Goal: Information Seeking & Learning: Find specific page/section

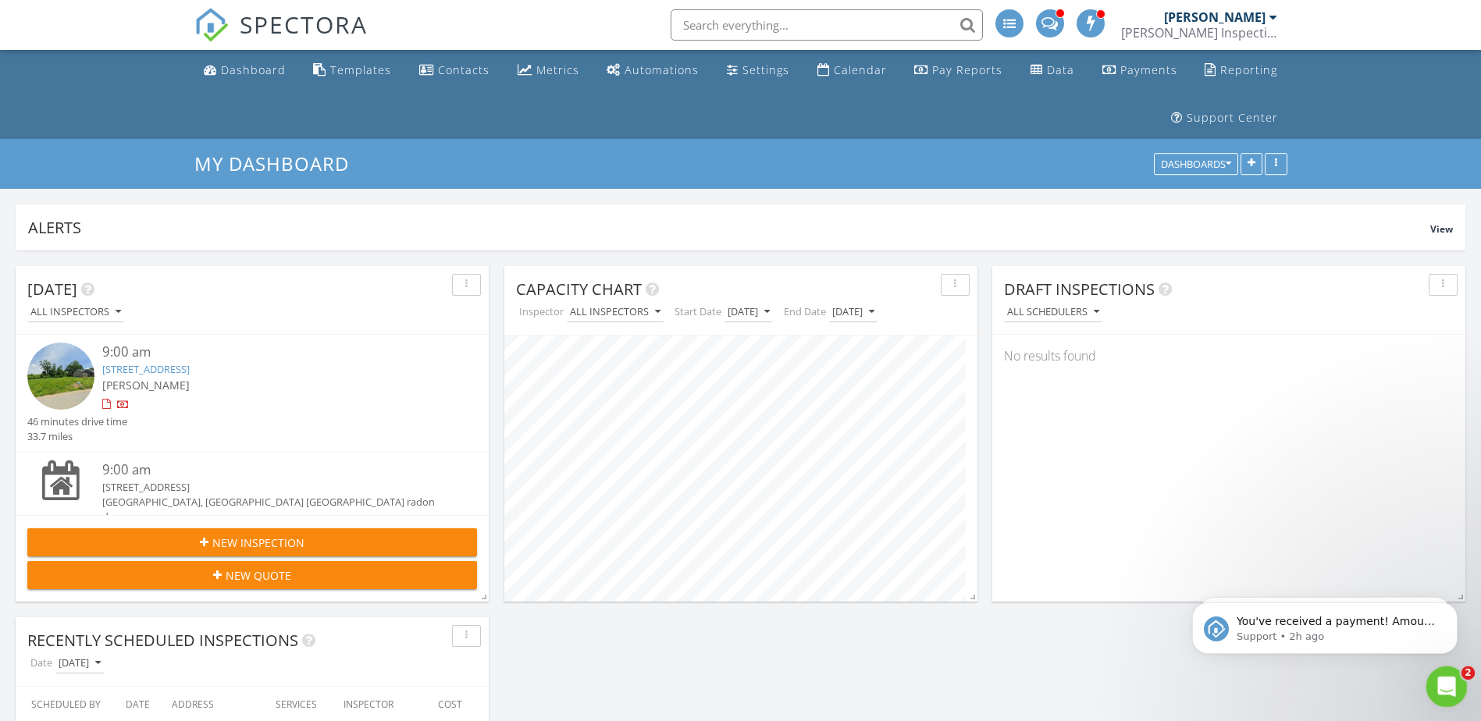
click at [1445, 690] on icon "Open Intercom Messenger" at bounding box center [1445, 685] width 26 height 26
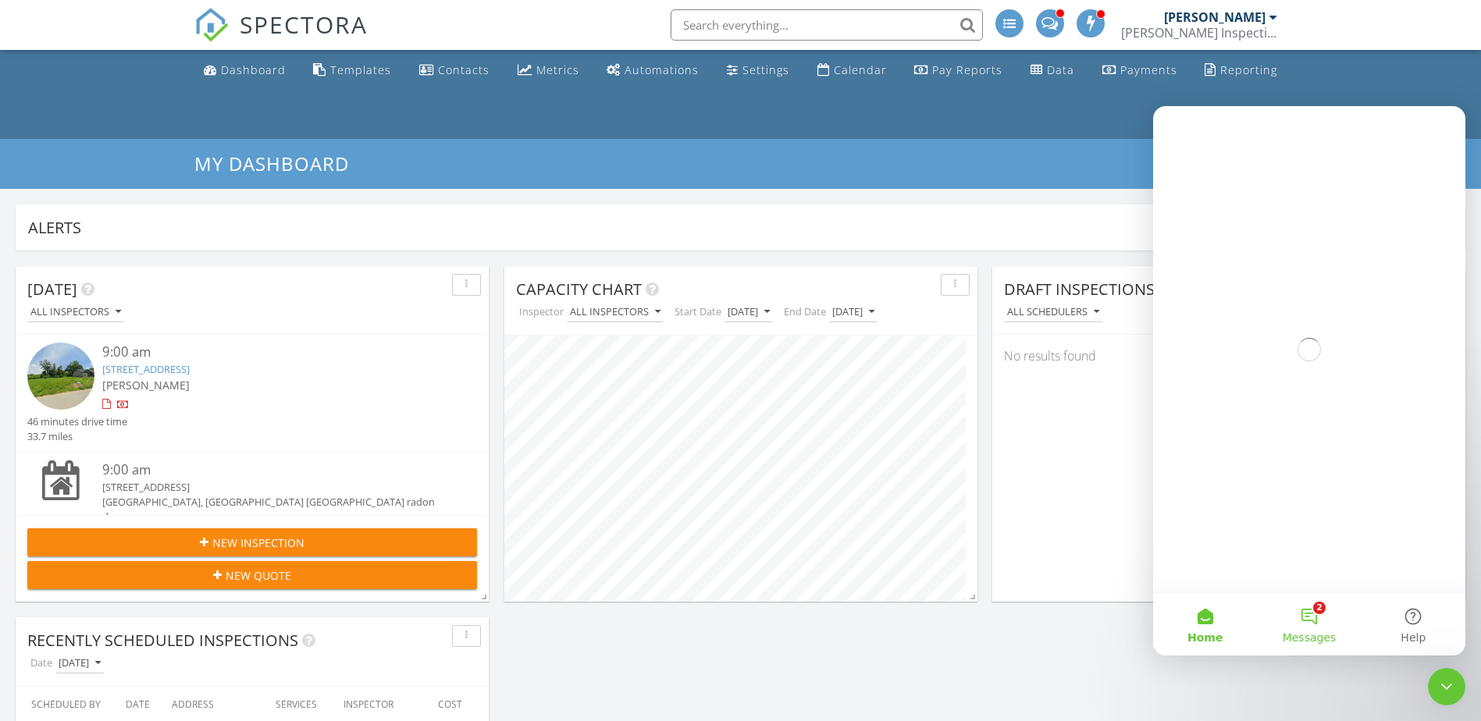
click at [1319, 613] on button "2 Messages" at bounding box center [1309, 624] width 104 height 62
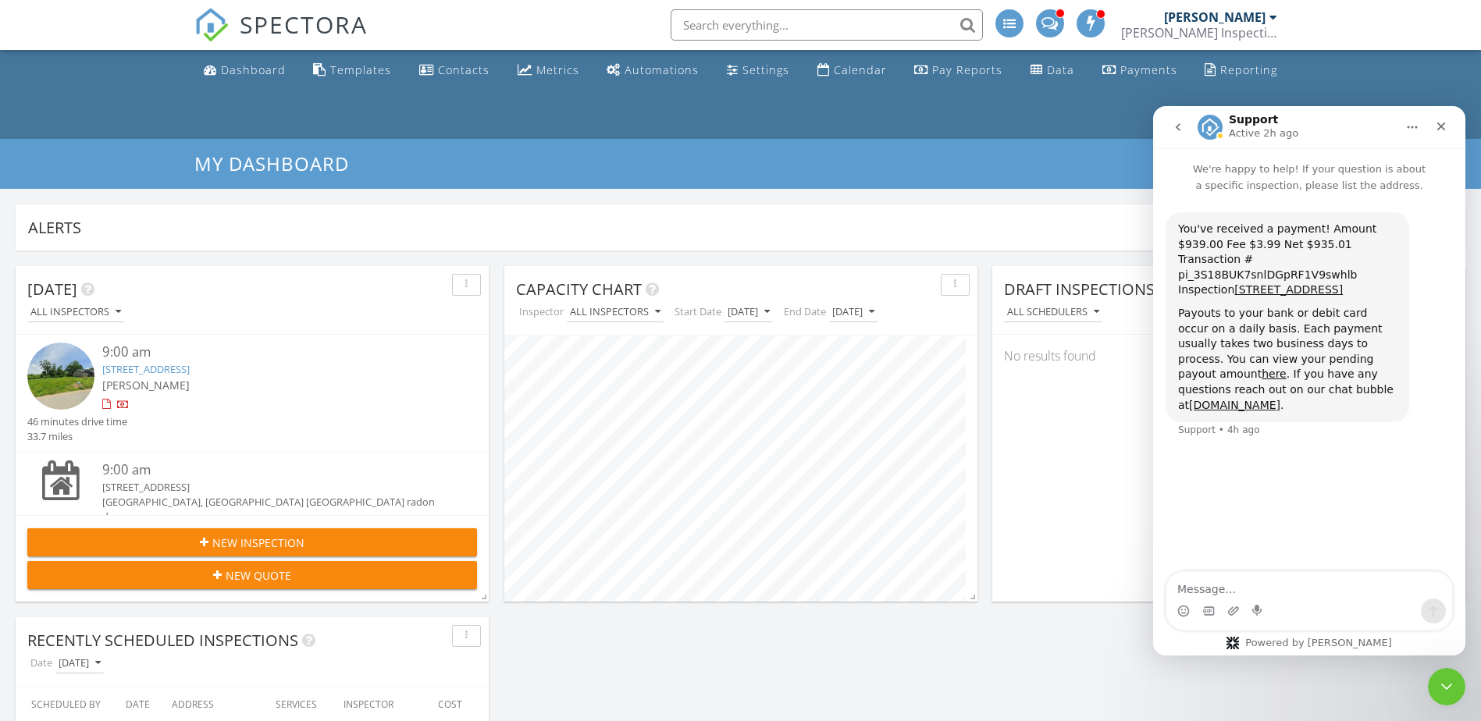
click at [1180, 126] on icon "go back" at bounding box center [1178, 127] width 12 height 12
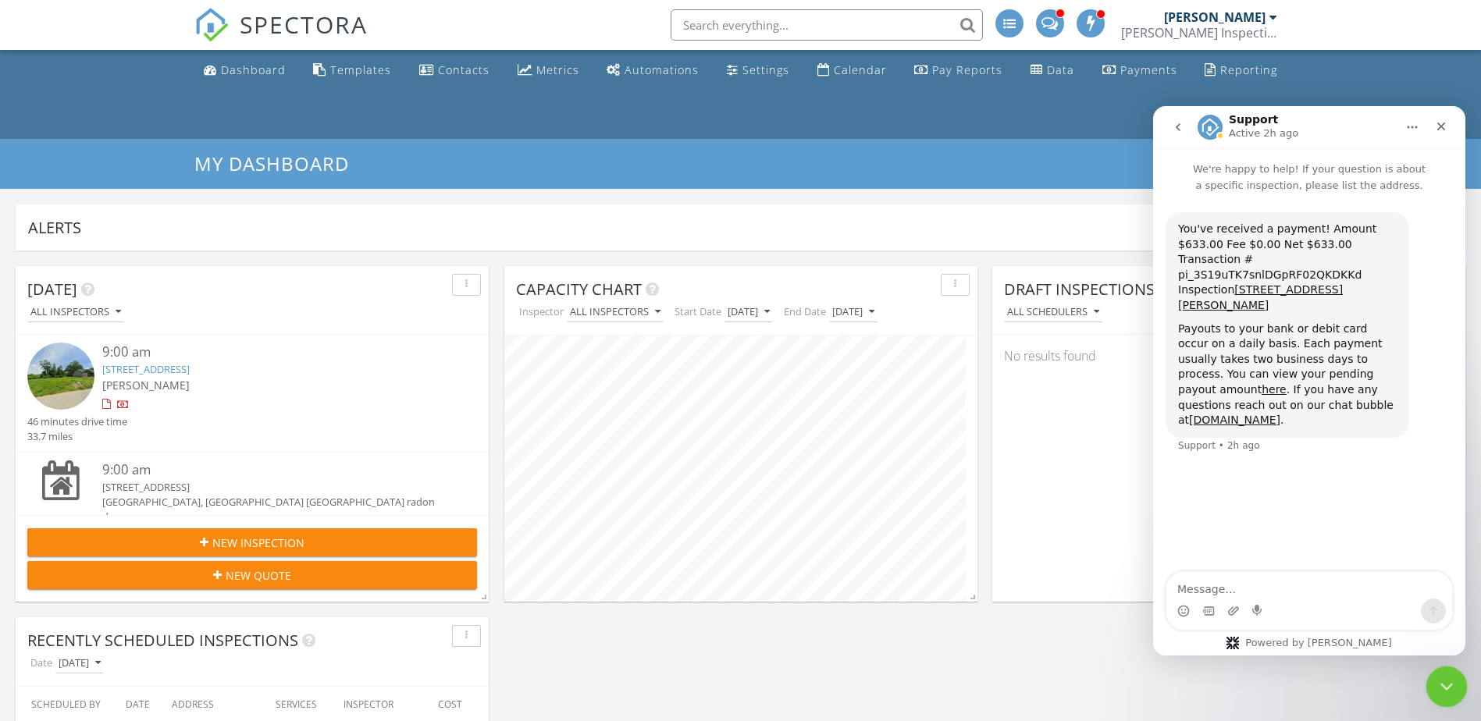
click at [1446, 687] on icon "Close Intercom Messenger" at bounding box center [1444, 684] width 19 height 19
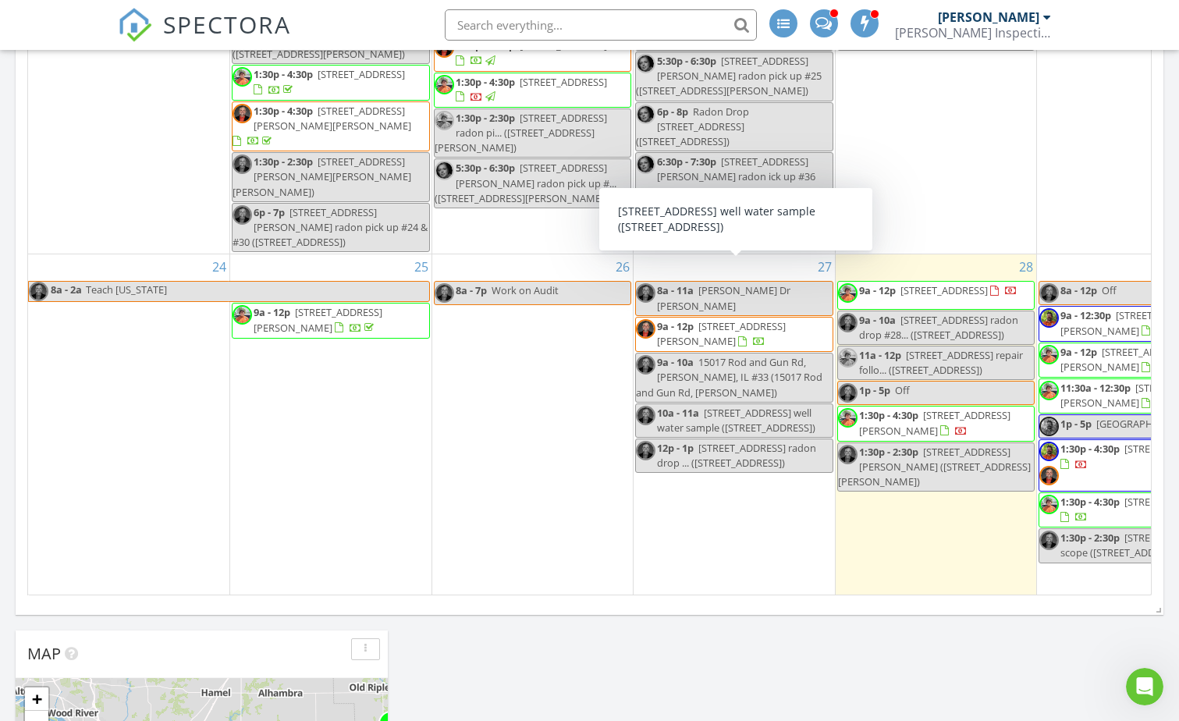
scroll to position [780254, 780217]
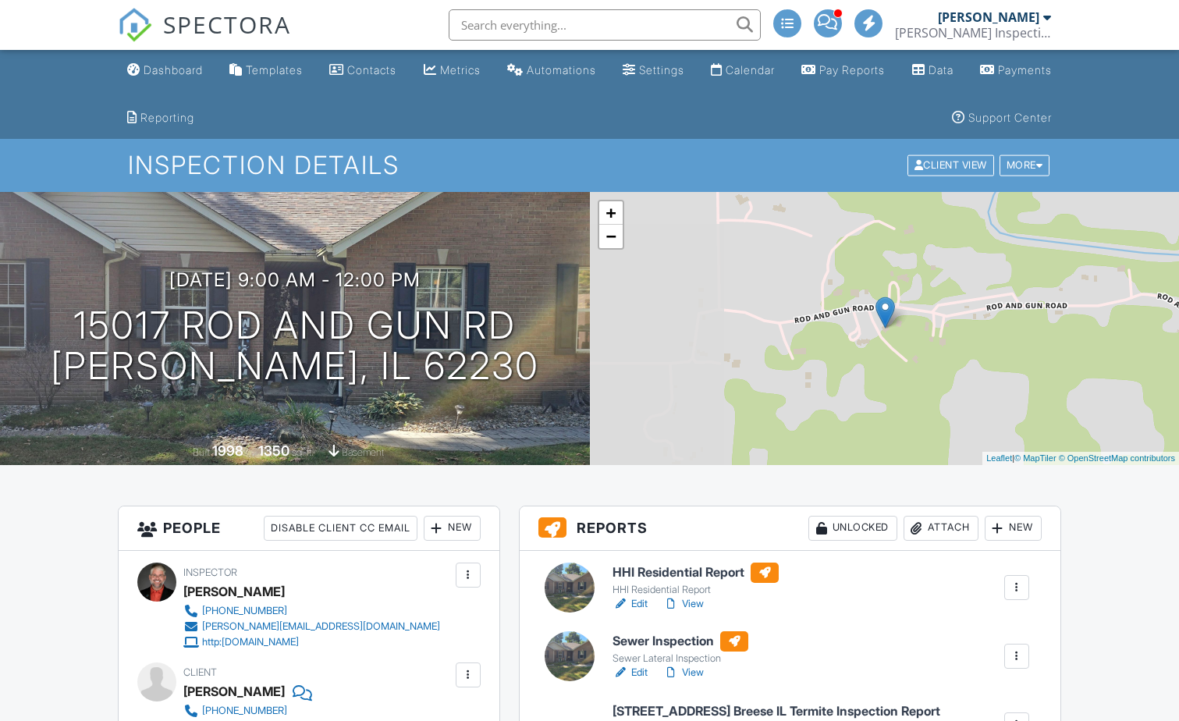
click at [939, 516] on div "Attach" at bounding box center [941, 528] width 75 height 25
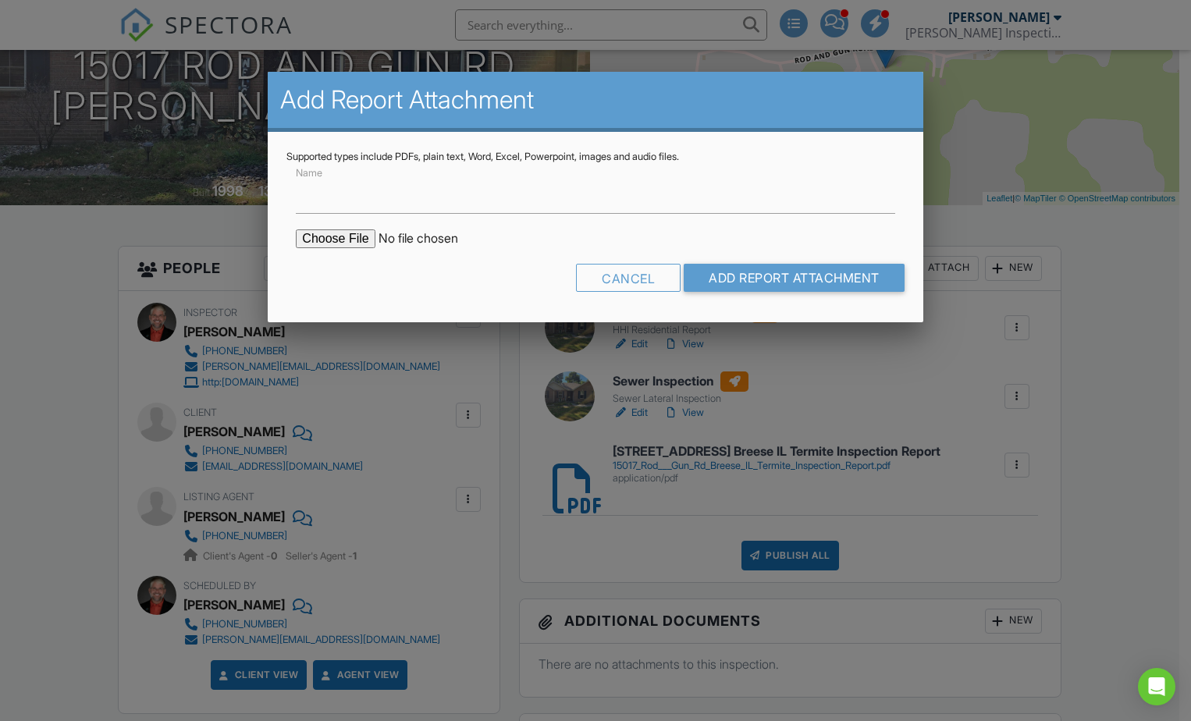
click at [326, 235] on input "file" at bounding box center [428, 238] width 265 height 19
type input "C:\fakepath\15017 Rod and Gun Road Breese, IL Septic Inspection.pdf"
click at [750, 273] on input "Add Report Attachment" at bounding box center [794, 278] width 221 height 28
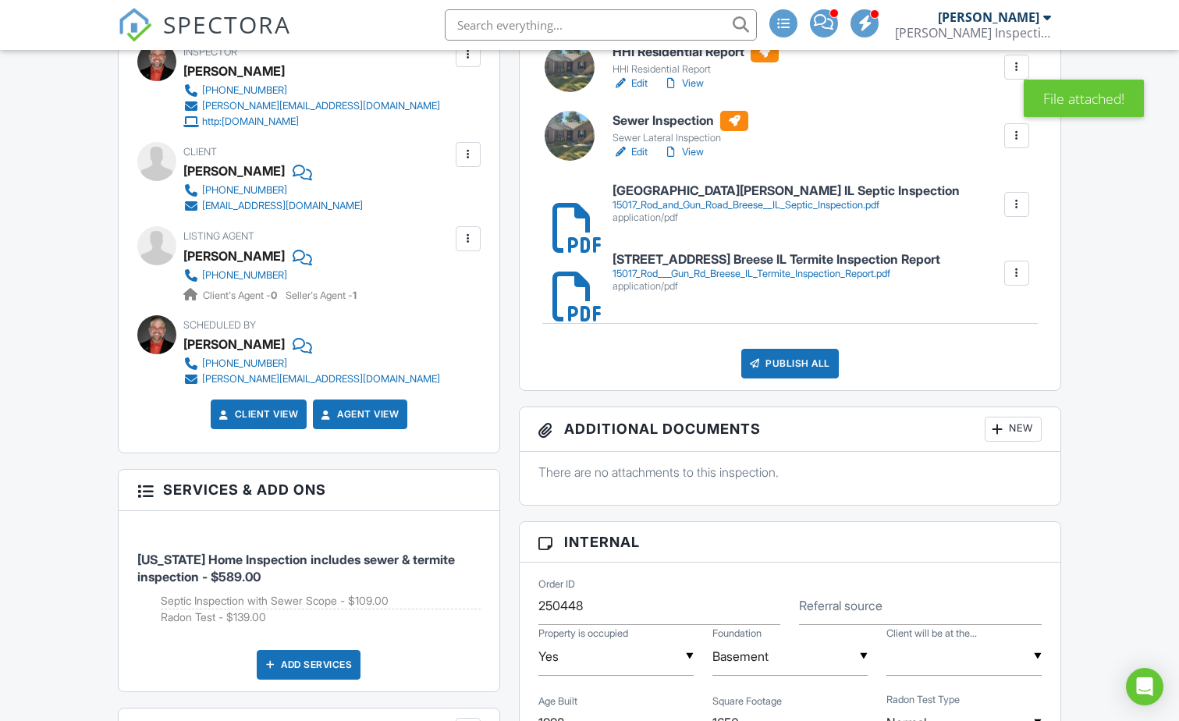
click at [1021, 131] on div at bounding box center [1017, 136] width 16 height 16
click at [983, 254] on div "Delete" at bounding box center [971, 256] width 33 height 17
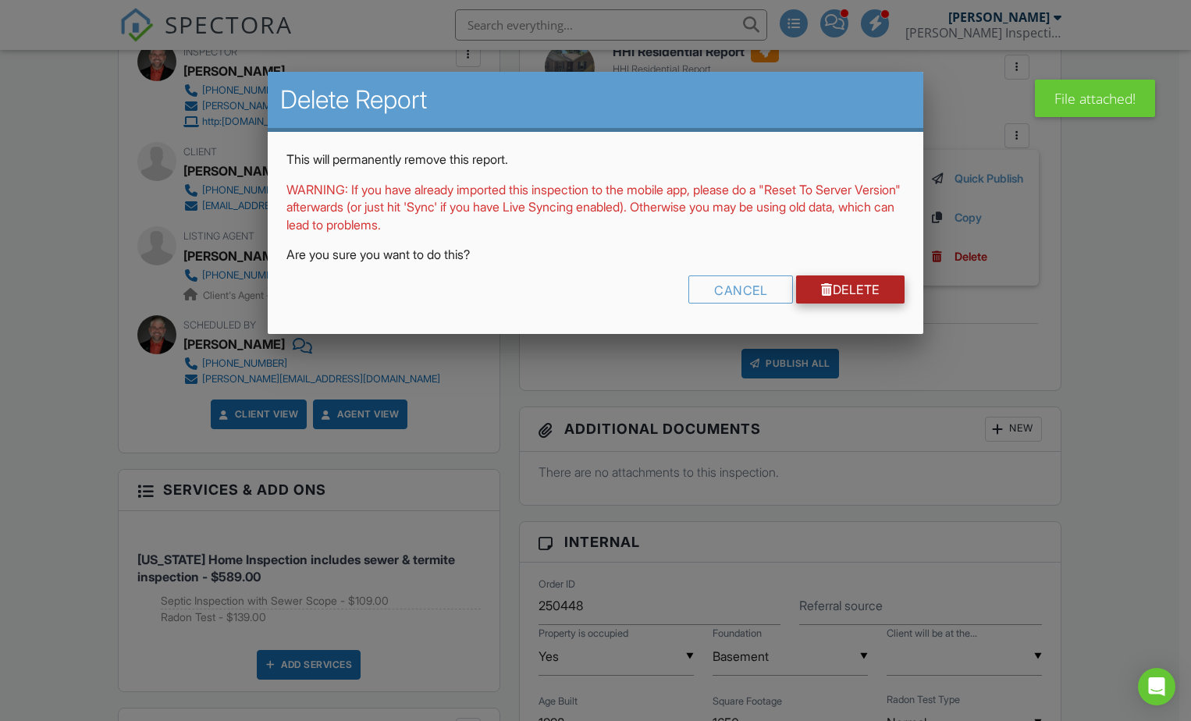
click at [835, 294] on link "Delete" at bounding box center [850, 290] width 109 height 28
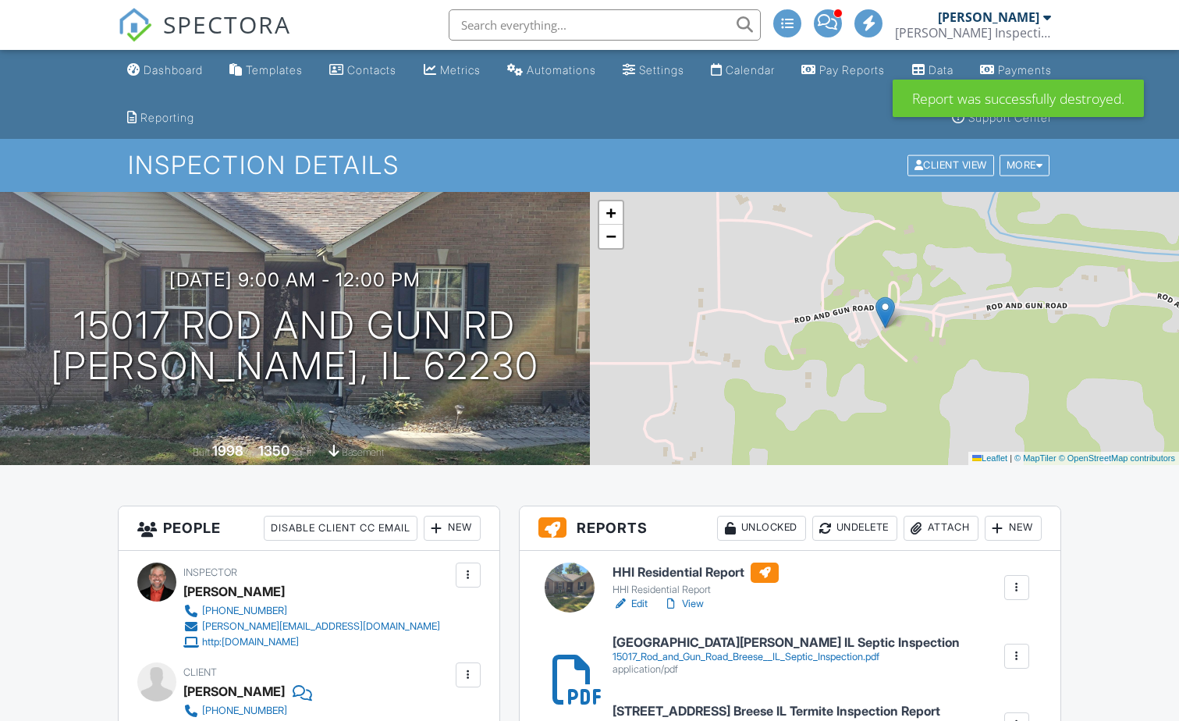
click at [697, 596] on link "View" at bounding box center [684, 604] width 41 height 16
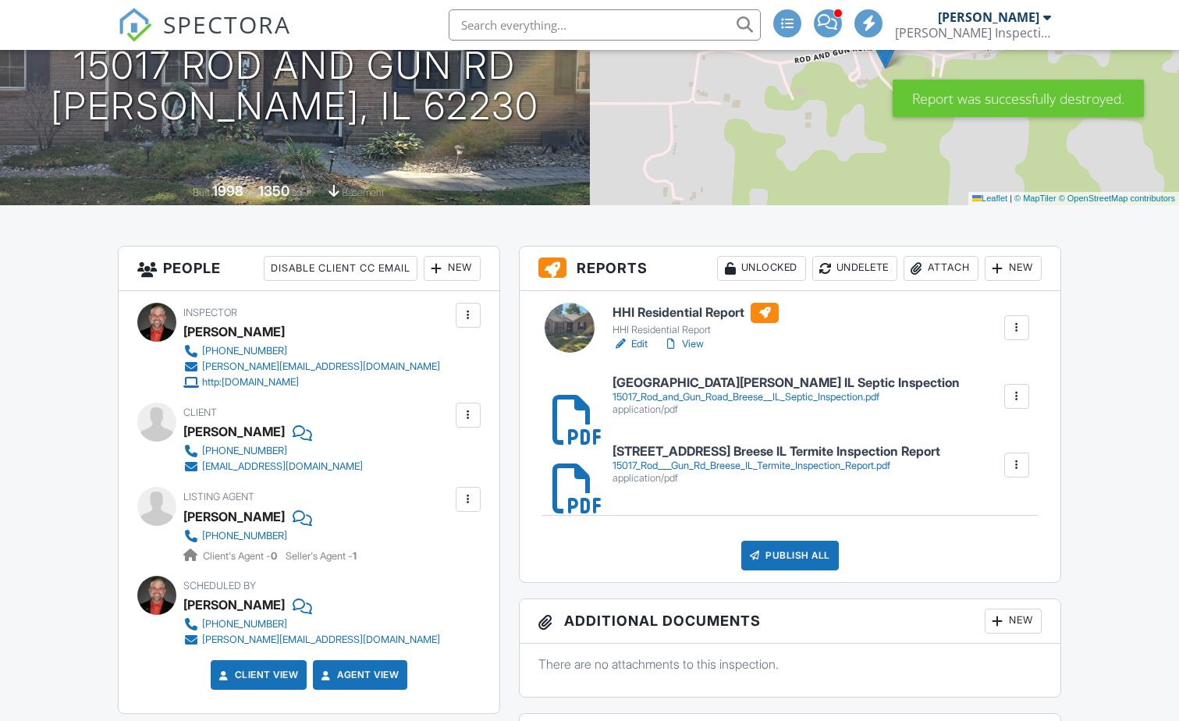
scroll to position [260, 0]
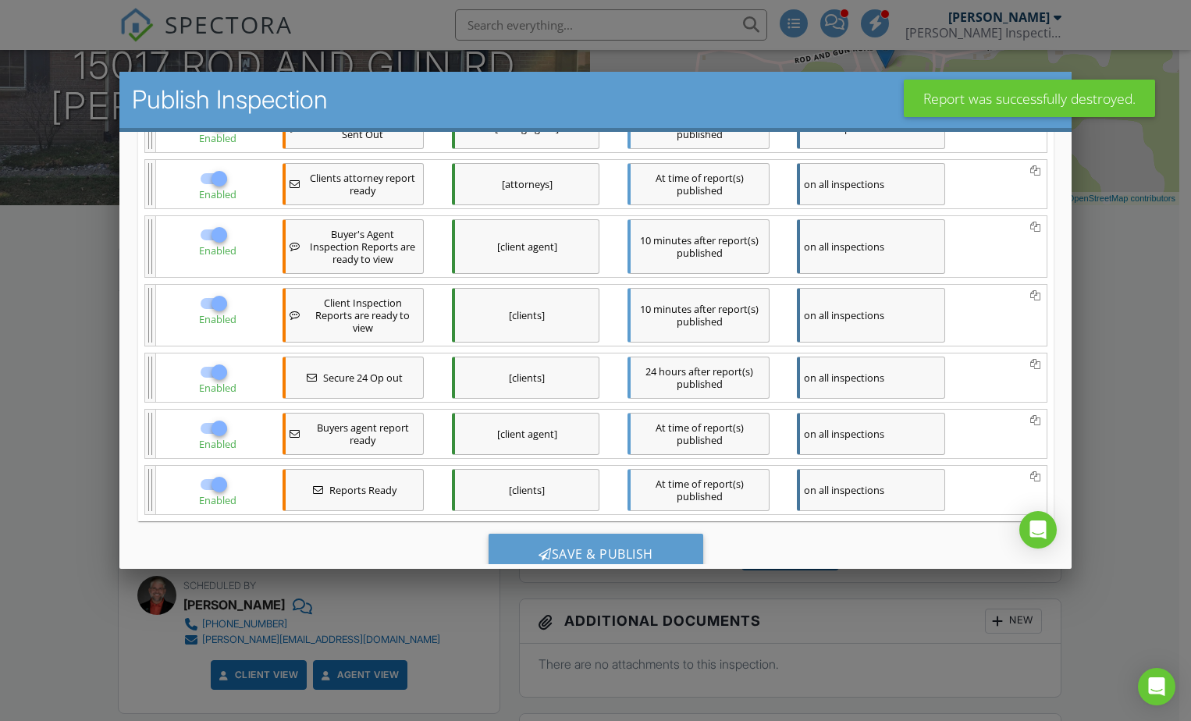
scroll to position [336, 0]
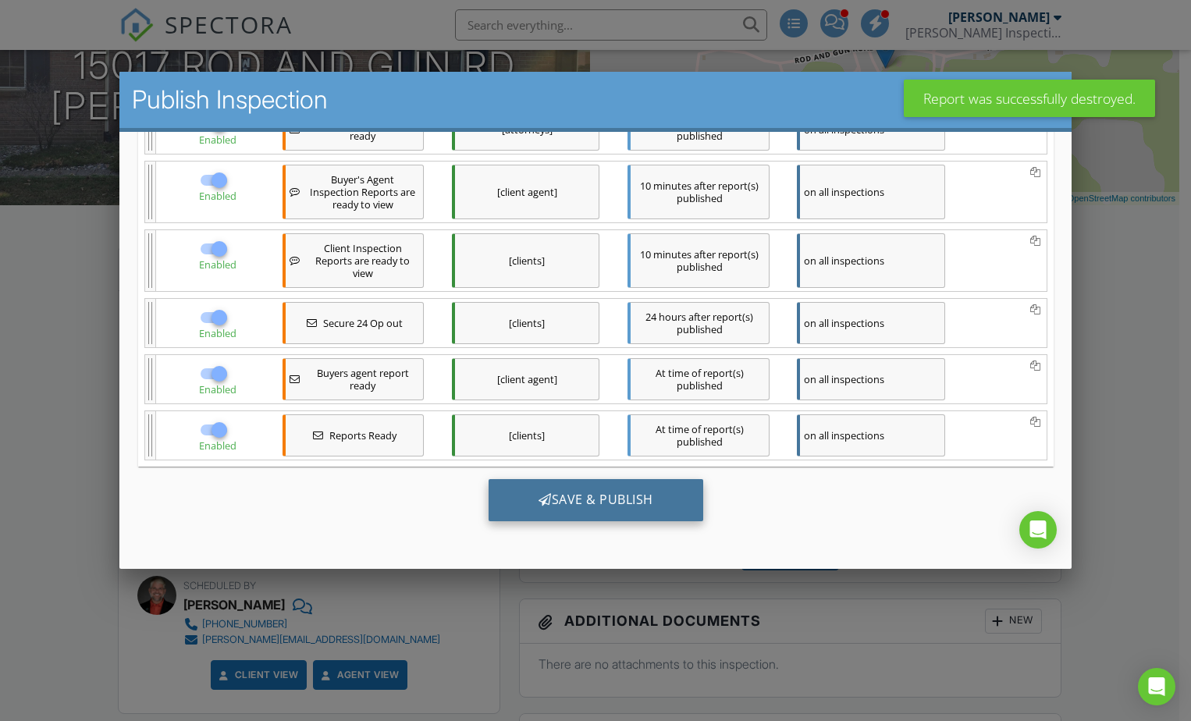
drag, startPoint x: 603, startPoint y: 495, endPoint x: 604, endPoint y: 486, distance: 8.6
click at [604, 494] on div "Save & Publish" at bounding box center [595, 500] width 215 height 42
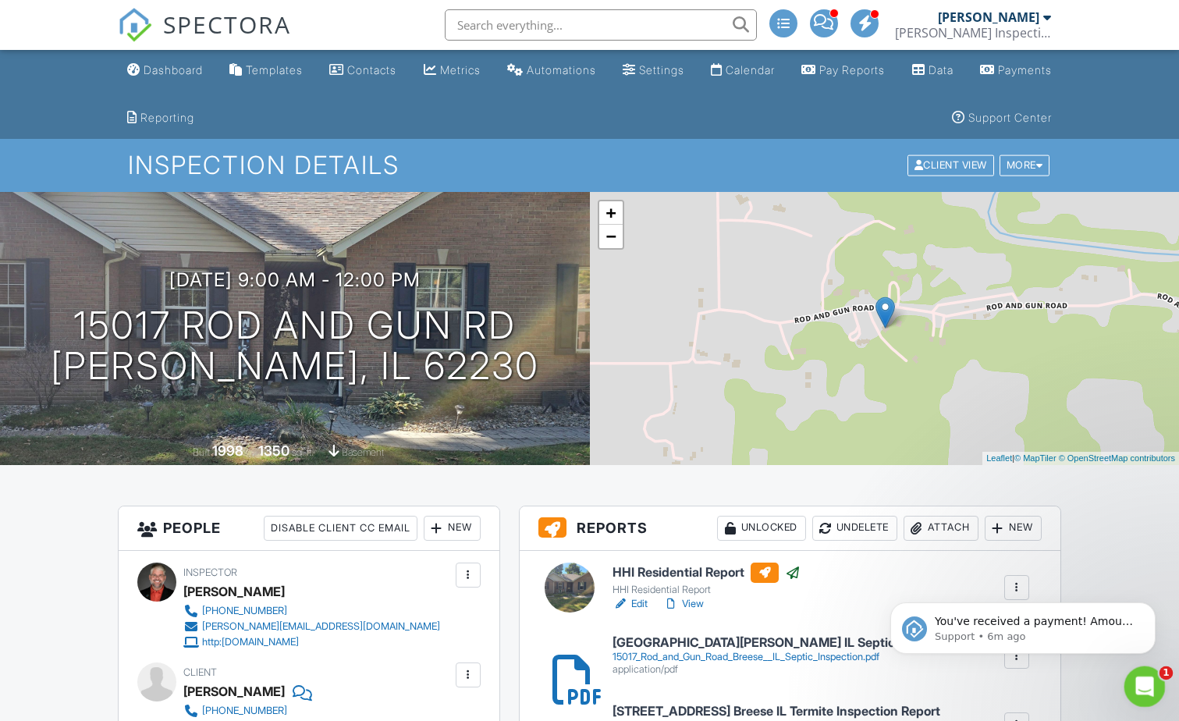
click at [1150, 685] on icon "Open Intercom Messenger" at bounding box center [1143, 685] width 26 height 26
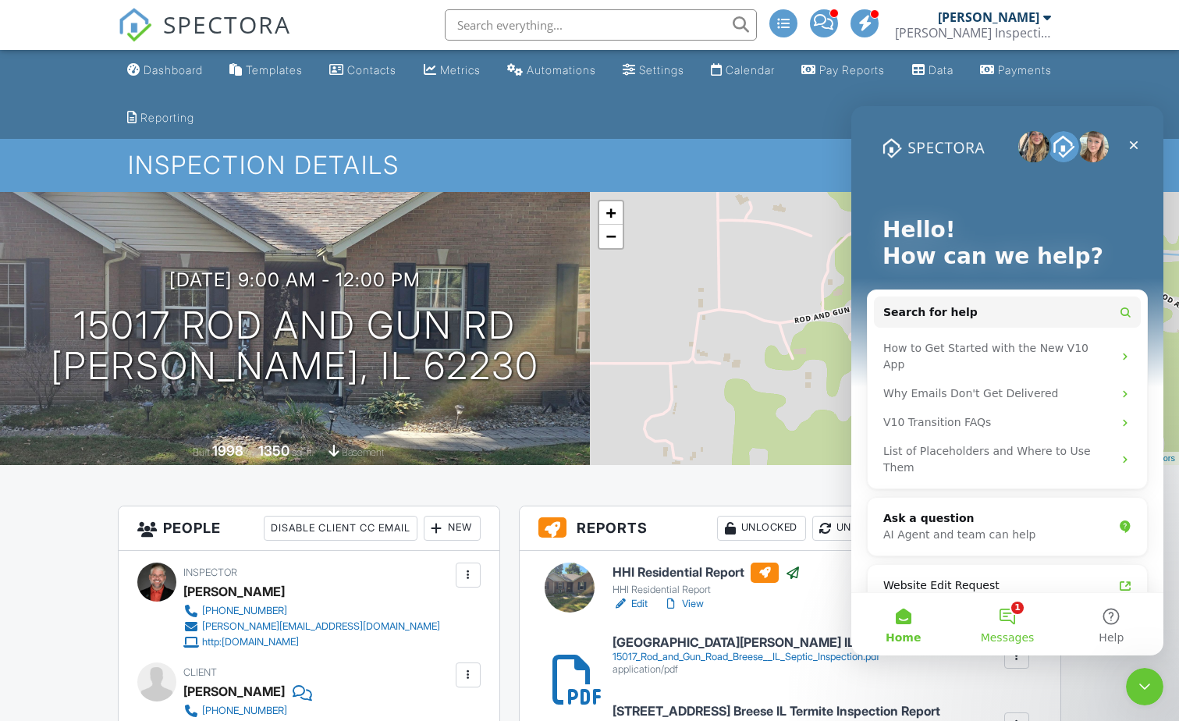
click at [1009, 617] on button "1 Messages" at bounding box center [1007, 624] width 104 height 62
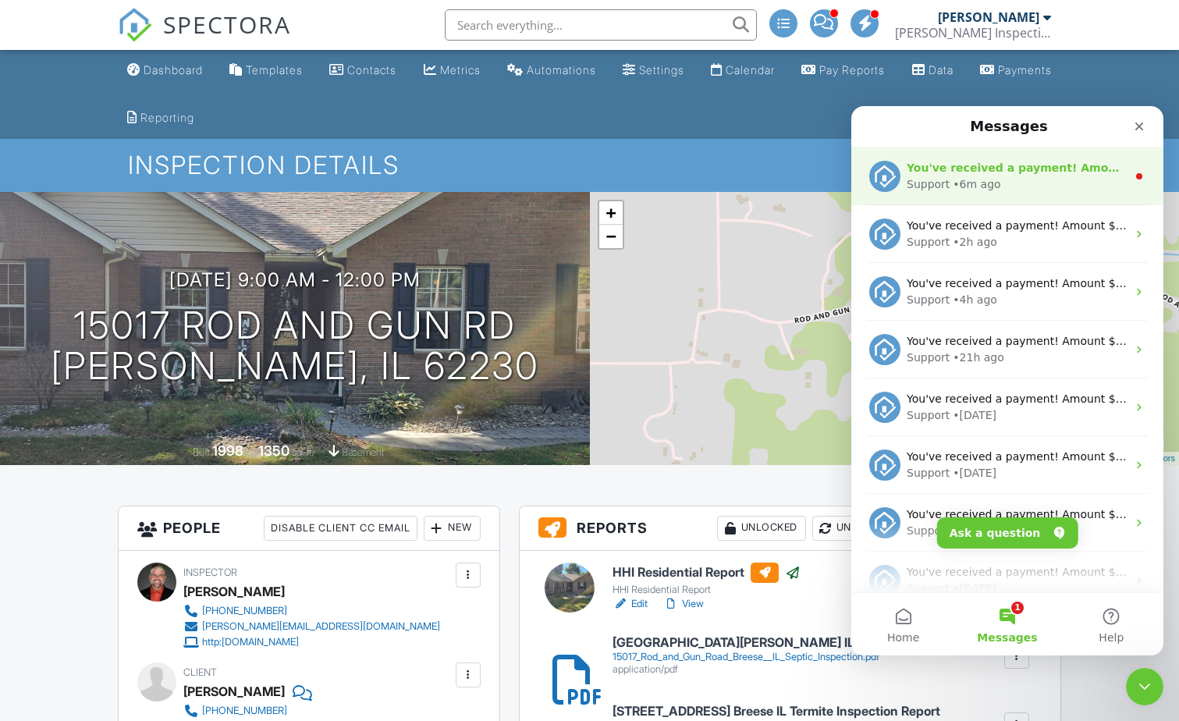
click at [985, 183] on div "• 6m ago" at bounding box center [977, 184] width 48 height 16
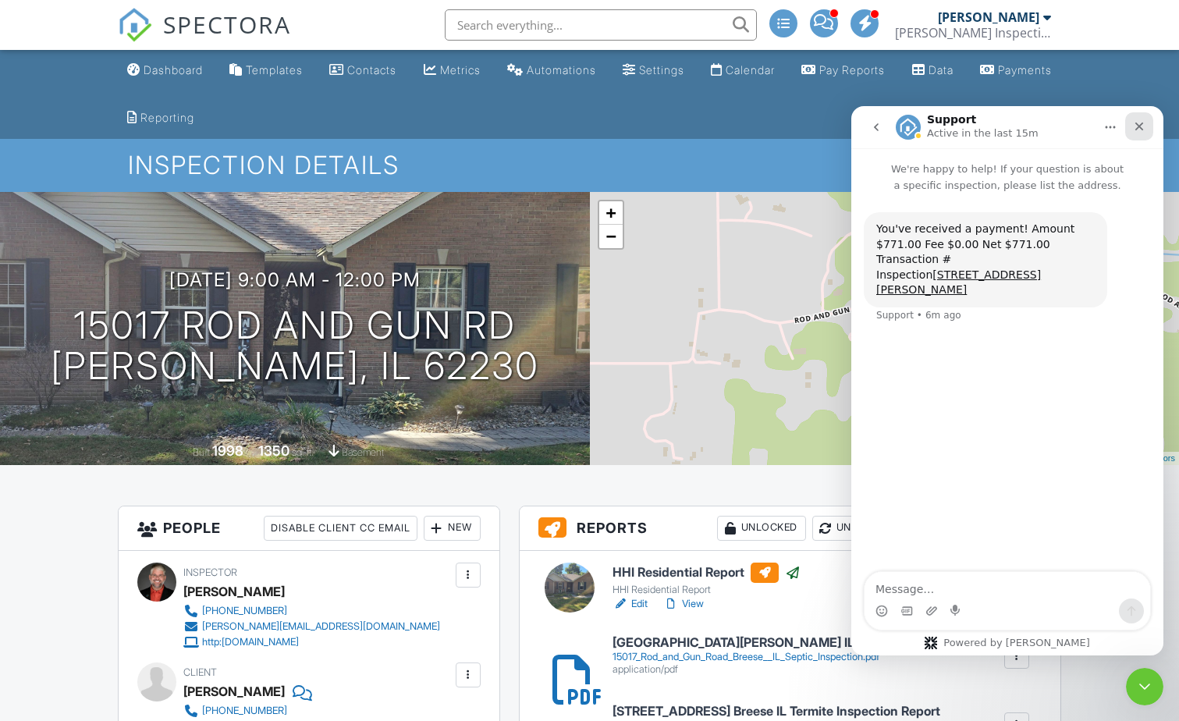
click at [1133, 130] on div "Close" at bounding box center [1140, 126] width 28 height 28
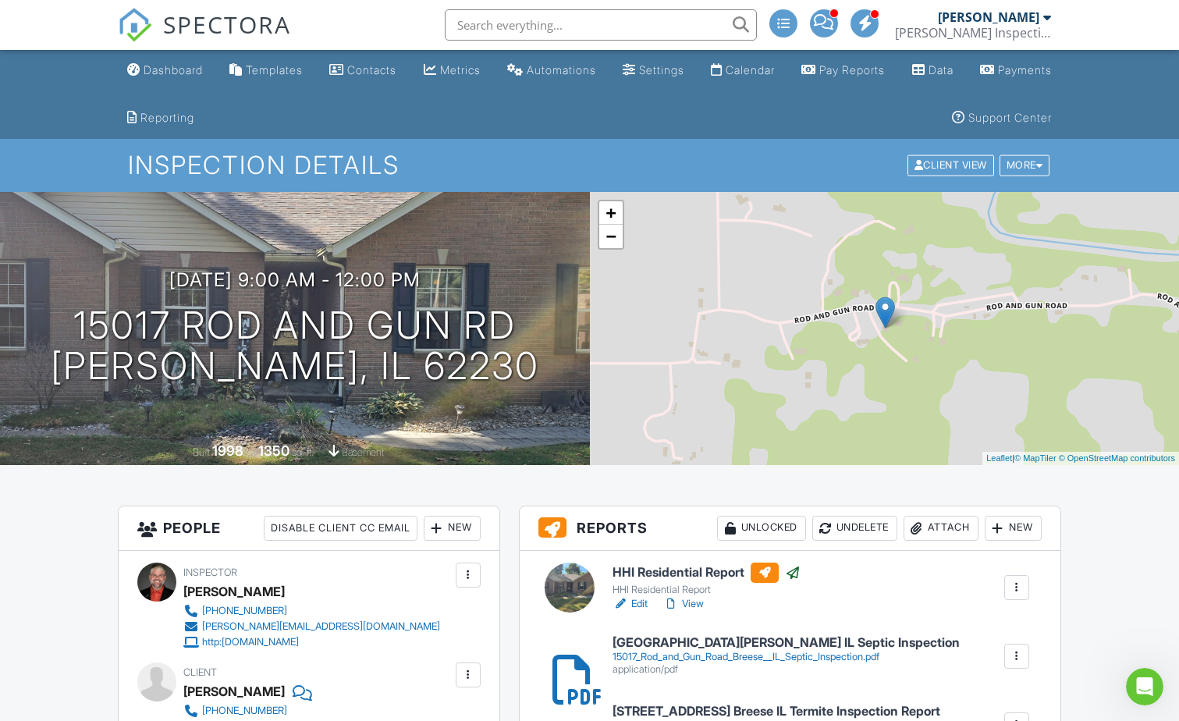
click at [557, 21] on input "text" at bounding box center [601, 24] width 312 height 31
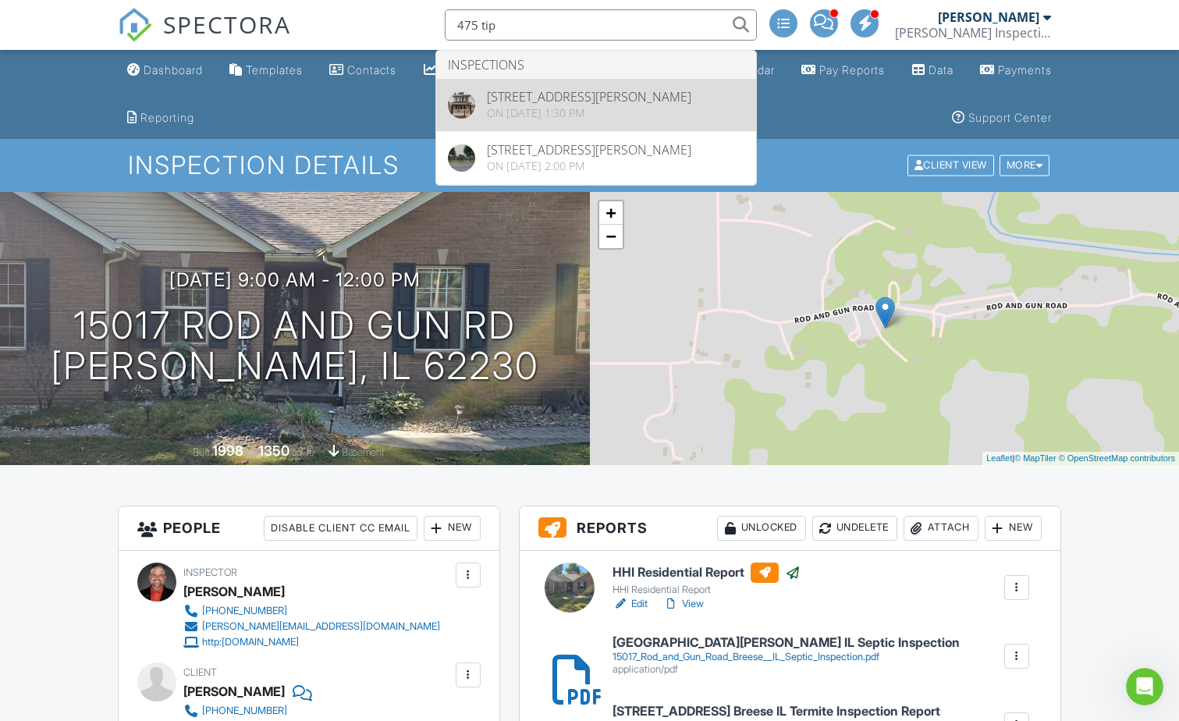
type input "475 tip"
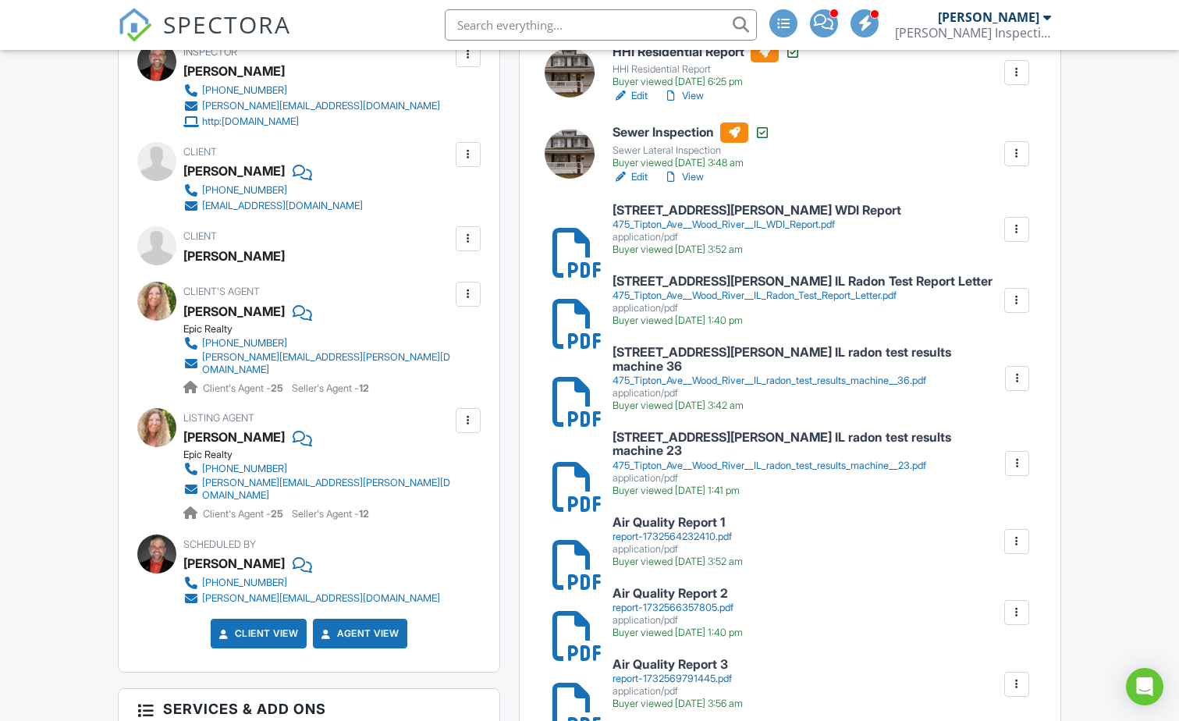
click at [751, 283] on h6 "[STREET_ADDRESS][PERSON_NAME] IL Radon Test Report Letter" at bounding box center [803, 282] width 380 height 14
click at [685, 359] on h6 "[STREET_ADDRESS][PERSON_NAME] IL radon test results machine 36" at bounding box center [808, 359] width 391 height 27
click at [752, 431] on h6 "[STREET_ADDRESS][PERSON_NAME] IL radon test results machine 23" at bounding box center [808, 444] width 391 height 27
click at [546, 27] on input "text" at bounding box center [601, 24] width 312 height 31
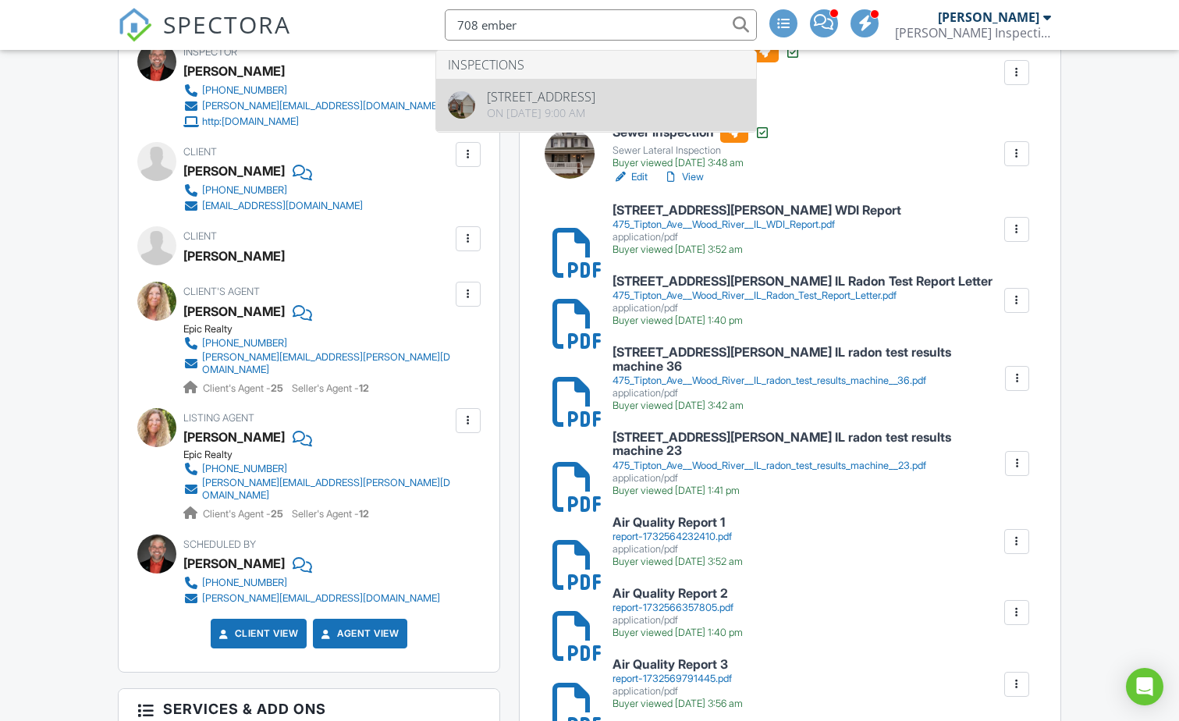
type input "708 ember"
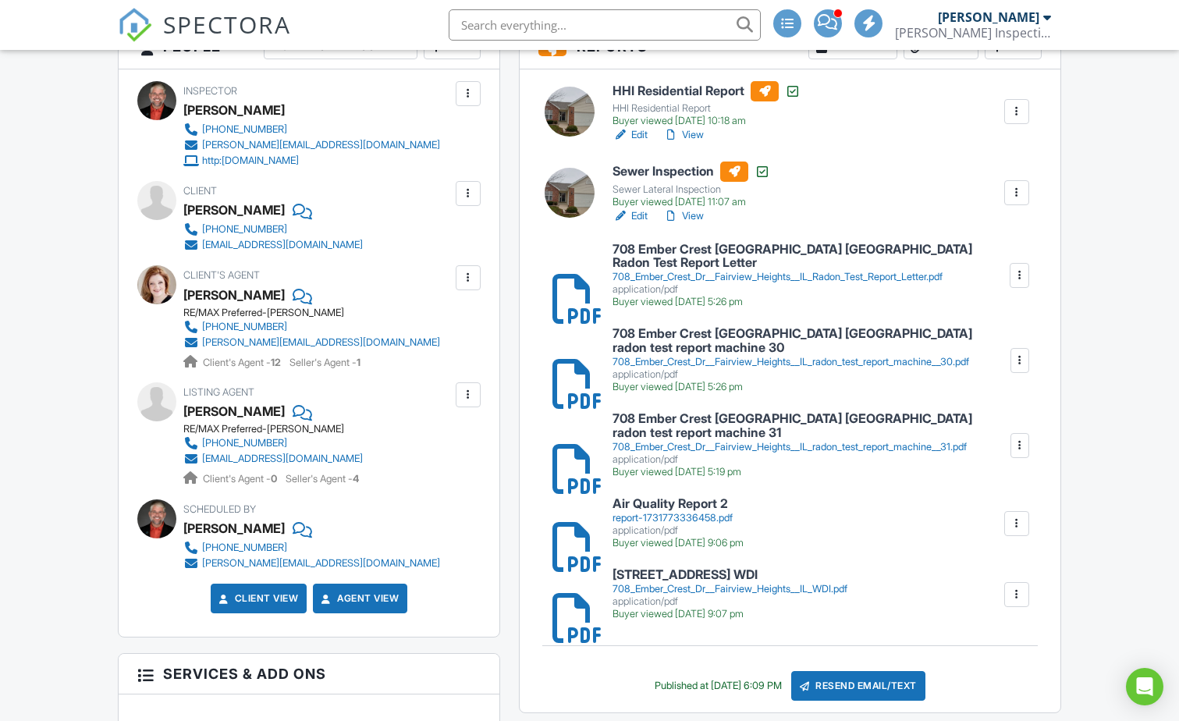
scroll to position [521, 0]
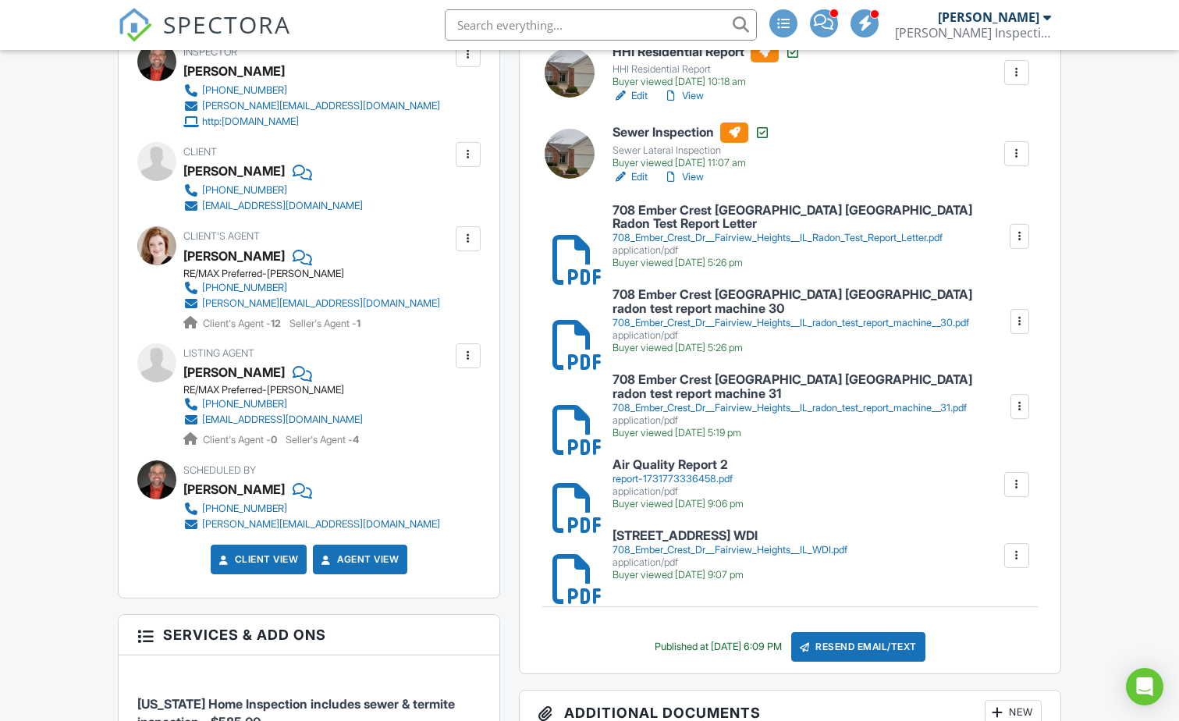
click at [741, 232] on div "708_Ember_Crest_Dr__Fairview_Heights__IL_Radon_Test_Report_Letter.pdf" at bounding box center [810, 238] width 395 height 12
click at [710, 288] on h6 "708 Ember Crest Dr Fairview Heights IL radon test report machine 30" at bounding box center [811, 301] width 396 height 27
click at [720, 373] on h6 "708 Ember Crest Dr Fairview Heights IL radon test report machine 31" at bounding box center [811, 386] width 396 height 27
click at [663, 31] on input "text" at bounding box center [601, 24] width 312 height 31
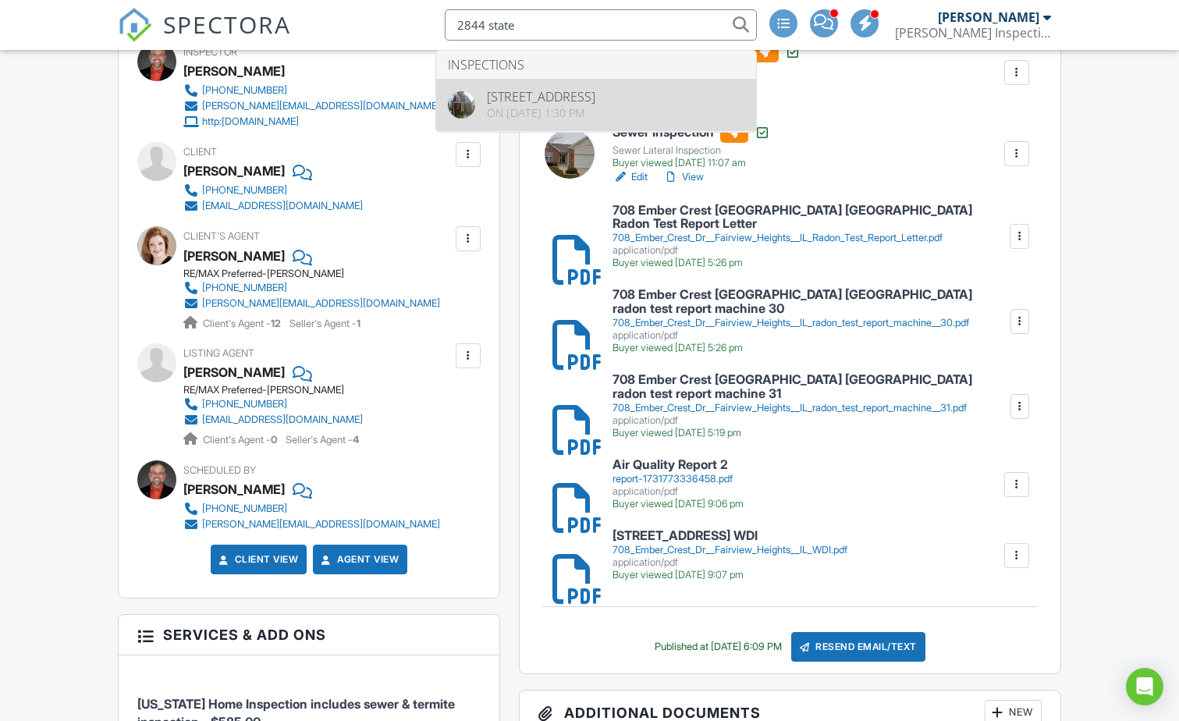
type input "2844 state"
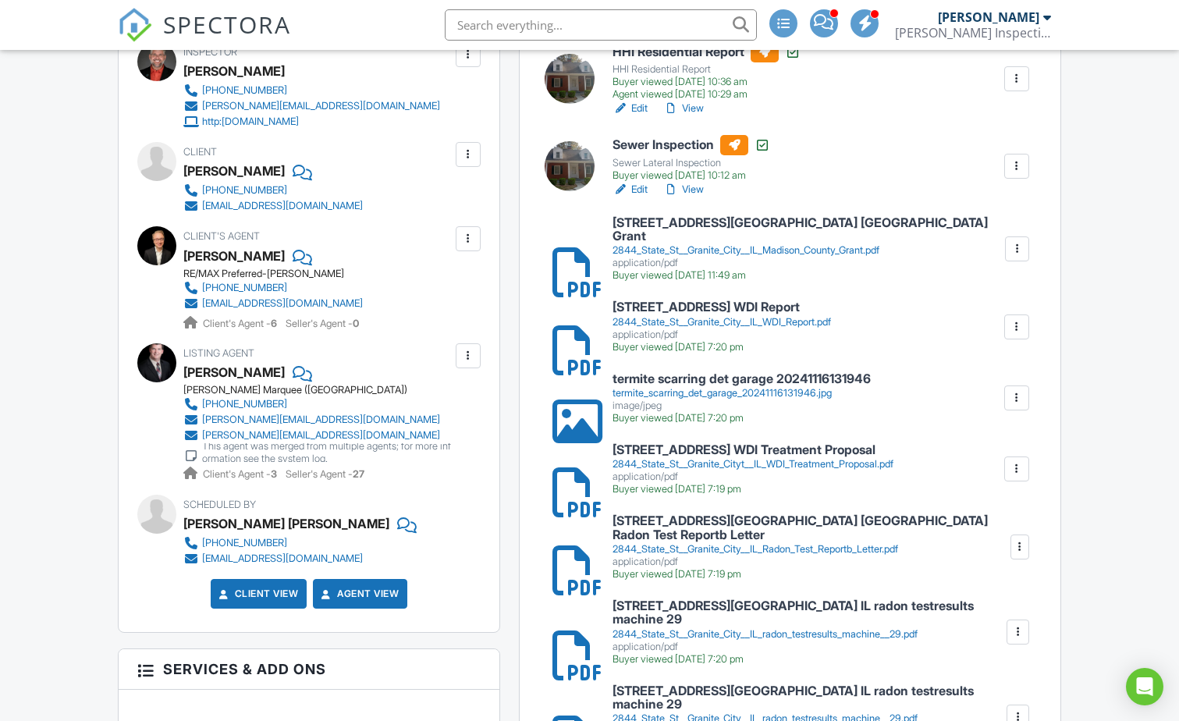
scroll to position [781, 0]
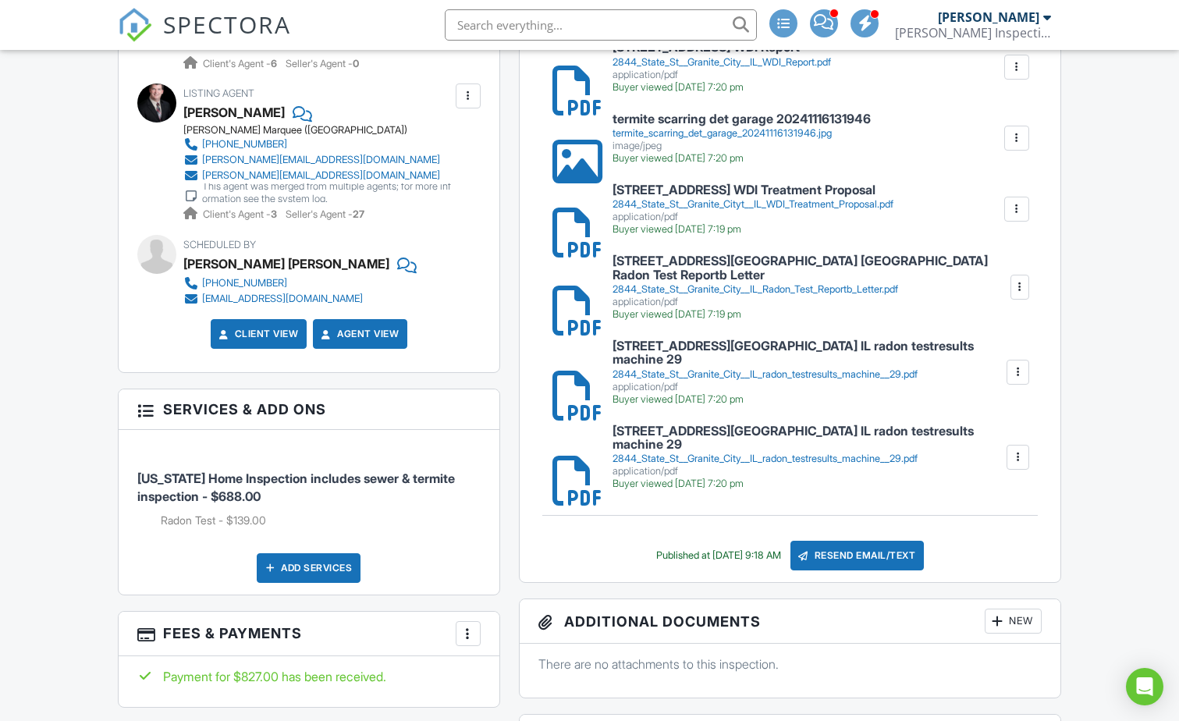
click at [714, 283] on div "2844_State_St__Granite_City__IL_Radon_Test_Reportb_Letter.pdf" at bounding box center [811, 289] width 396 height 12
click at [697, 340] on h6 "2844 State St Granite City IL radon testresults machine 29" at bounding box center [809, 353] width 393 height 27
click at [690, 425] on h6 "2844 State St Granite City IL radon testresults machine 29" at bounding box center [809, 438] width 393 height 27
click at [706, 340] on h6 "2844 State St Granite City IL radon testresults machine 29" at bounding box center [809, 353] width 393 height 27
click at [652, 425] on h6 "2844 State St Granite City IL radon testresults machine 29" at bounding box center [809, 438] width 393 height 27
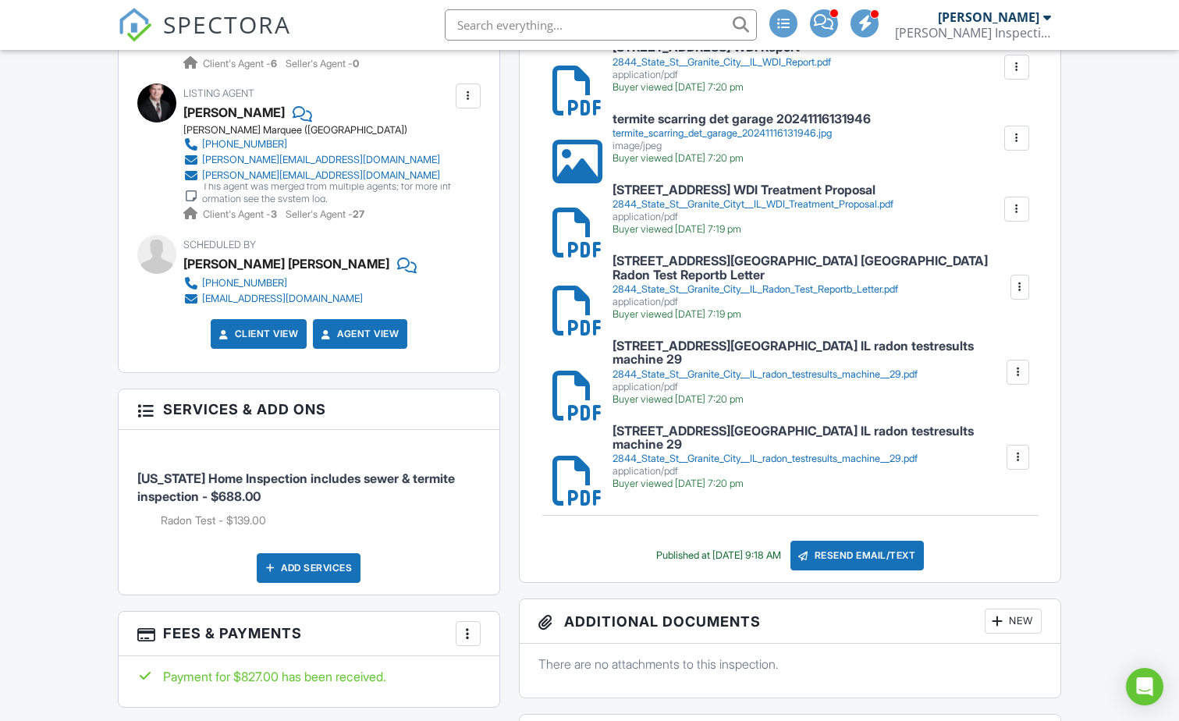
click at [568, 450] on div at bounding box center [561, 458] width 16 height 16
click at [636, 30] on input "text" at bounding box center [601, 24] width 312 height 31
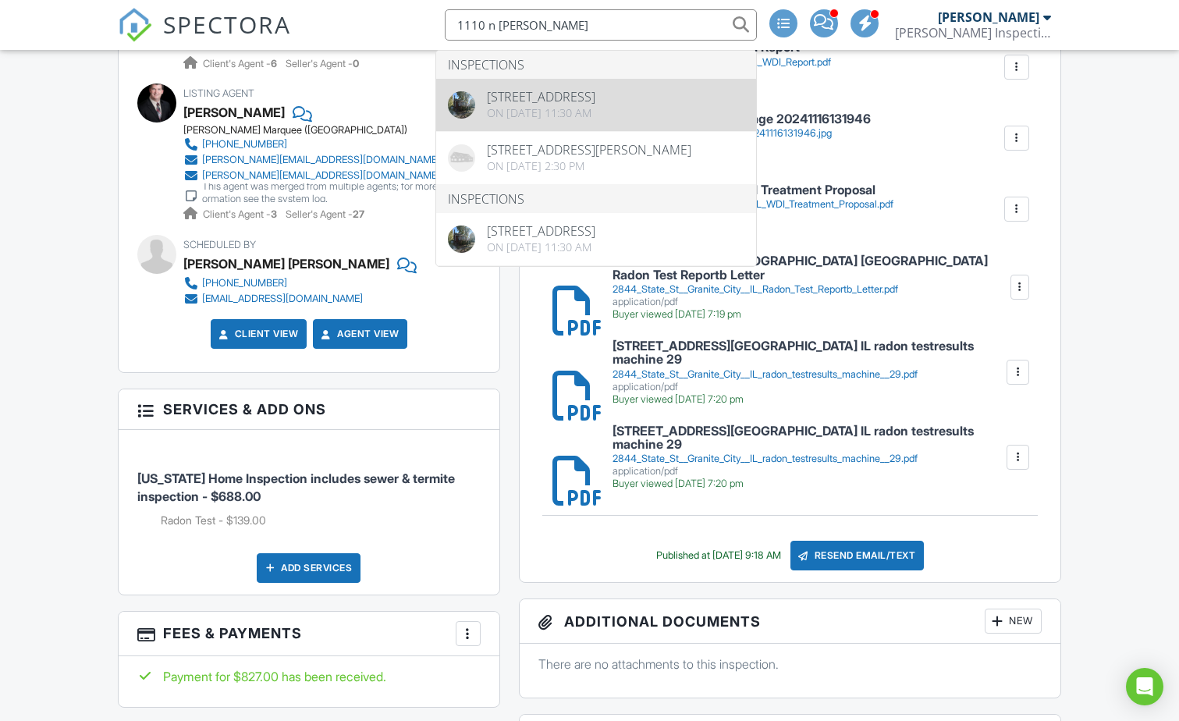
type input "1110 n jeff"
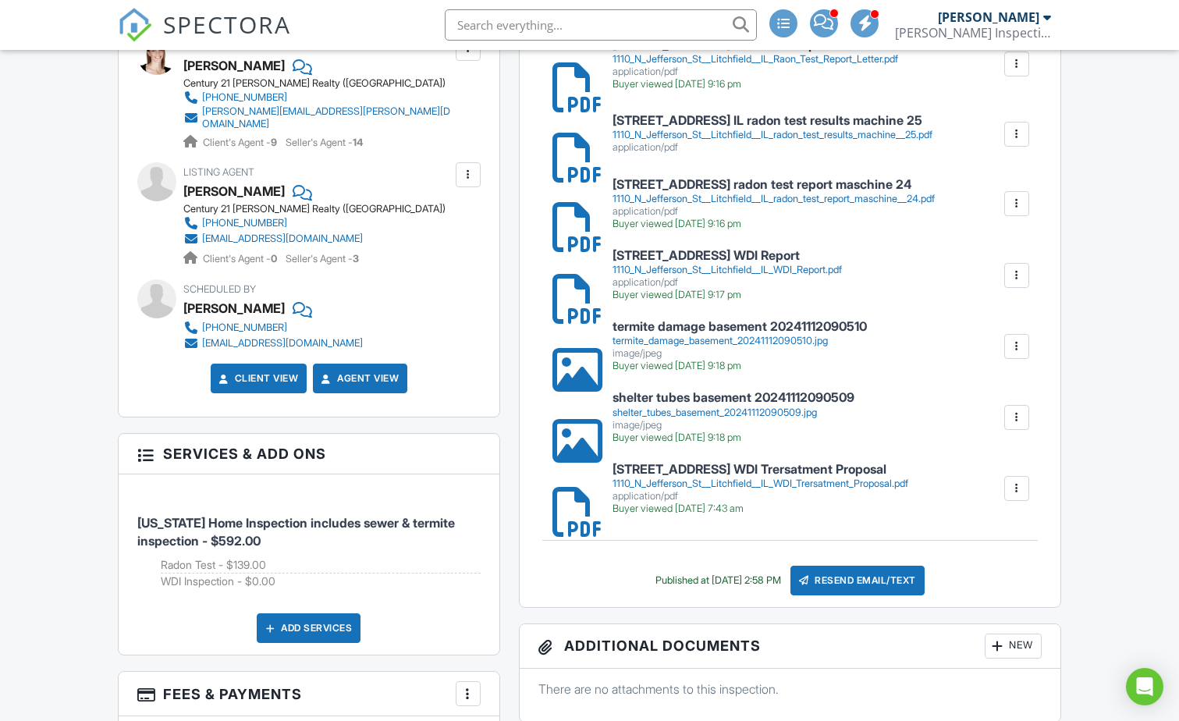
scroll to position [521, 0]
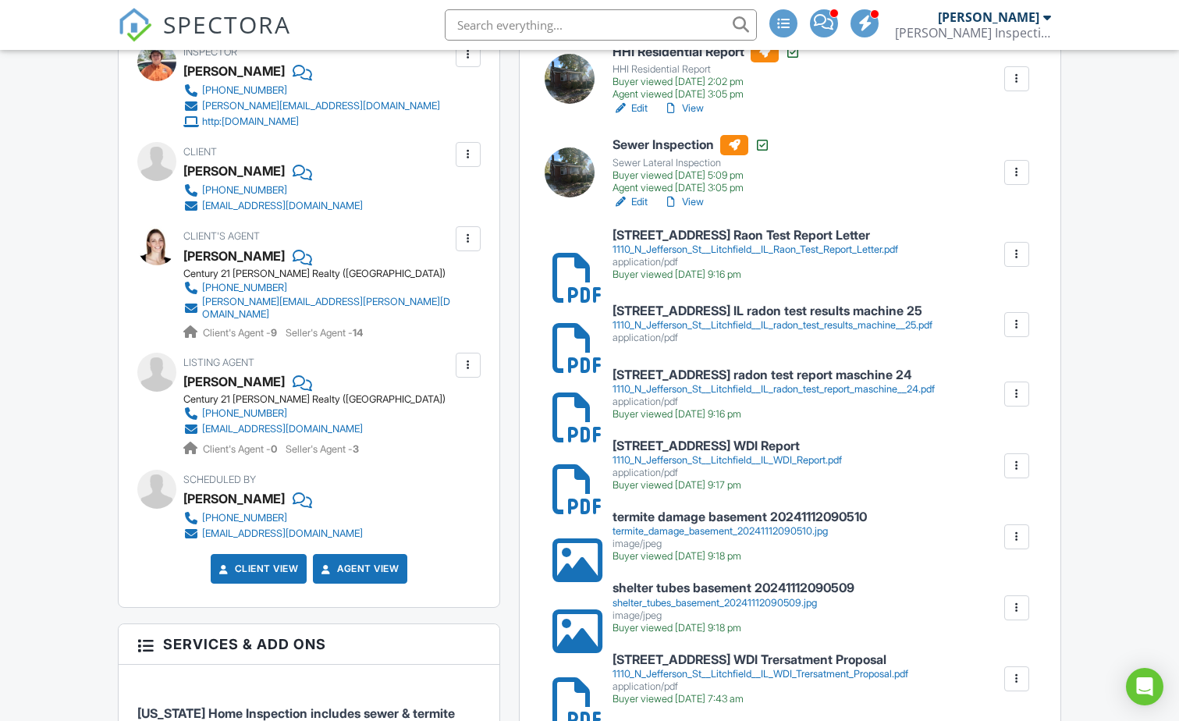
click at [699, 241] on h6 "[STREET_ADDRESS] Raon Test Report Letter" at bounding box center [756, 236] width 286 height 14
click at [669, 319] on div "1110_N_Jefferson_St__Litchfield__IL_radon_test_results_machine__25.pdf" at bounding box center [773, 325] width 320 height 12
click at [717, 381] on h6 "1110 N Jefferson St Litchfield IL radon test report maschine 24" at bounding box center [774, 375] width 322 height 14
click at [629, 29] on input "text" at bounding box center [601, 24] width 312 height 31
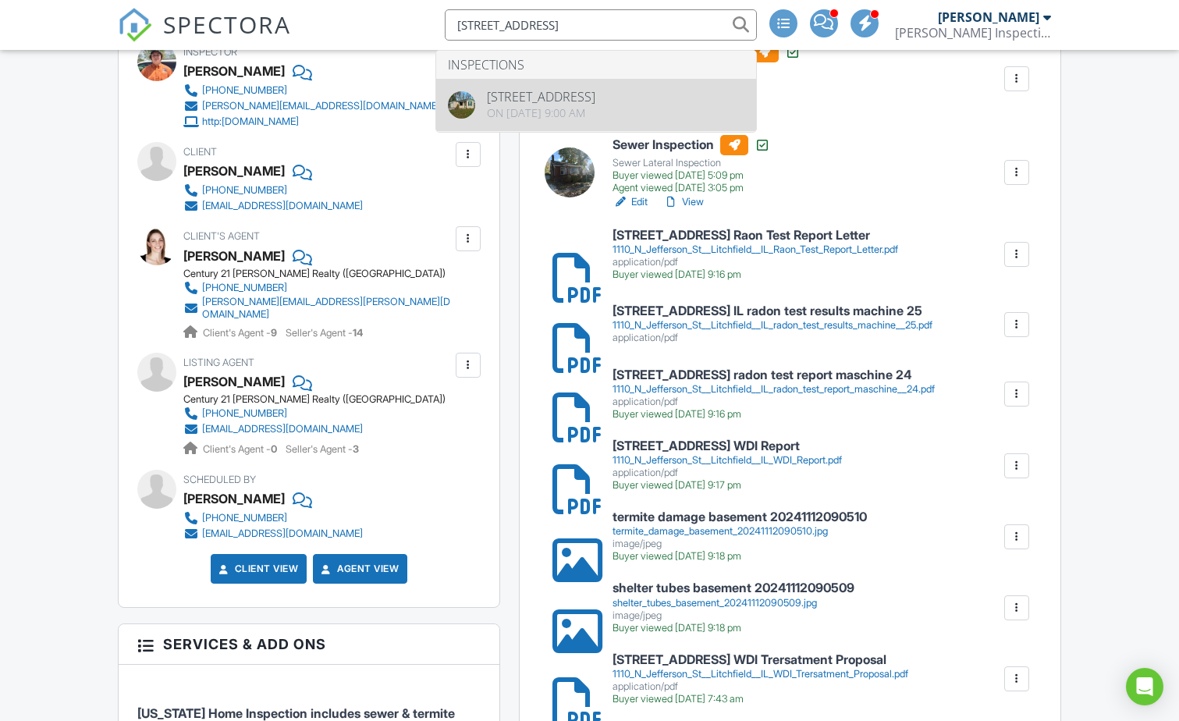
type input "513 w main"
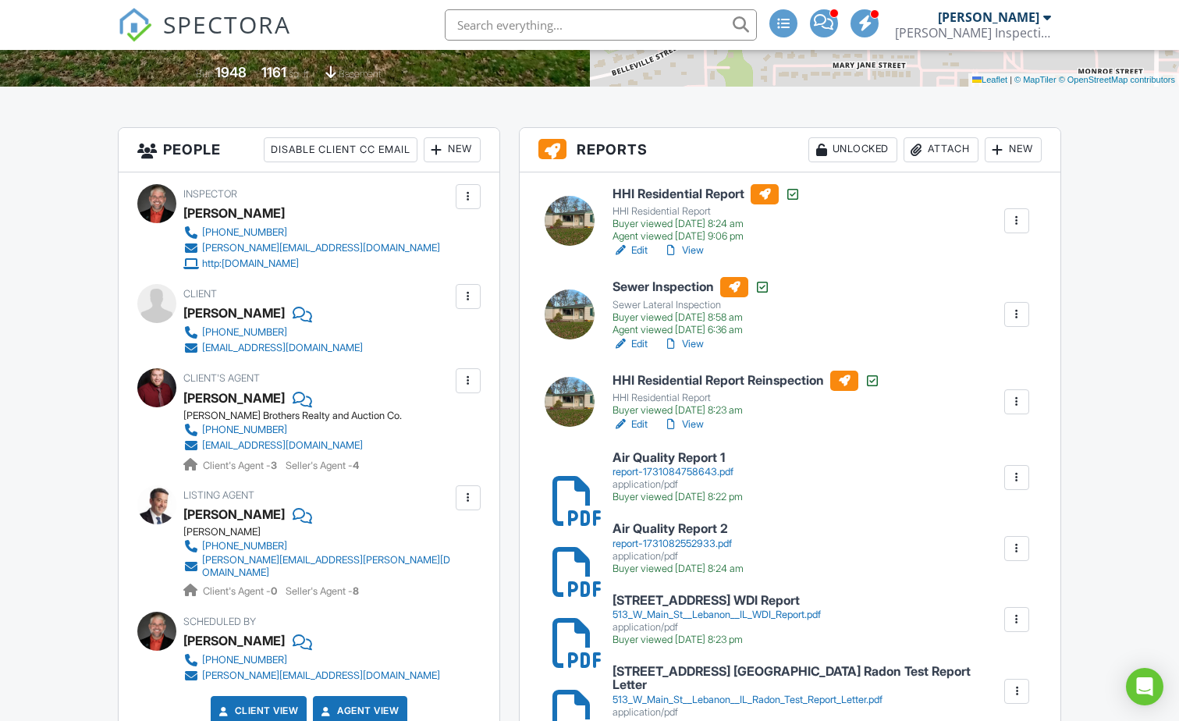
scroll to position [521, 0]
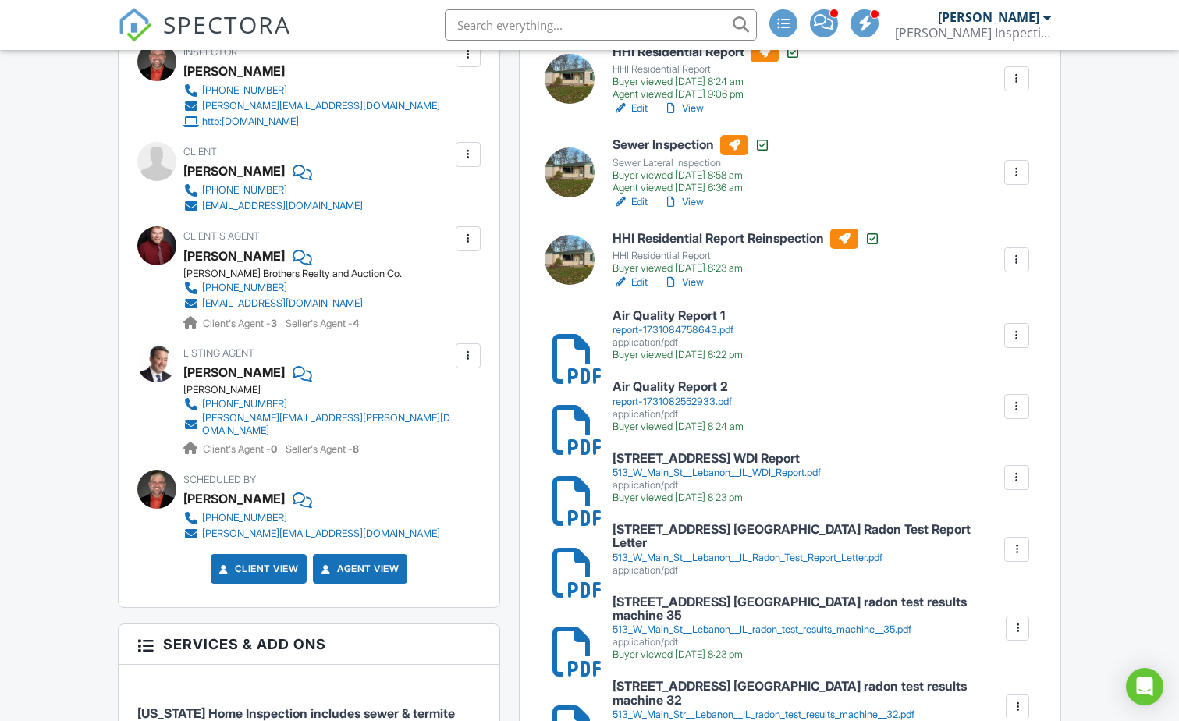
click at [654, 532] on h6 "[STREET_ADDRESS] [GEOGRAPHIC_DATA] Radon Test Report Letter" at bounding box center [808, 536] width 390 height 27
click at [724, 589] on div "HHI Residential Report HHI Residential Report Buyer viewed 12/05/2024 8:24 am A…" at bounding box center [790, 428] width 541 height 796
click at [752, 600] on h6 "513 W Main St Lebanon IL radon test results machine 35" at bounding box center [809, 609] width 392 height 27
click at [752, 680] on h6 "513 W Main Str Lebanon IL radon test results machine 32" at bounding box center [809, 693] width 392 height 27
click at [536, 20] on input "text" at bounding box center [601, 24] width 312 height 31
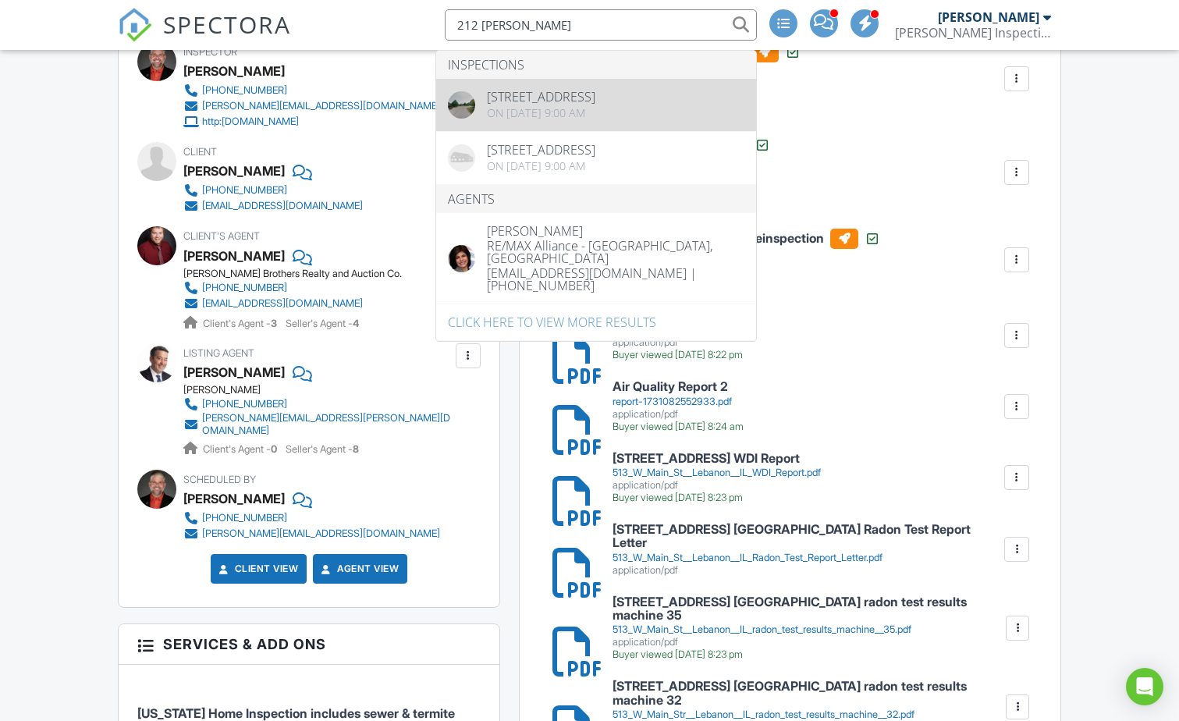
type input "212 glen"
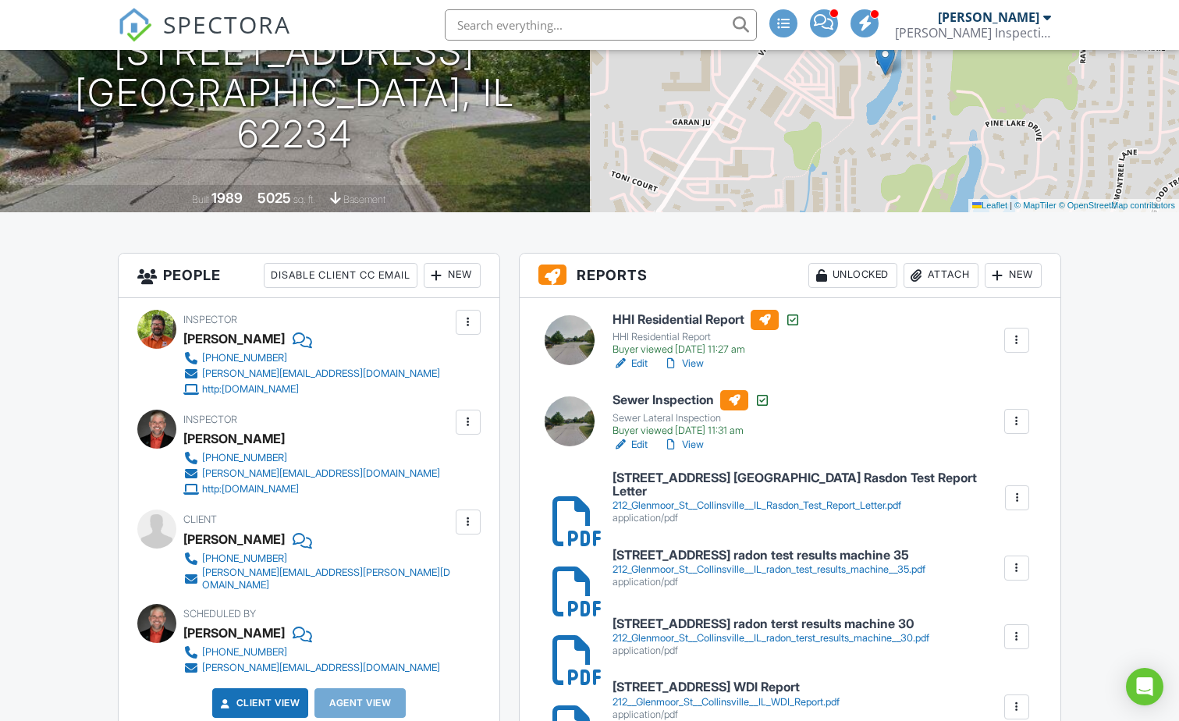
scroll to position [260, 0]
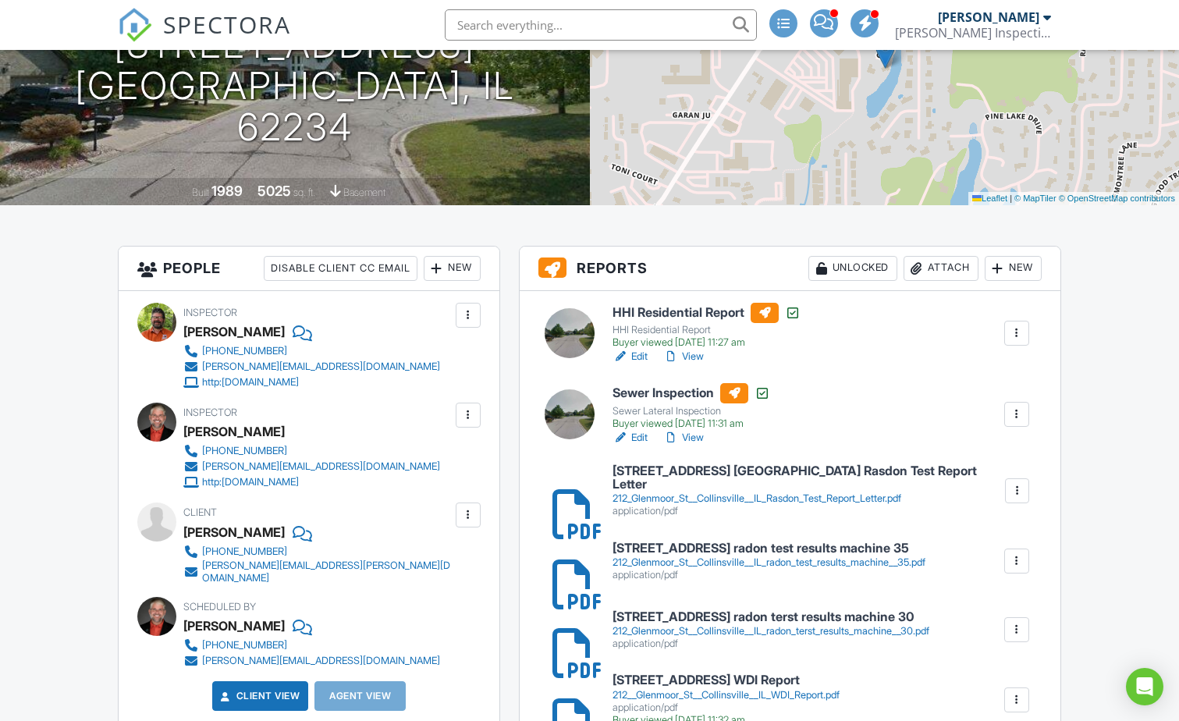
click at [667, 493] on div "212_Glenmoor_St__Collinsville__IL_Rasdon_Test_Report_Letter.pdf" at bounding box center [808, 499] width 391 height 12
click at [708, 543] on h6 "212 Glenmoor St Collinsville IL radon test results machine 35" at bounding box center [769, 549] width 313 height 14
click at [673, 625] on div "212_Glenmoor_St__Collinsville__IL_radon_terst_results_machine__30.pdf" at bounding box center [771, 631] width 317 height 12
click at [620, 27] on input "text" at bounding box center [601, 24] width 312 height 31
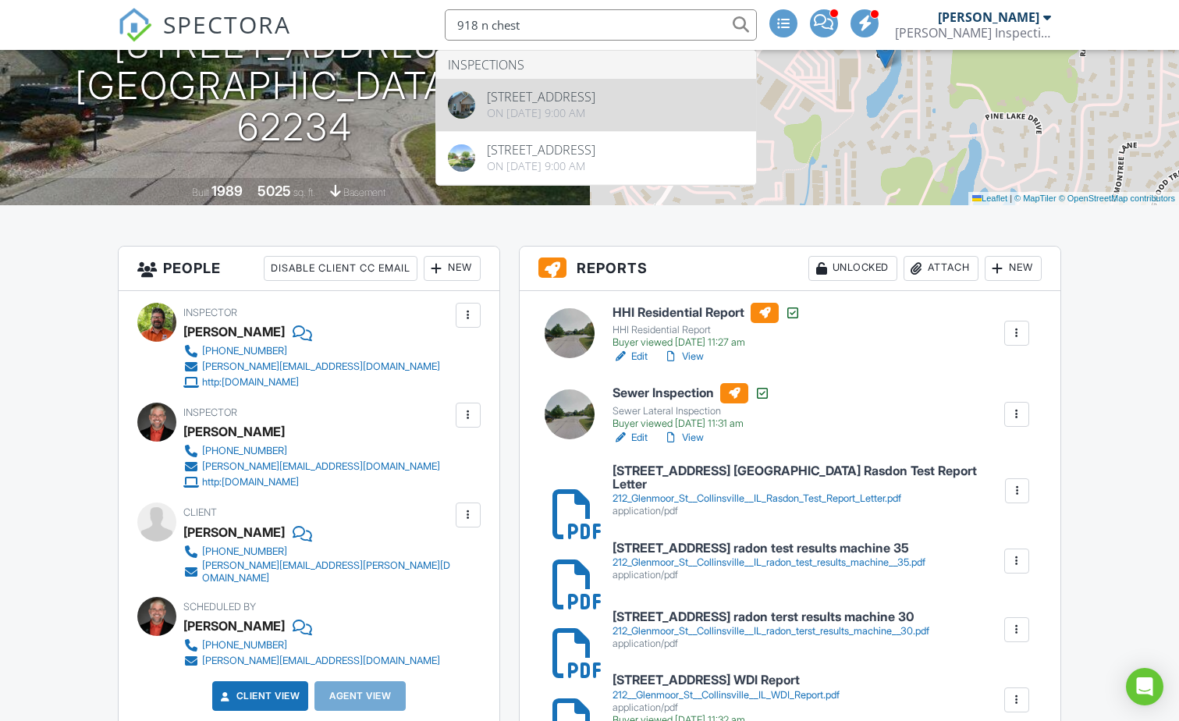
type input "918 n chest"
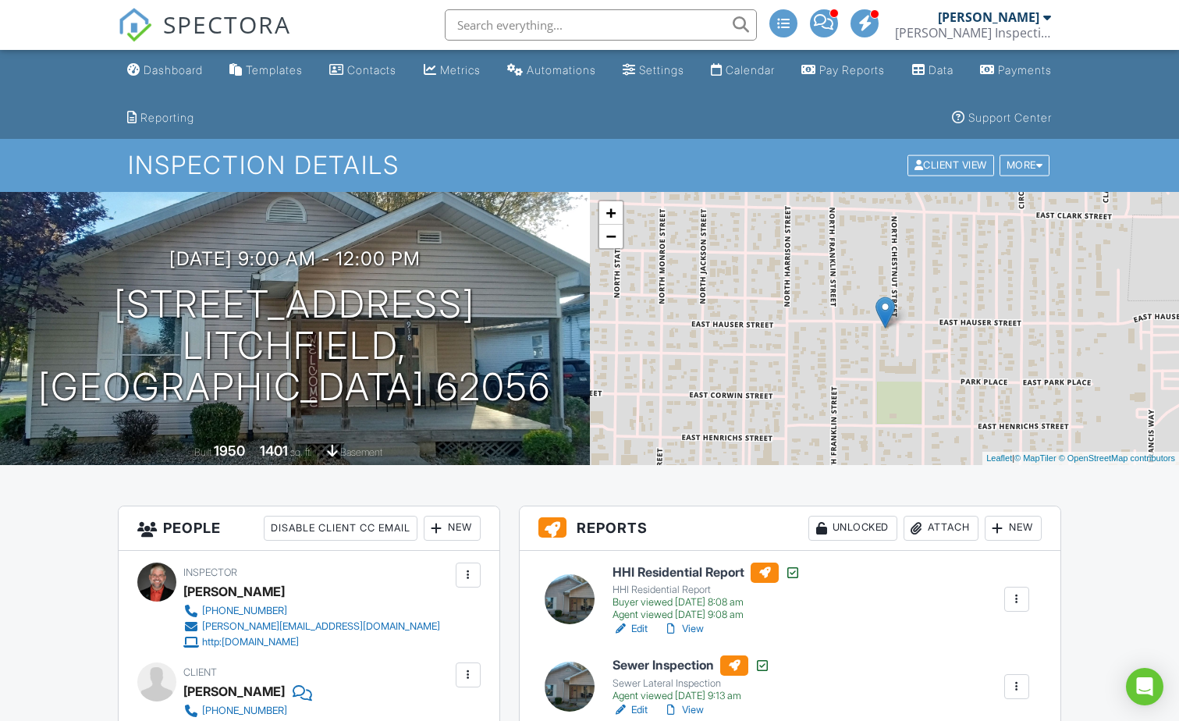
scroll to position [260, 0]
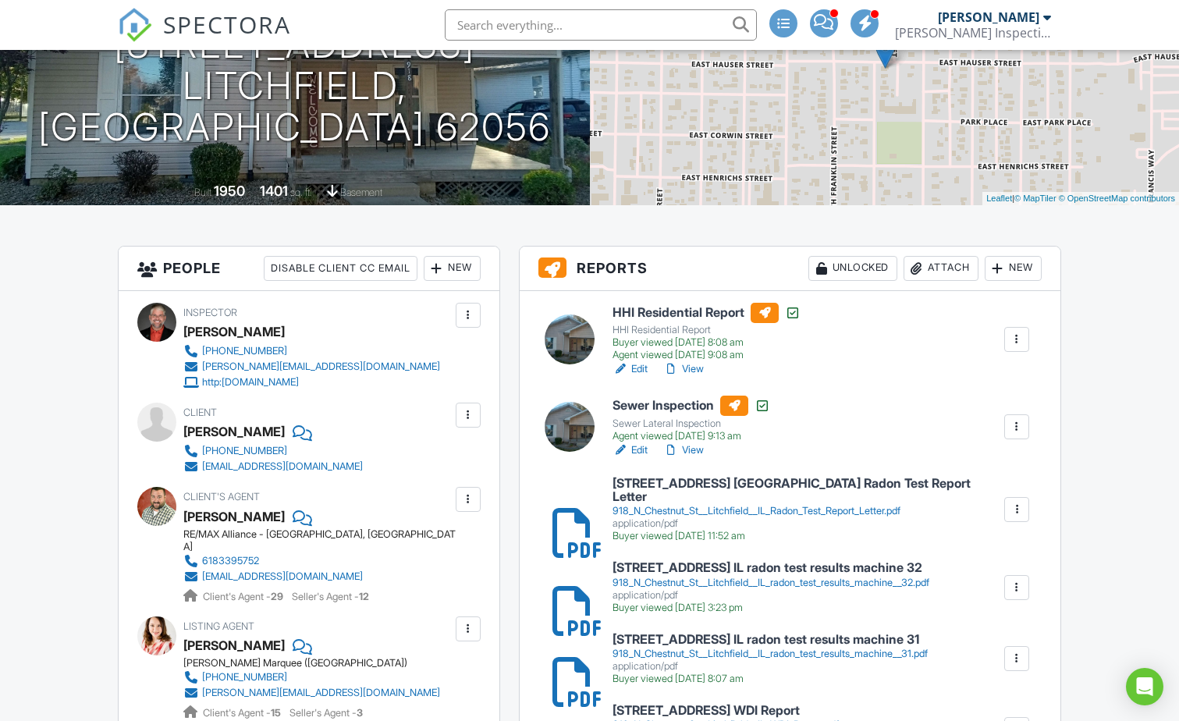
click at [672, 505] on div "918_N_Chestnut_St__Litchfield__IL_Radon_Test_Report_Letter.pdf" at bounding box center [808, 511] width 390 height 12
click at [742, 561] on h6 "918 N Chestnut St Litchfield IL radon test results machine 32" at bounding box center [771, 568] width 317 height 14
click at [692, 633] on h6 "918 N Chestnut St Litchfield IL radon test results machine 31" at bounding box center [770, 640] width 315 height 14
click at [525, 23] on input "text" at bounding box center [601, 24] width 312 height 31
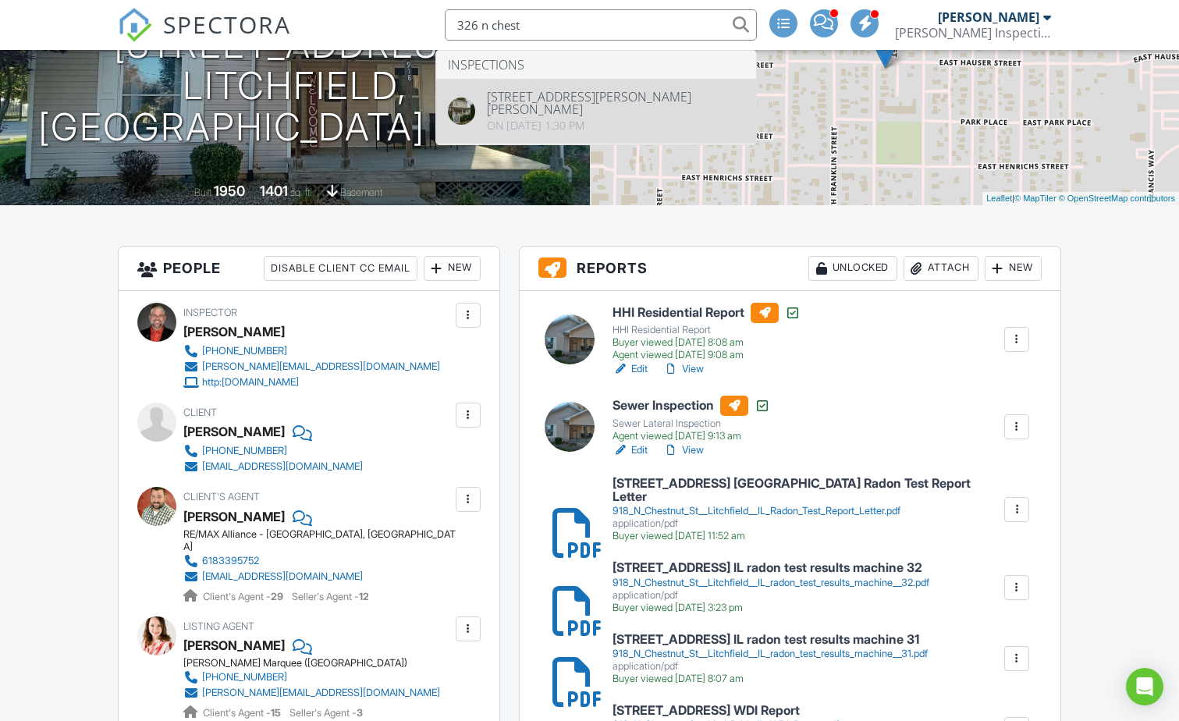
type input "326 n chest"
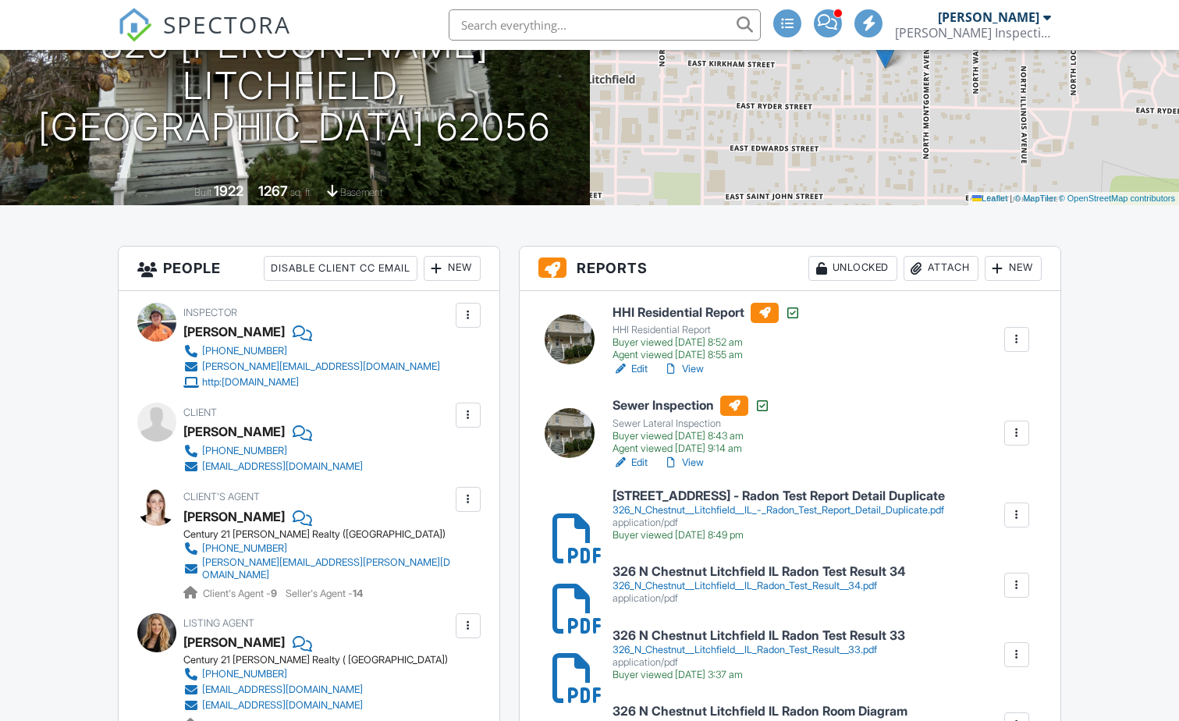
click at [703, 497] on h6 "[STREET_ADDRESS] - Radon Test Report Detail Duplicate" at bounding box center [779, 496] width 333 height 14
click at [728, 578] on h6 "326 N Chestnut Litchfield IL Radon Test Result 34" at bounding box center [760, 572] width 294 height 14
click at [755, 635] on h6 "326 N Chestnut Litchfield IL Radon Test Result 33" at bounding box center [759, 636] width 293 height 14
click at [607, 31] on input "text" at bounding box center [601, 24] width 312 height 31
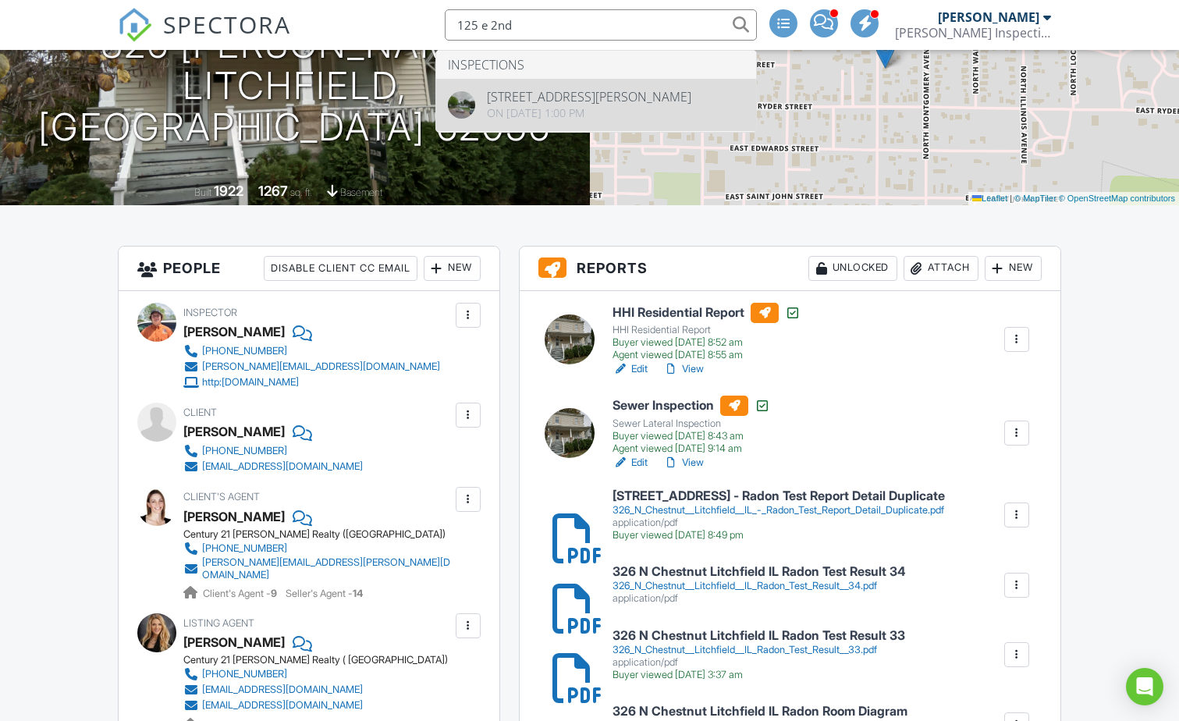
type input "125 e 2nd"
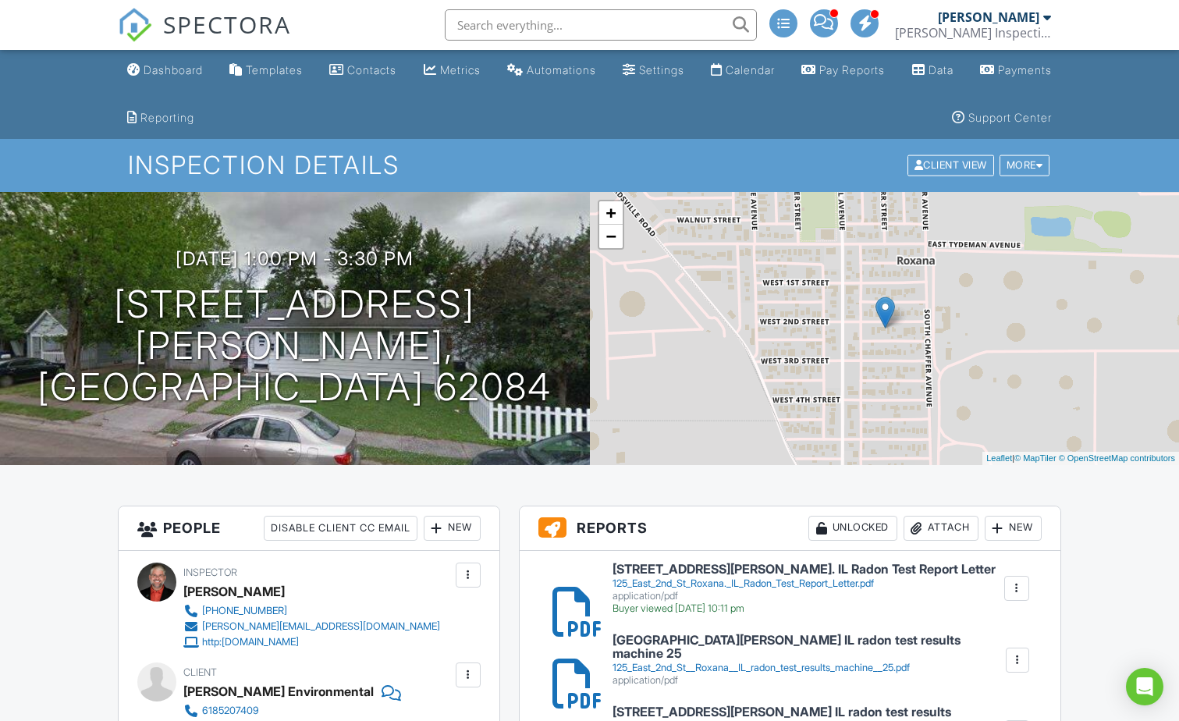
click at [706, 569] on h6 "[STREET_ADDRESS][PERSON_NAME]. IL Radon Test Report Letter" at bounding box center [804, 570] width 383 height 14
click at [685, 662] on div "125_East_2nd_St__Roxana__IL_radon_test_results_machine__25.pdf" at bounding box center [809, 668] width 392 height 12
click at [709, 713] on h6 "125 East 2nd St Roxana IL radon test results machine 24" at bounding box center [808, 719] width 391 height 27
click at [550, 17] on input "text" at bounding box center [601, 24] width 312 height 31
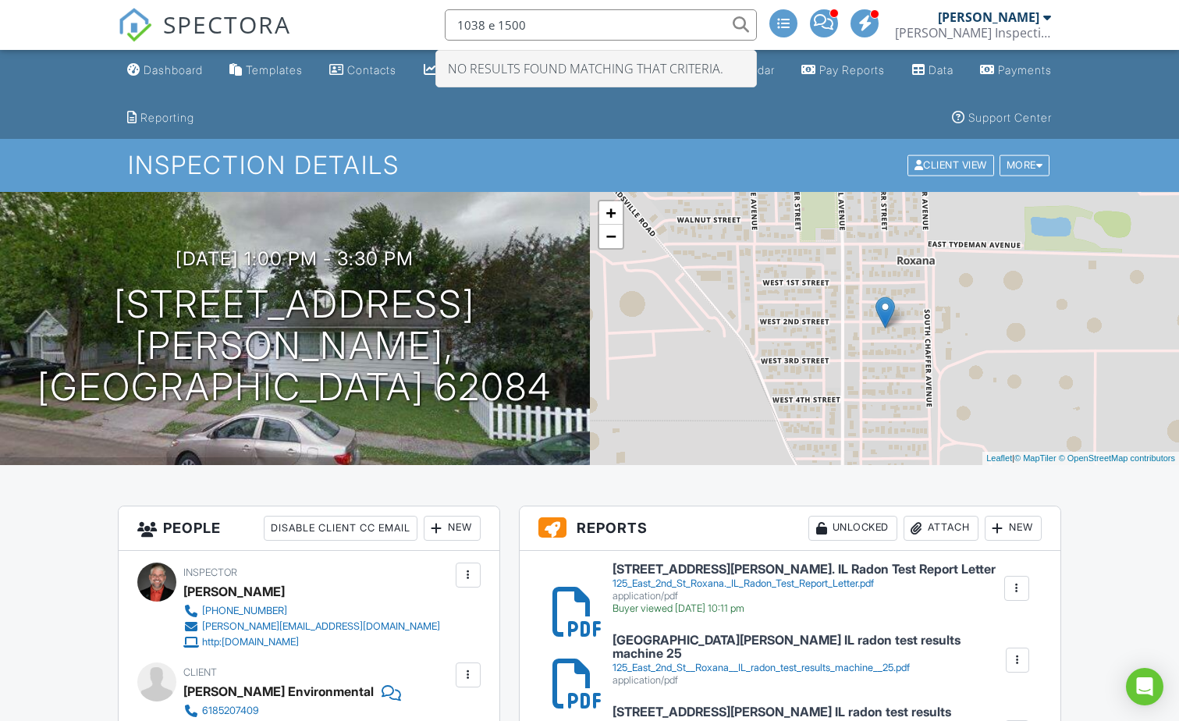
click at [532, 27] on input "1038 e 1500" at bounding box center [601, 24] width 312 height 31
click at [562, 23] on input "1038 1500" at bounding box center [601, 24] width 312 height 31
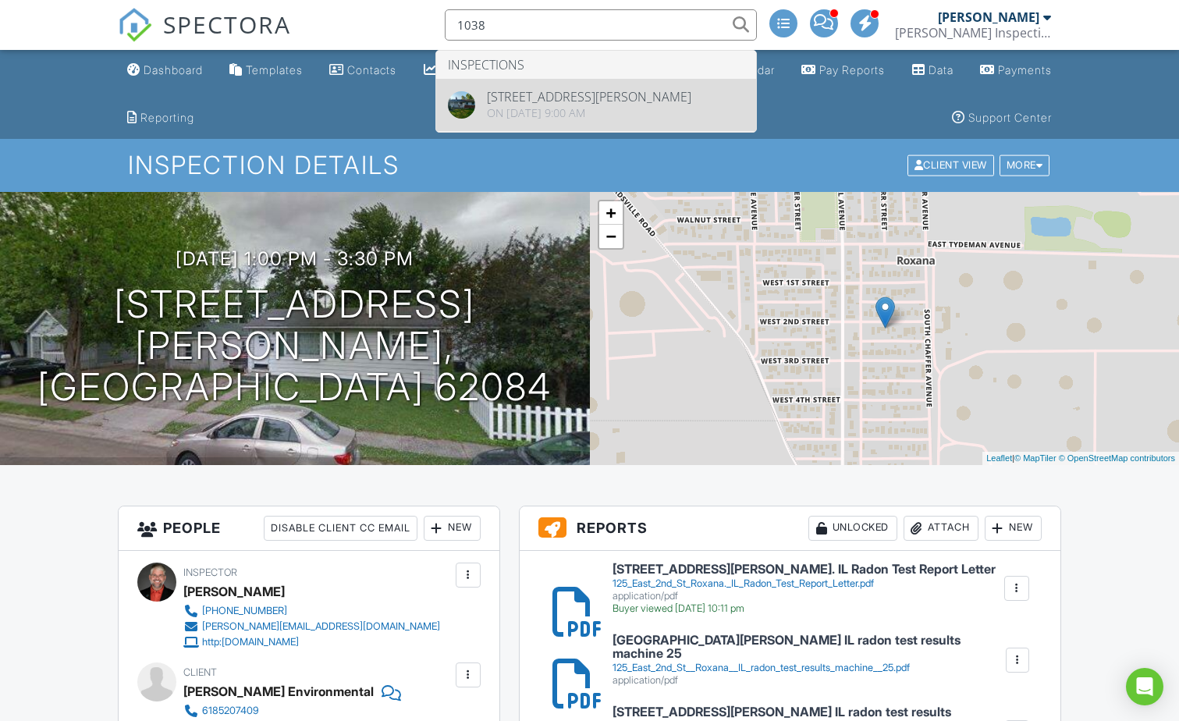
type input "1038"
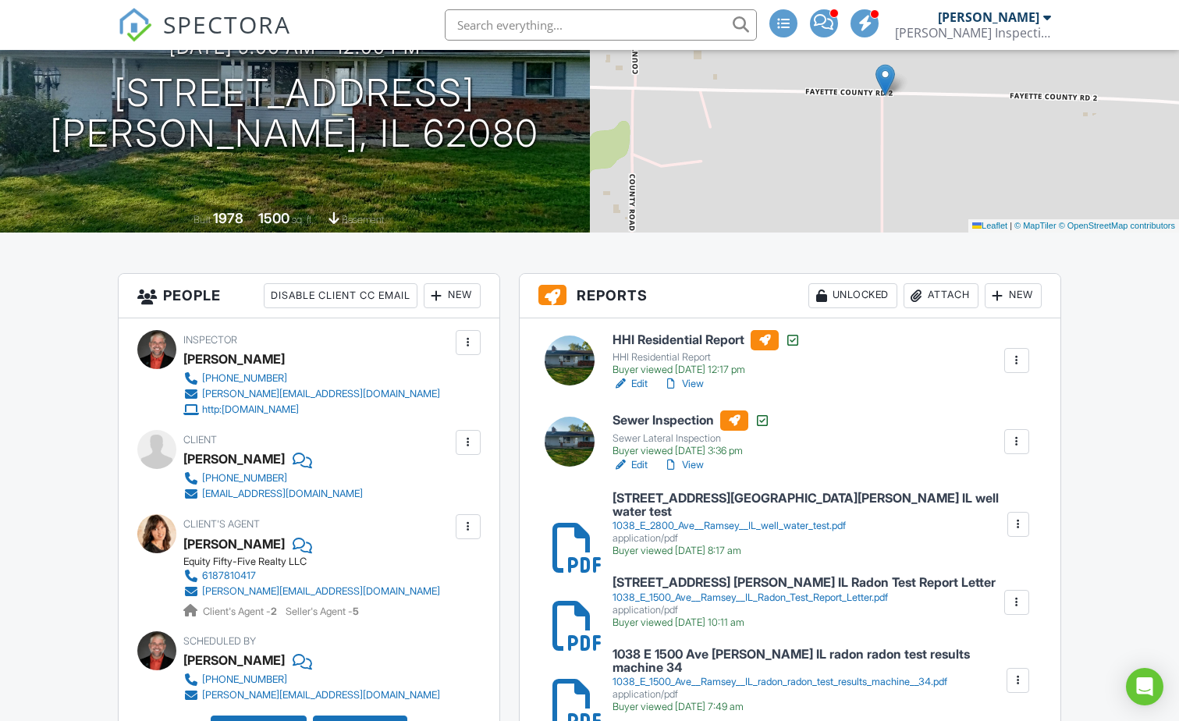
scroll to position [260, 0]
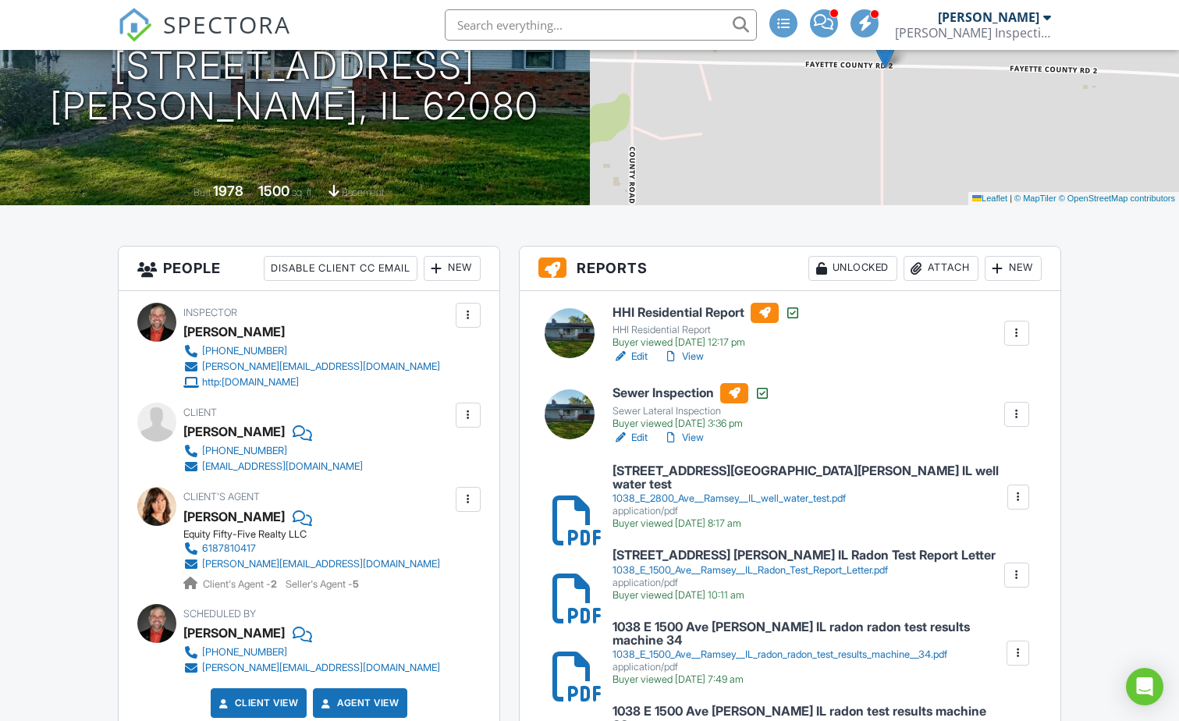
click at [687, 478] on h6 "[STREET_ADDRESS][GEOGRAPHIC_DATA][PERSON_NAME] IL well water test" at bounding box center [809, 477] width 393 height 27
click at [756, 549] on h6 "1038 E 1500 Ave Ramsey IL Radon Test Report Letter" at bounding box center [804, 556] width 383 height 14
click at [703, 621] on h6 "1038 E 1500 Ave Ramsey IL radon radon test results machine 34" at bounding box center [809, 634] width 392 height 27
click at [768, 705] on h6 "1038 E 1500 Ave Ramsey IL radon test results machine 33" at bounding box center [808, 718] width 390 height 27
click at [568, 26] on input "text" at bounding box center [601, 24] width 312 height 31
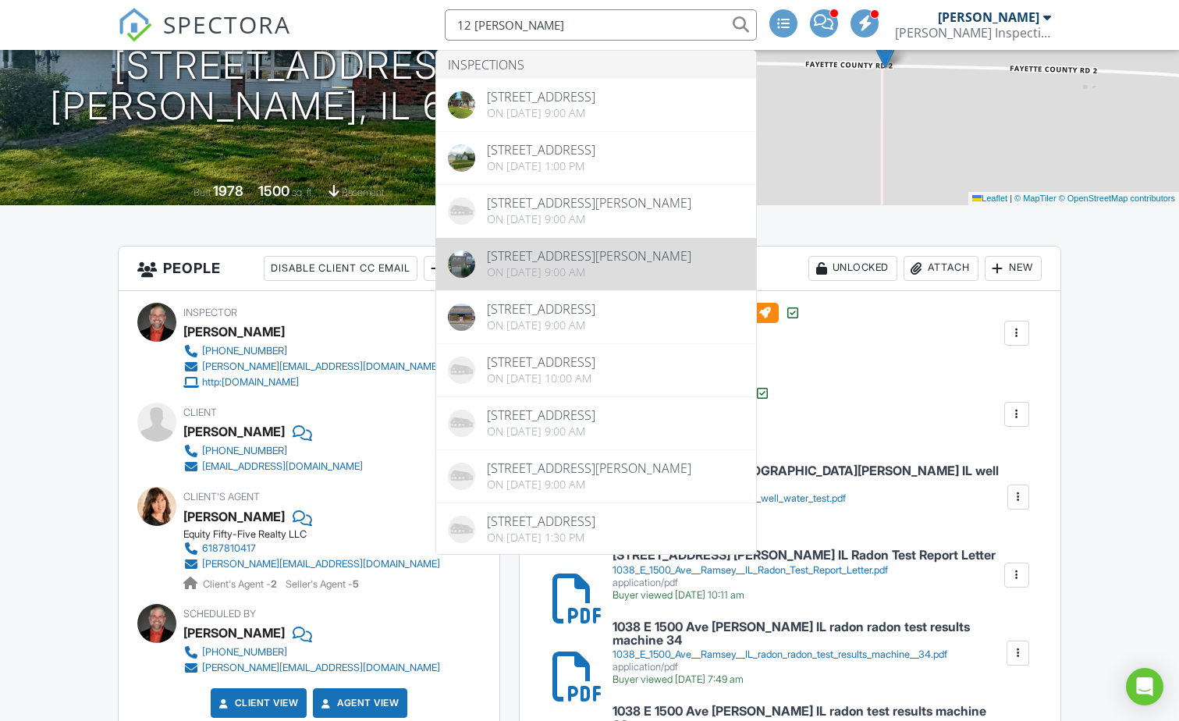
type input "12 davis"
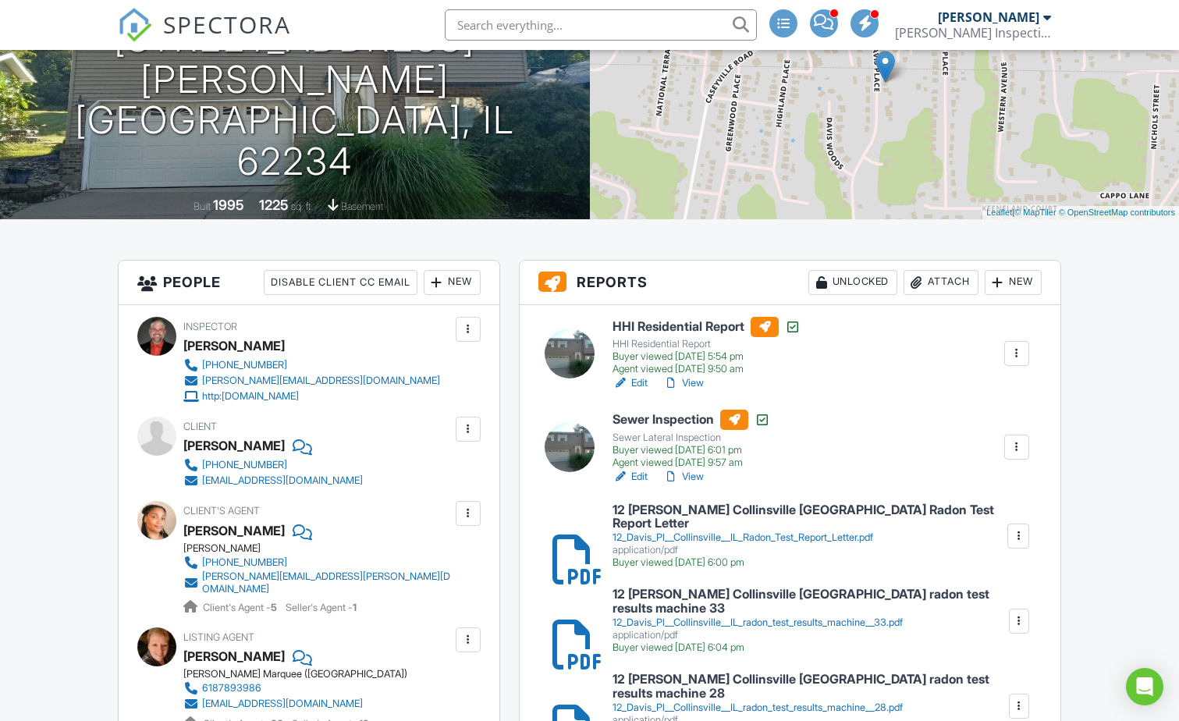
scroll to position [260, 0]
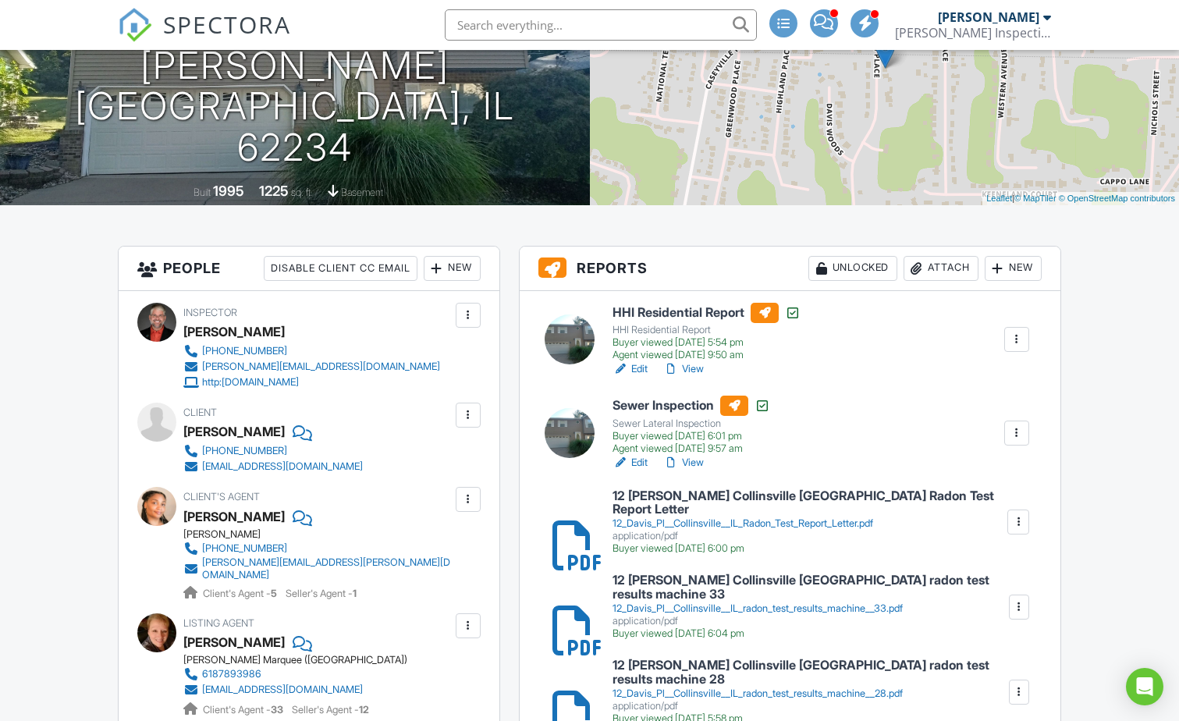
click at [664, 501] on h6 "12 Davis Pl Collinsville IL Radon Test Report Letter" at bounding box center [809, 502] width 393 height 27
click at [728, 574] on h6 "12 Davis Pl Collinsville IL radon test results machine 33" at bounding box center [810, 587] width 395 height 27
click at [728, 659] on h6 "12 Davis Pl Collinsville IL radon test results machine 28" at bounding box center [810, 672] width 395 height 27
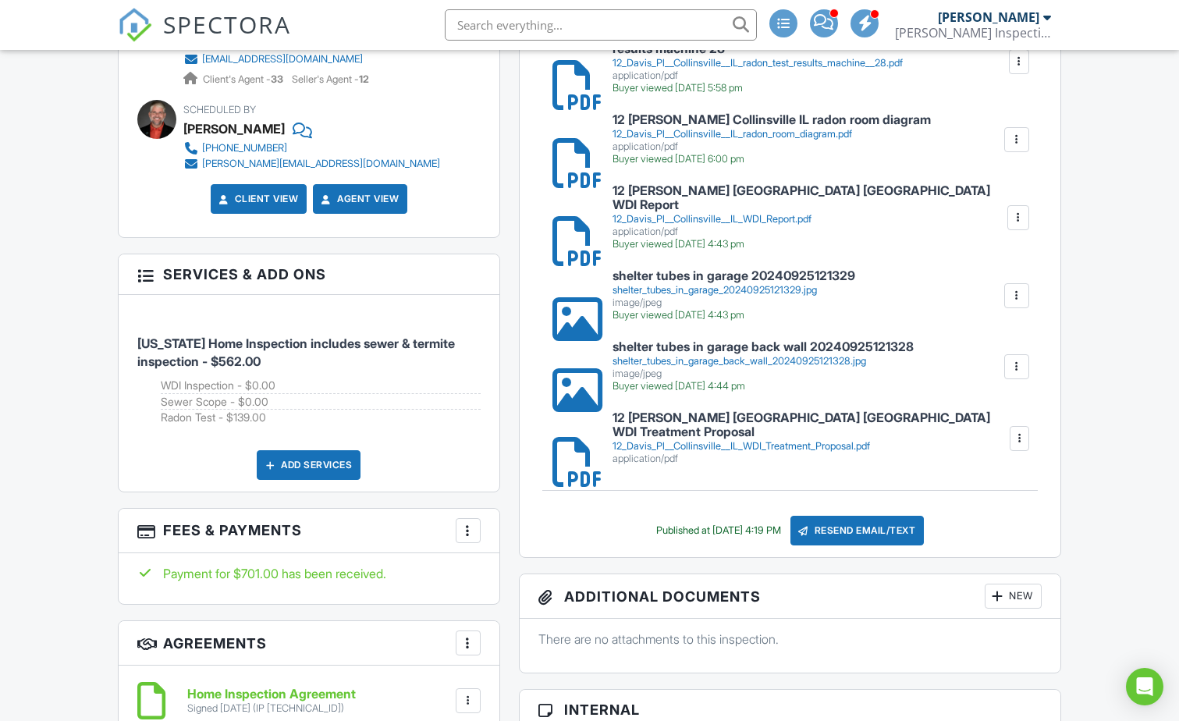
click at [552, 28] on input "text" at bounding box center [601, 24] width 312 height 31
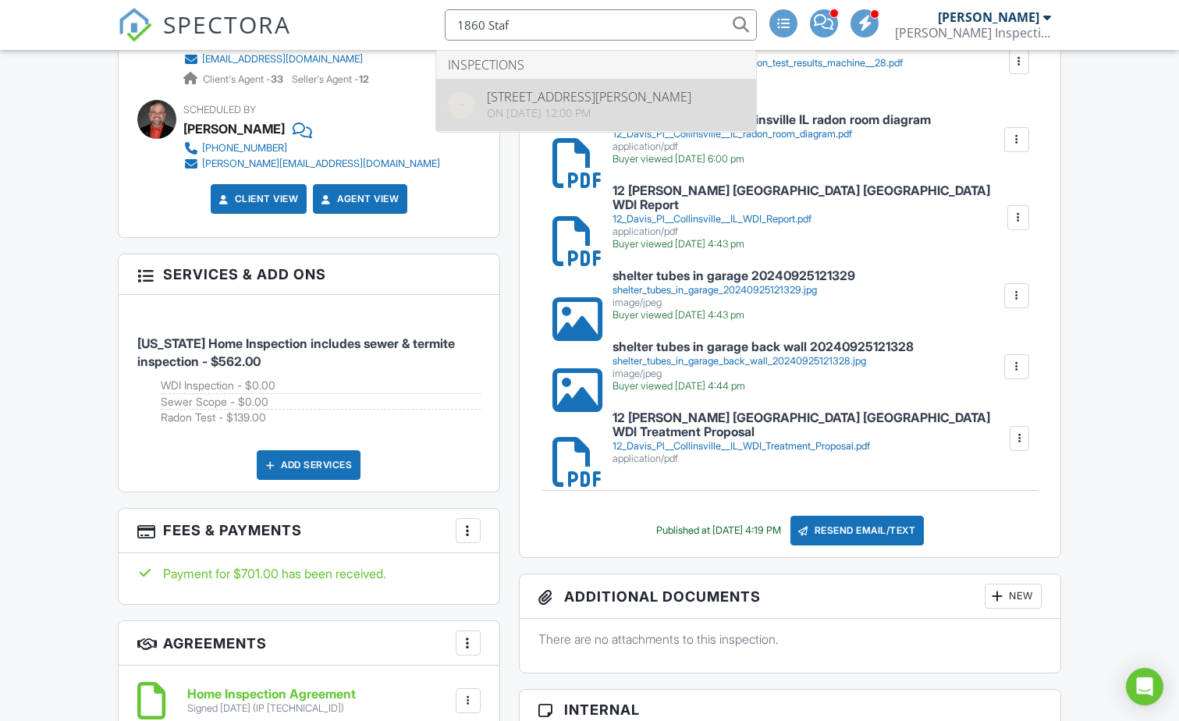
type input "1860 Staf"
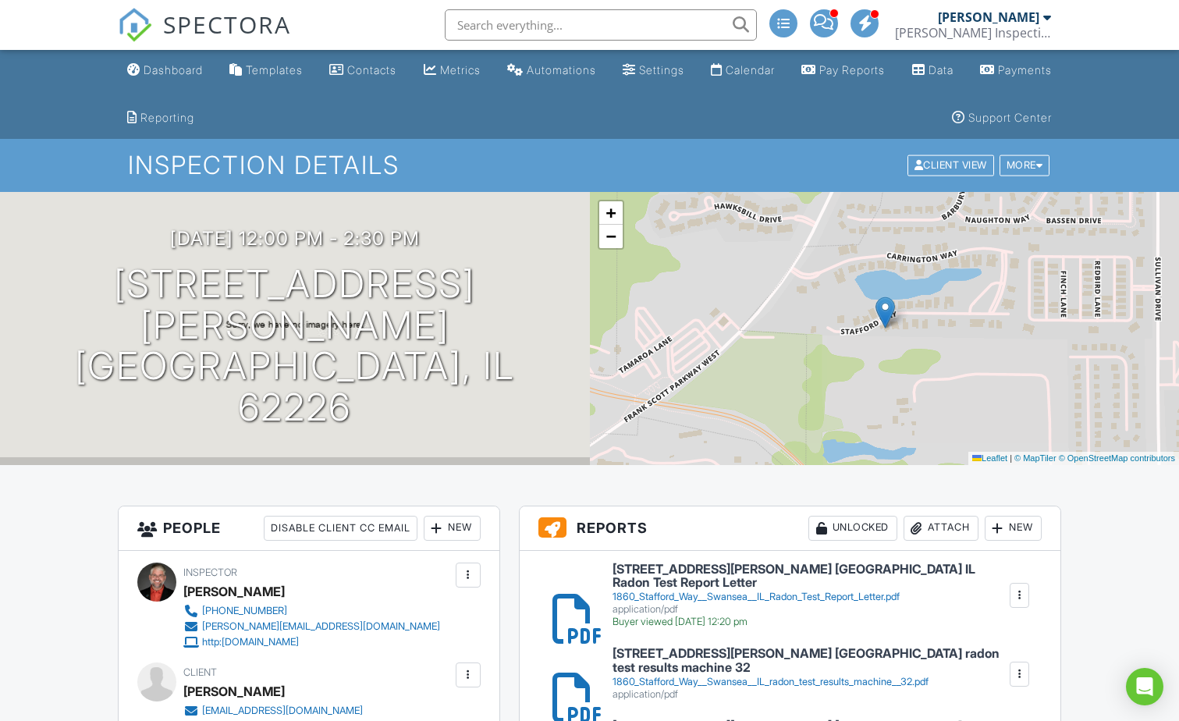
click at [822, 565] on h6 "1860 Stafford Way Swansea IL Radon Test Report Letter" at bounding box center [810, 576] width 395 height 27
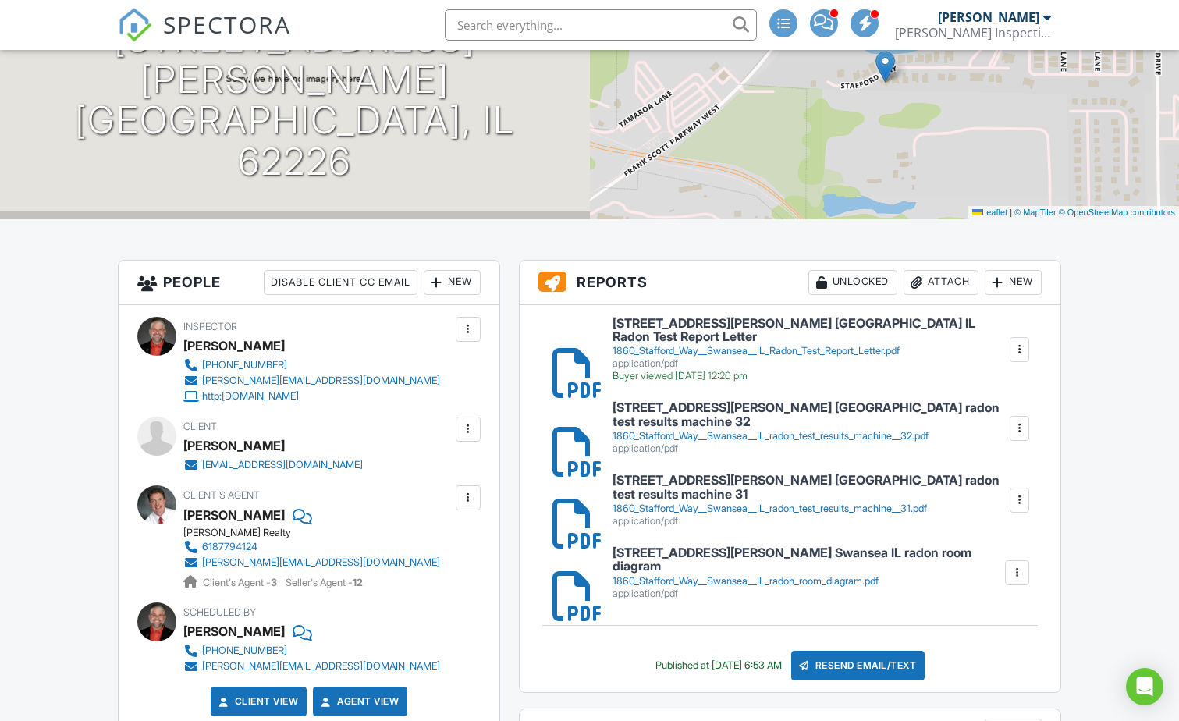
scroll to position [260, 0]
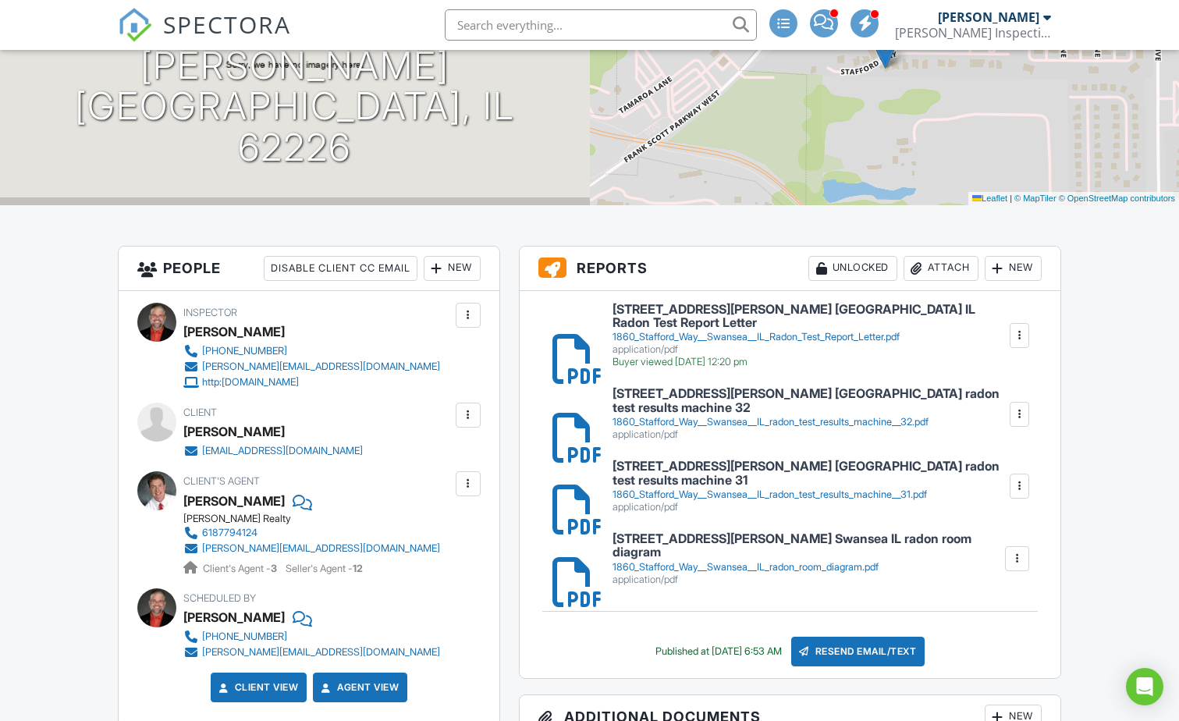
click at [797, 387] on h6 "1860 Stafford Way Swansea IL radon test results machine 32" at bounding box center [811, 400] width 396 height 27
click at [738, 489] on div "1860_Stafford_Way__Swansea__IL_radon_test_results_machine__31.pdf" at bounding box center [811, 495] width 396 height 12
click at [528, 21] on input "text" at bounding box center [601, 24] width 312 height 31
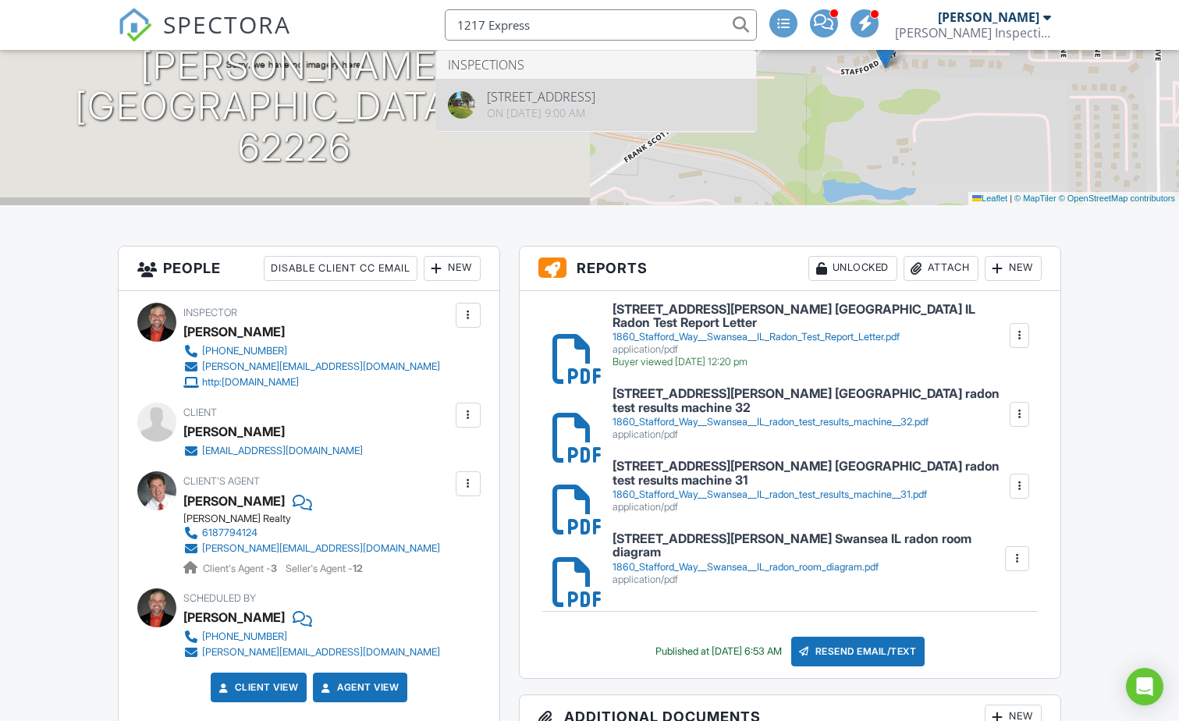
type input "1217 Express"
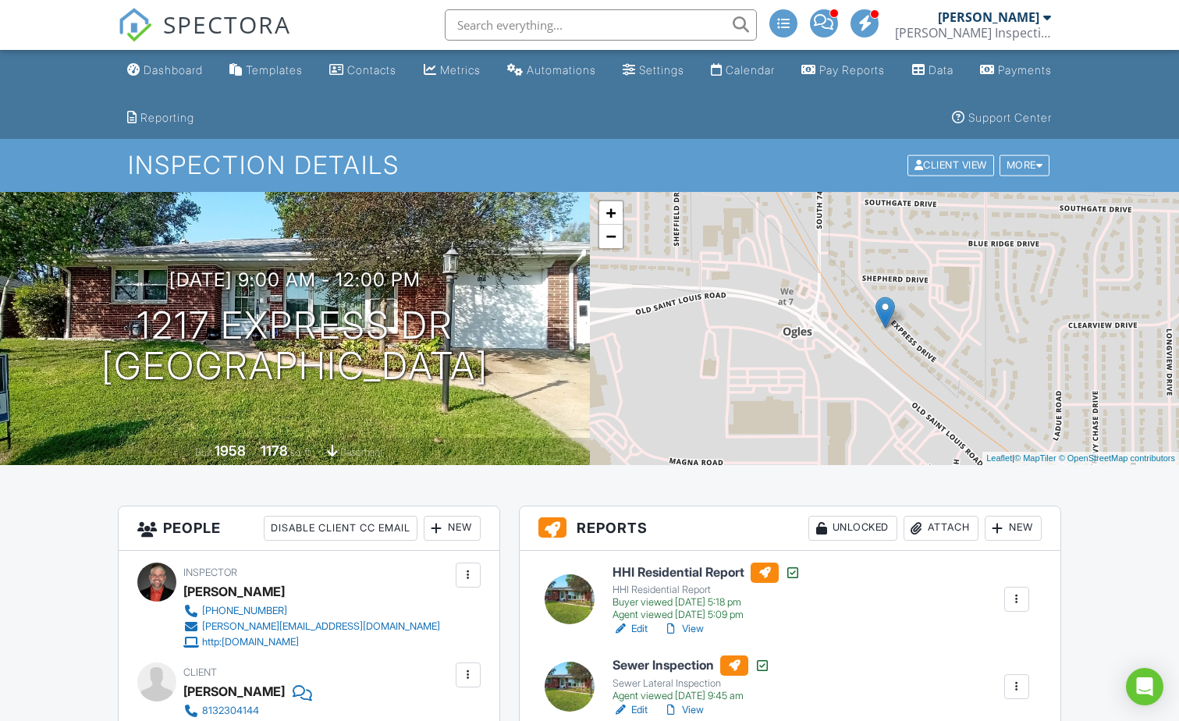
scroll to position [260, 0]
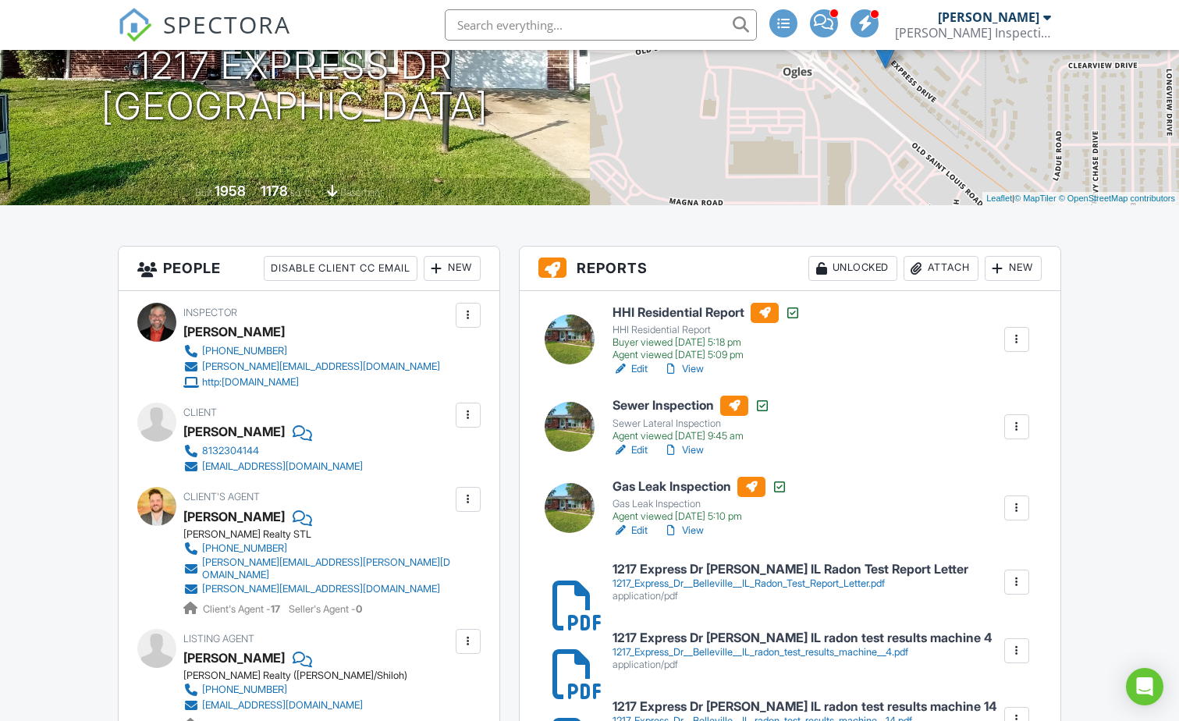
click at [667, 578] on div "1217_Express_Dr__Belleville__IL_Radon_Test_Report_Letter.pdf" at bounding box center [791, 584] width 356 height 12
click at [759, 638] on h6 "1217 Express Dr Belleville IL radon test results machine 4" at bounding box center [803, 638] width 380 height 14
click at [795, 705] on h6 "1217 Express Dr Belleville IL radon test results machine 14" at bounding box center [805, 707] width 385 height 14
click at [519, 22] on input "text" at bounding box center [601, 24] width 312 height 31
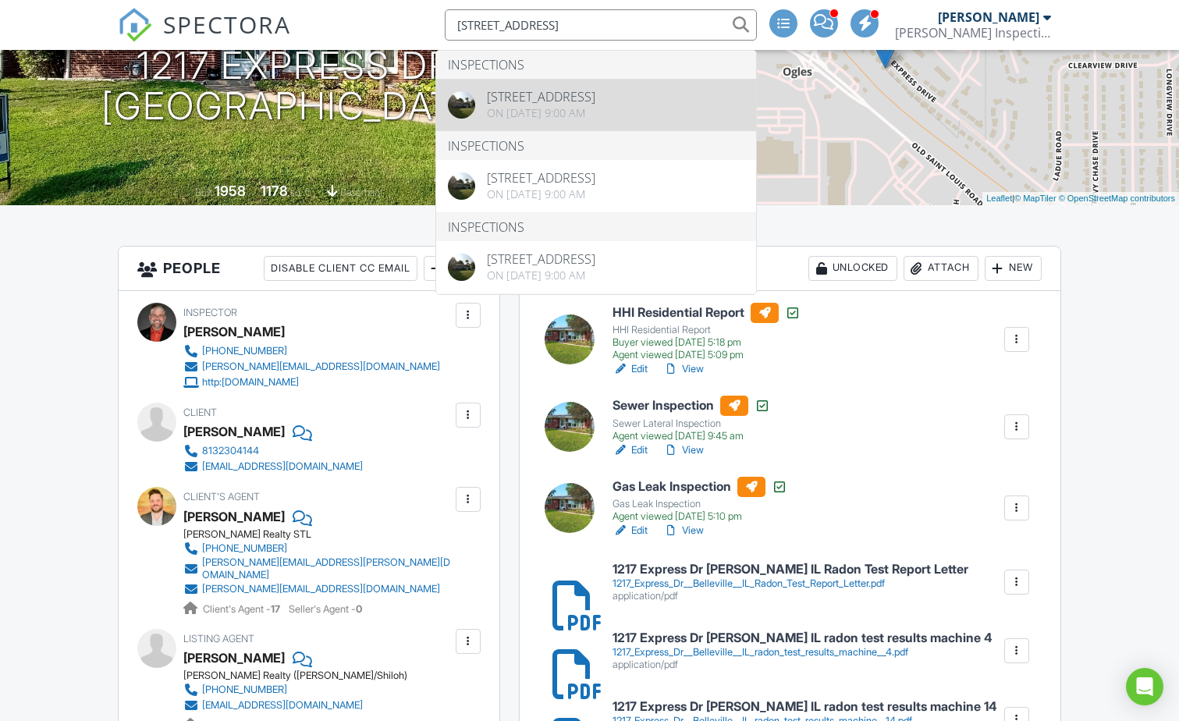
type input "2090 N 1200 St, Brownstown, IL"
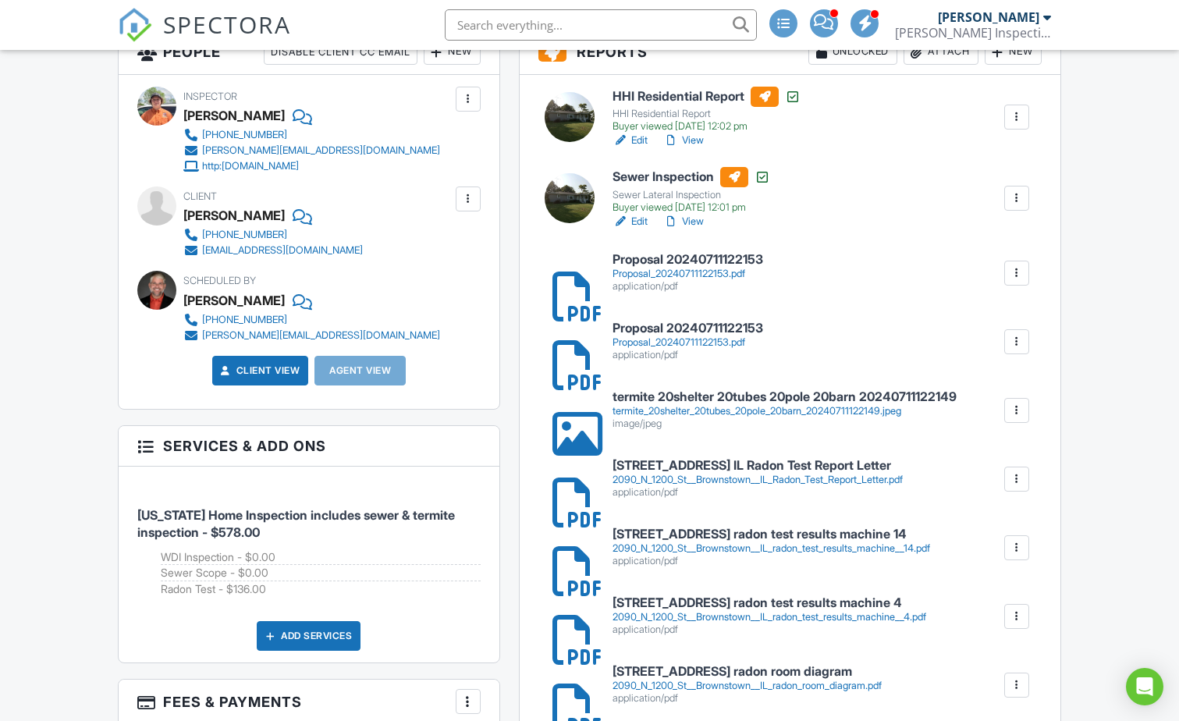
scroll to position [521, 0]
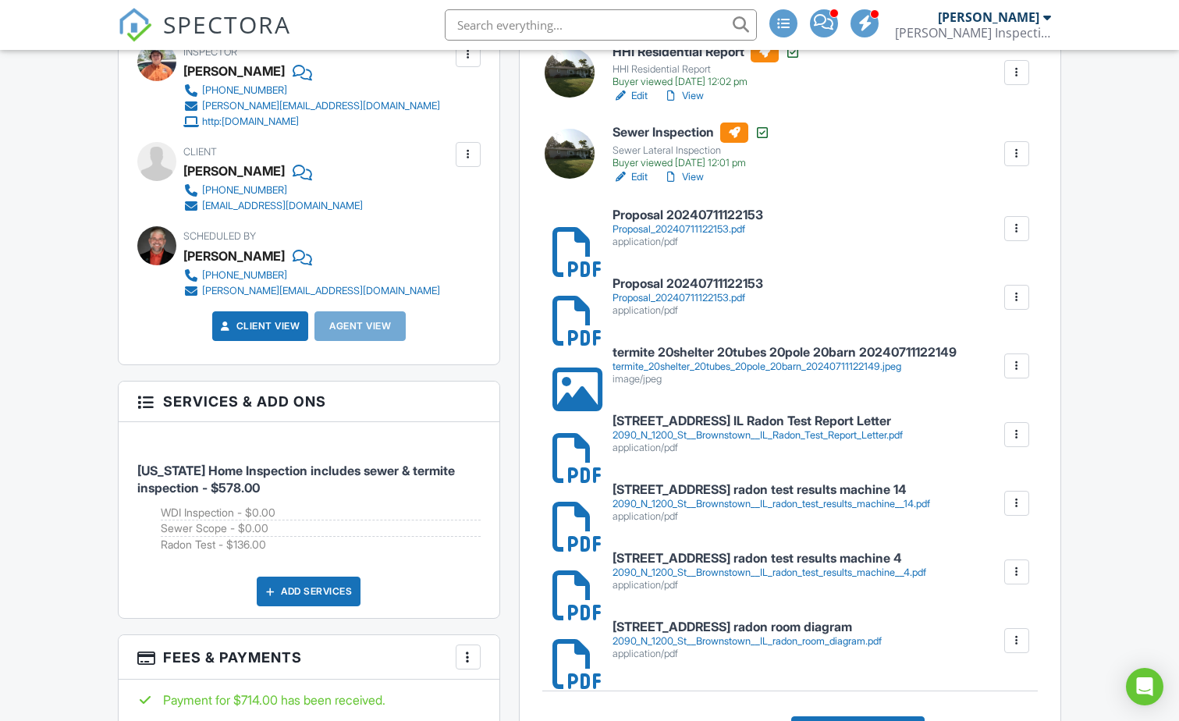
click at [646, 489] on h6 "[STREET_ADDRESS] radon test results machine 14" at bounding box center [772, 490] width 318 height 14
click at [736, 425] on h6 "2090 N 1200 St Brownstown IL Radon Test Report Letter" at bounding box center [758, 421] width 290 height 14
click at [688, 488] on h6 "2090 N 1200 St Brownstown IL radon test results machine 14" at bounding box center [772, 490] width 318 height 14
click at [723, 552] on h6 "2090 N 1200 St Brownstown IL radon test results machine 4" at bounding box center [770, 559] width 314 height 14
click at [824, 626] on h6 "2090 N 1200 St Brownstown IL radon room diagram" at bounding box center [747, 628] width 269 height 14
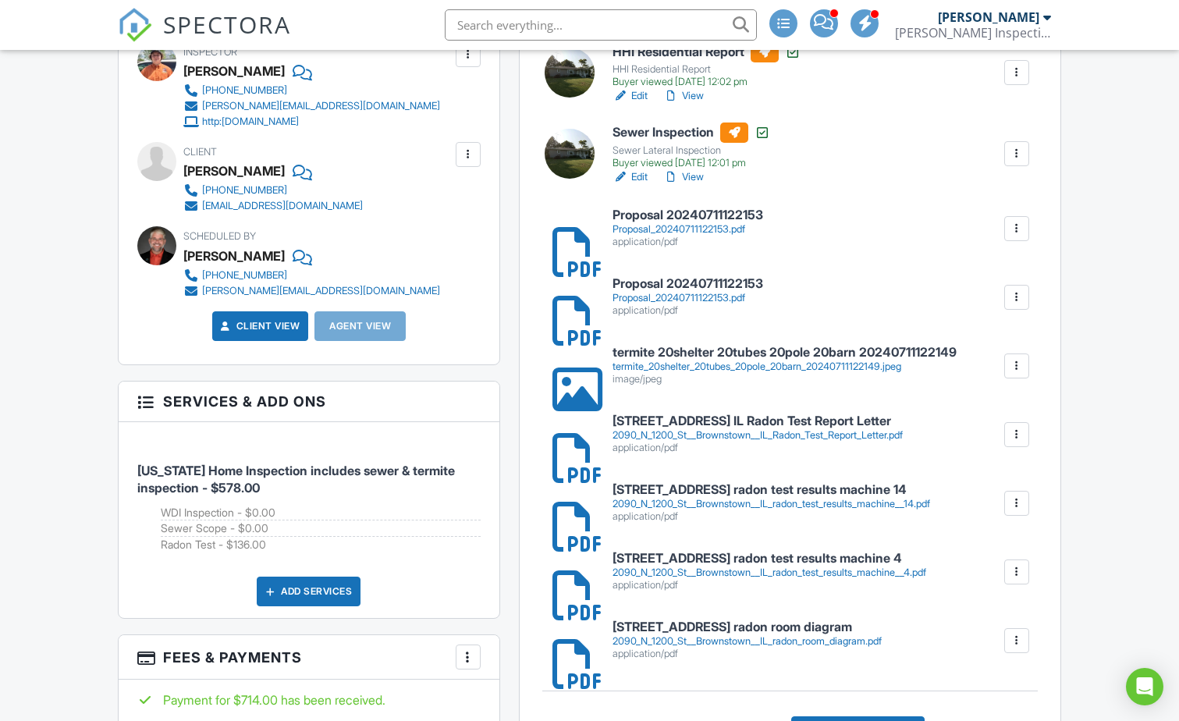
click at [619, 29] on input "text" at bounding box center [601, 24] width 312 height 31
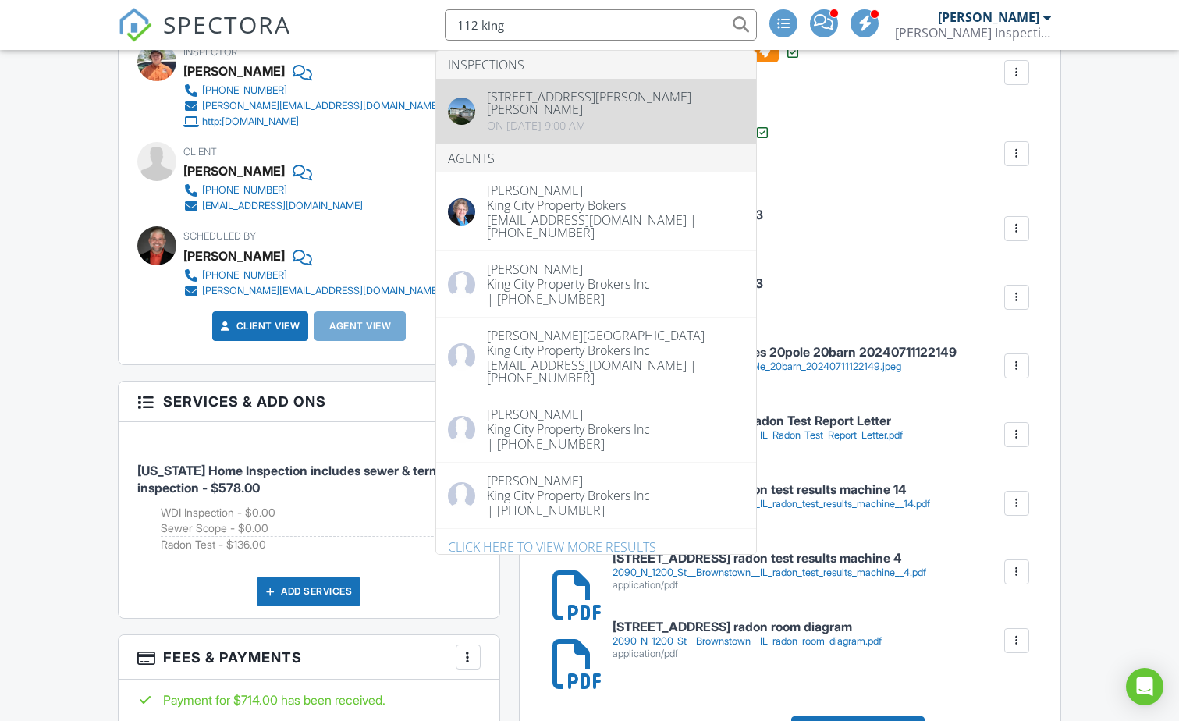
type input "112 king"
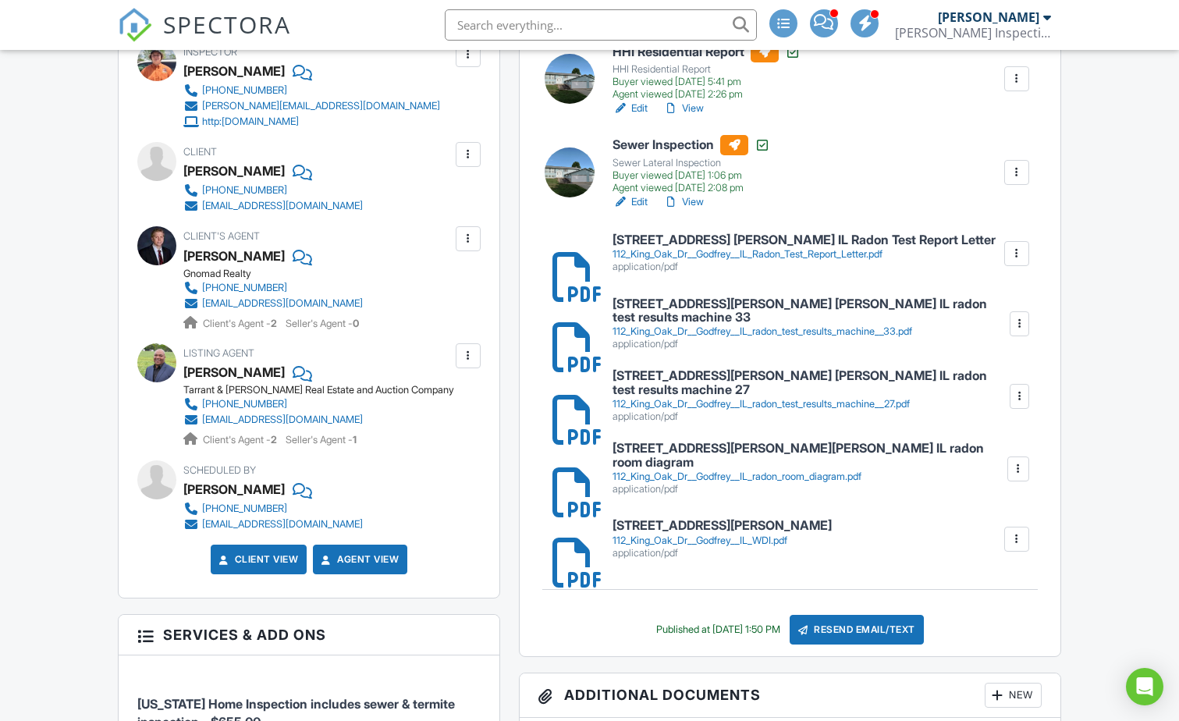
drag, startPoint x: 756, startPoint y: 243, endPoint x: 709, endPoint y: 247, distance: 47.0
click at [709, 247] on h6 "112 King Oak Dr Godfrey IL Radon Test Report Letter" at bounding box center [804, 240] width 383 height 14
click at [658, 308] on h6 "112 King Oak Dr Godfrey IL radon test results machine 33" at bounding box center [811, 310] width 396 height 27
click at [711, 371] on h6 "112 King Oak Dr Godfrey IL radon test results machine 27" at bounding box center [811, 382] width 396 height 27
click at [706, 449] on h6 "112 King Oak Dr Godfrey IL radon room diagram" at bounding box center [809, 455] width 393 height 27
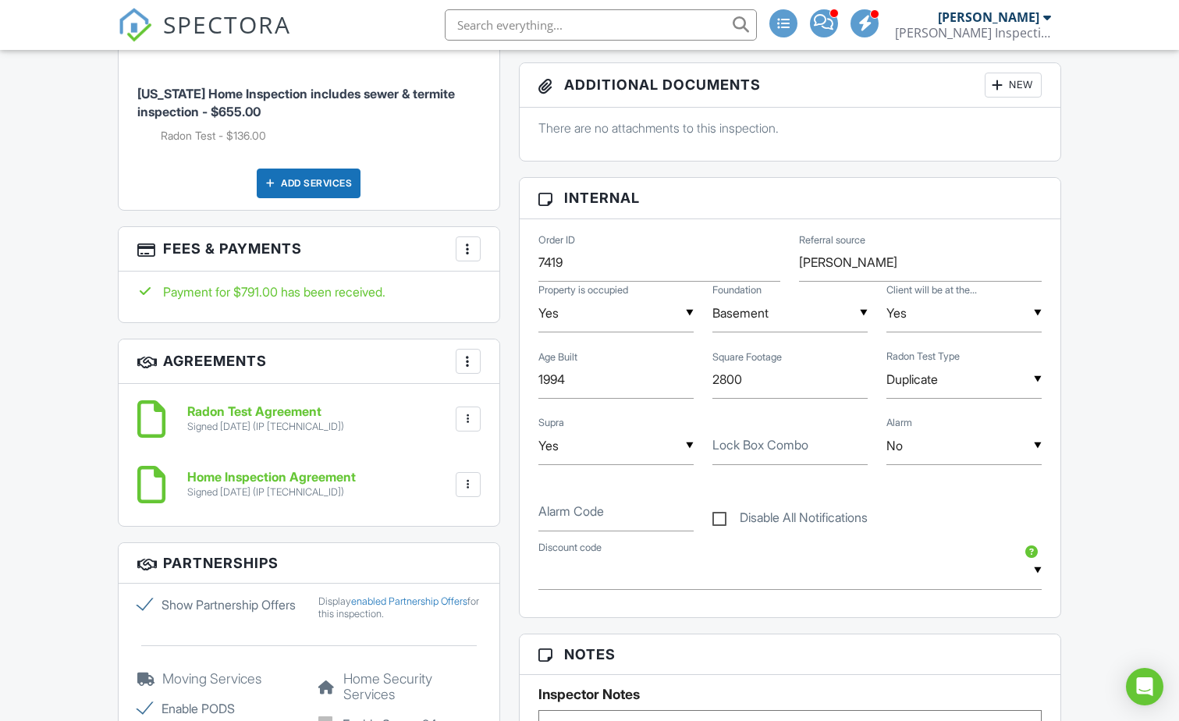
scroll to position [1151, 0]
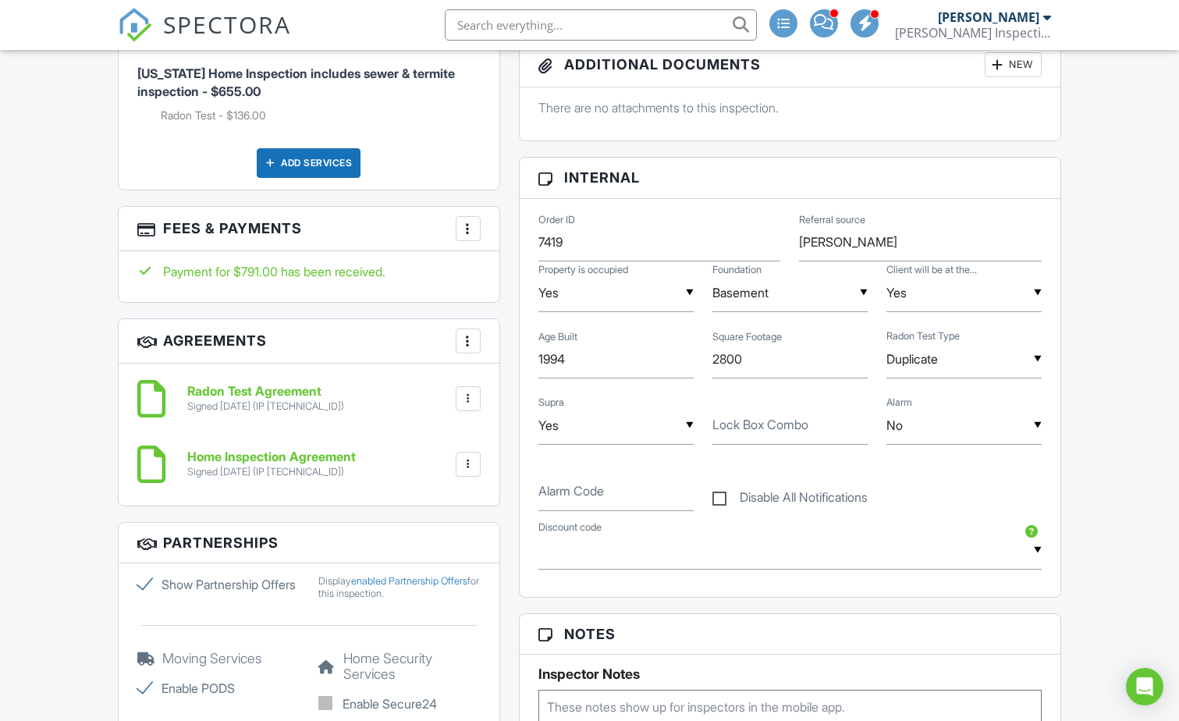
click at [626, 20] on input "text" at bounding box center [601, 24] width 312 height 31
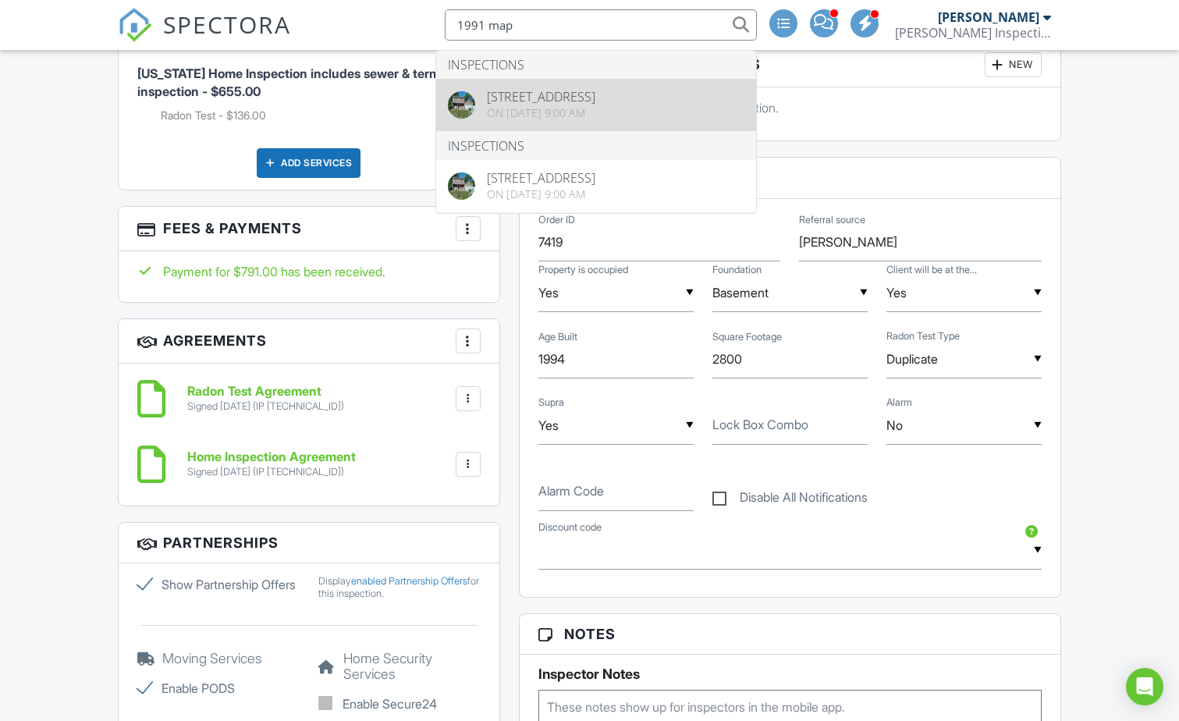
type input "1991 map"
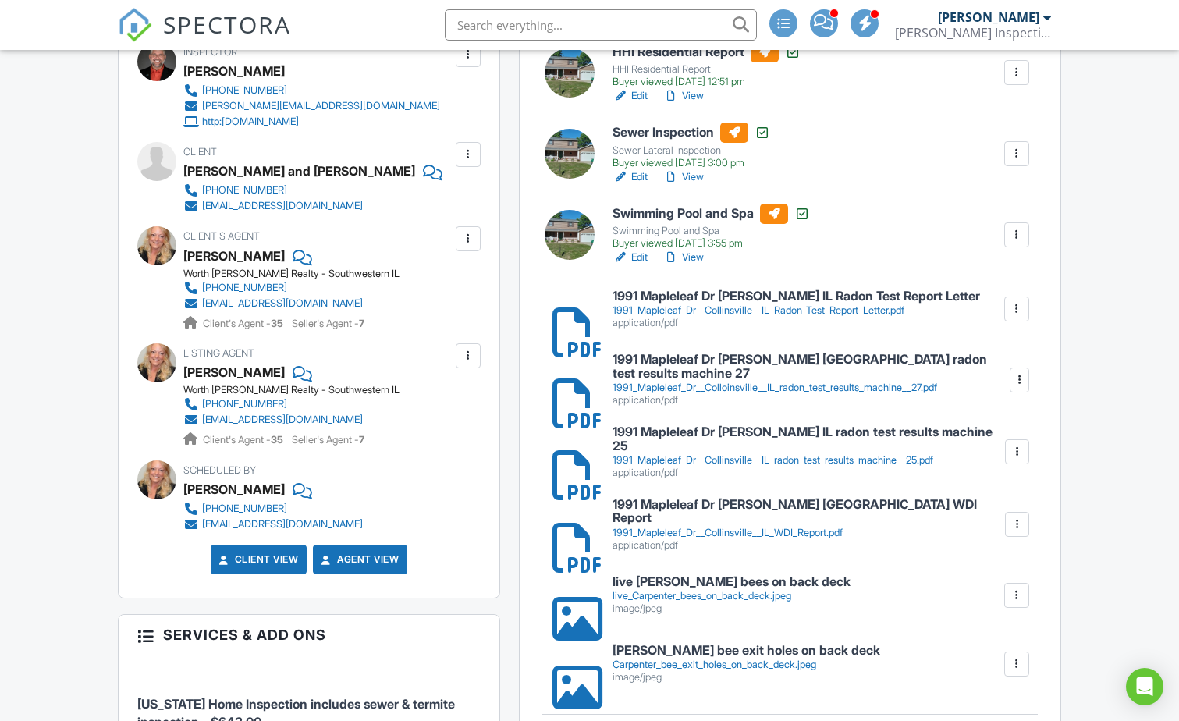
click at [681, 301] on h6 "1991 Mapleleaf Dr Collinsville IL Radon Test Report Letter" at bounding box center [797, 297] width 368 height 14
click at [717, 368] on h6 "1991 Mapleleaf Dr Colloinsville IL radon test results machine 27" at bounding box center [811, 366] width 396 height 27
click at [712, 454] on div "1991_Mapleleaf_Dr__Collinsville__IL_radon_test_results_machine__25.pdf" at bounding box center [808, 460] width 390 height 12
click at [570, 23] on input "text" at bounding box center [601, 24] width 312 height 31
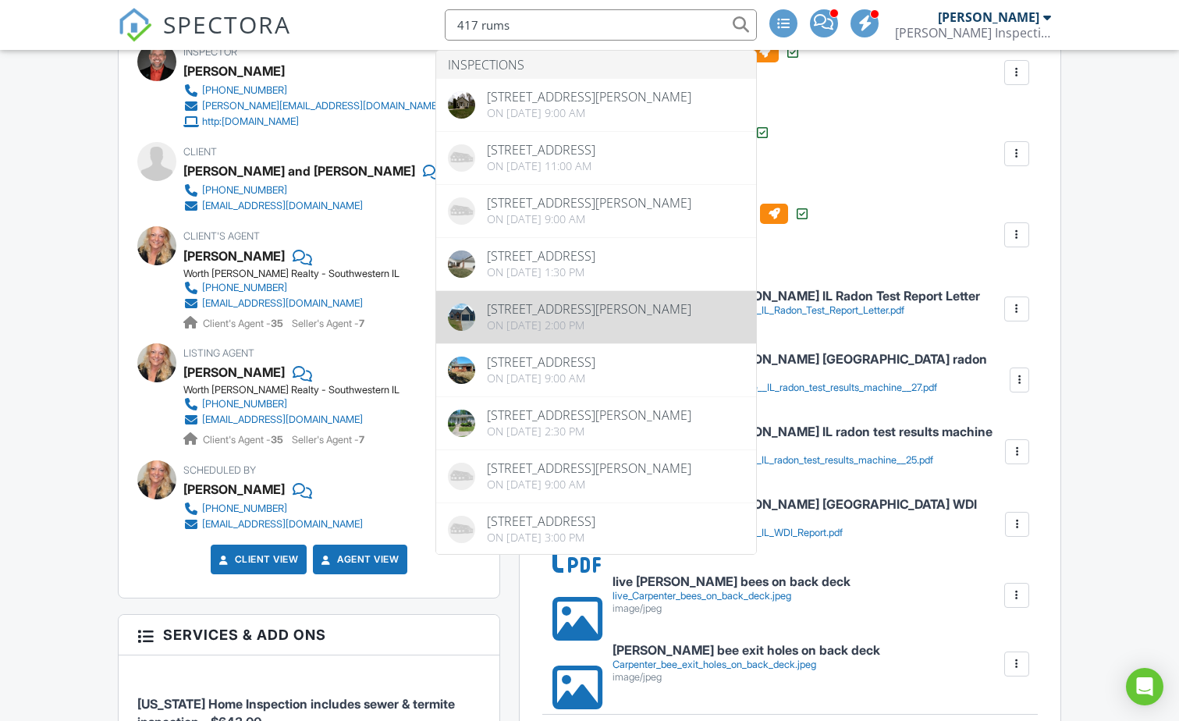
type input "417 rums"
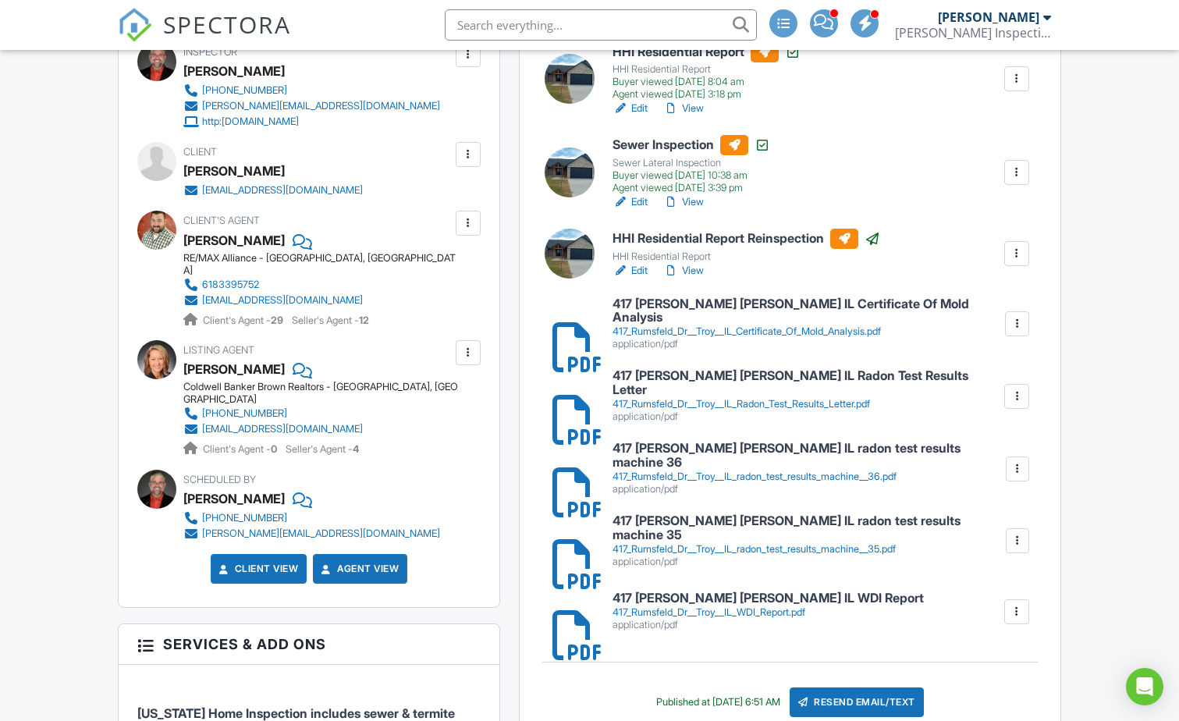
click at [700, 373] on h6 "417 [PERSON_NAME] [PERSON_NAME] IL Radon Test Results Letter" at bounding box center [808, 382] width 390 height 27
click at [763, 453] on h6 "417 Rumsfeld Dr Troy IL radon test results machine 36" at bounding box center [809, 455] width 392 height 27
click at [742, 514] on h6 "417 Rumsfeld Dr Troy IL radon test results machine 35" at bounding box center [809, 527] width 392 height 27
click at [535, 30] on input "text" at bounding box center [601, 24] width 312 height 31
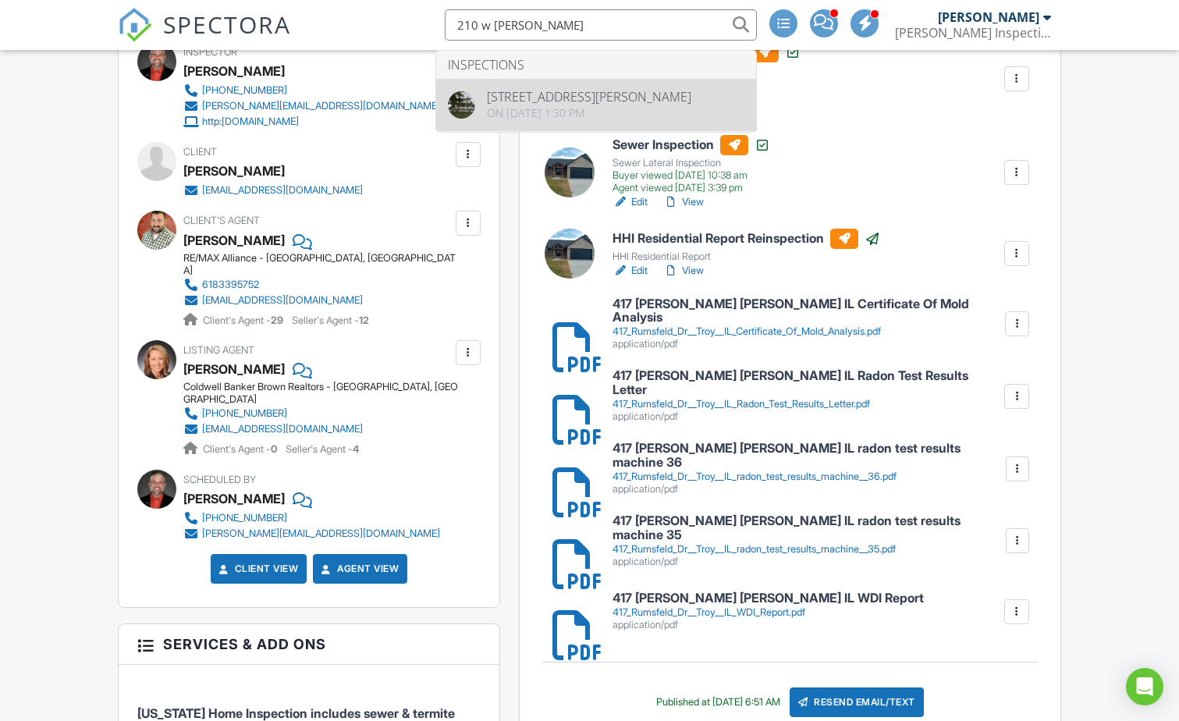
type input "210 w jeff"
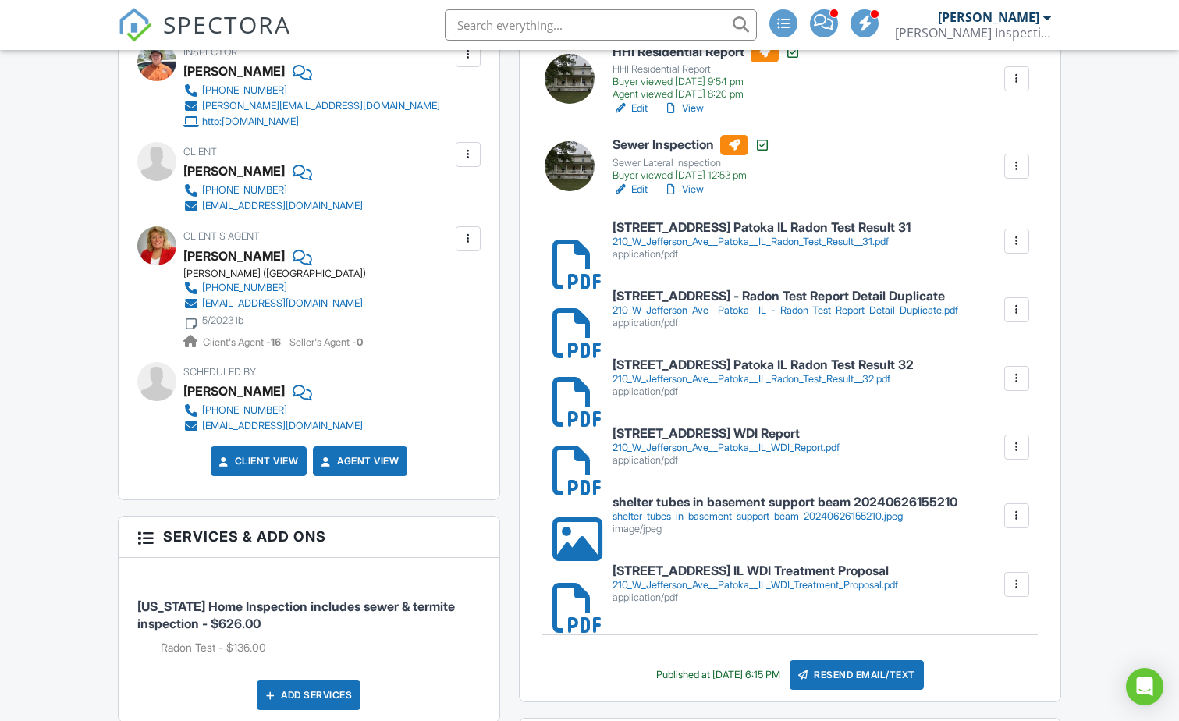
click at [689, 224] on h6 "210 W Jefferson Ave Patoka IL Radon Test Result 31" at bounding box center [762, 228] width 298 height 14
click at [705, 294] on h6 "210 W Jefferson Ave Patoka IL - Radon Test Report Detail Duplicate" at bounding box center [786, 297] width 346 height 14
click at [731, 367] on h6 "210 W Jefferson Ave Patoka IL Radon Test Result 32" at bounding box center [763, 365] width 301 height 14
click at [571, 25] on input "text" at bounding box center [601, 24] width 312 height 31
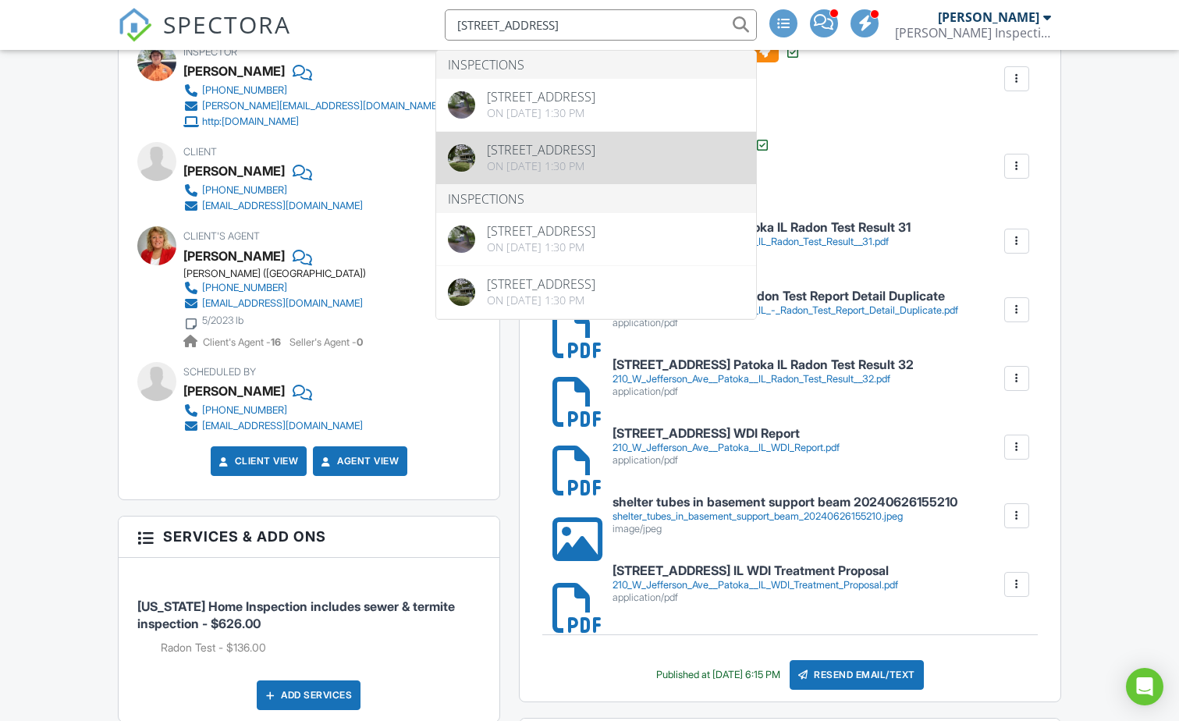
type input "2025 park ave"
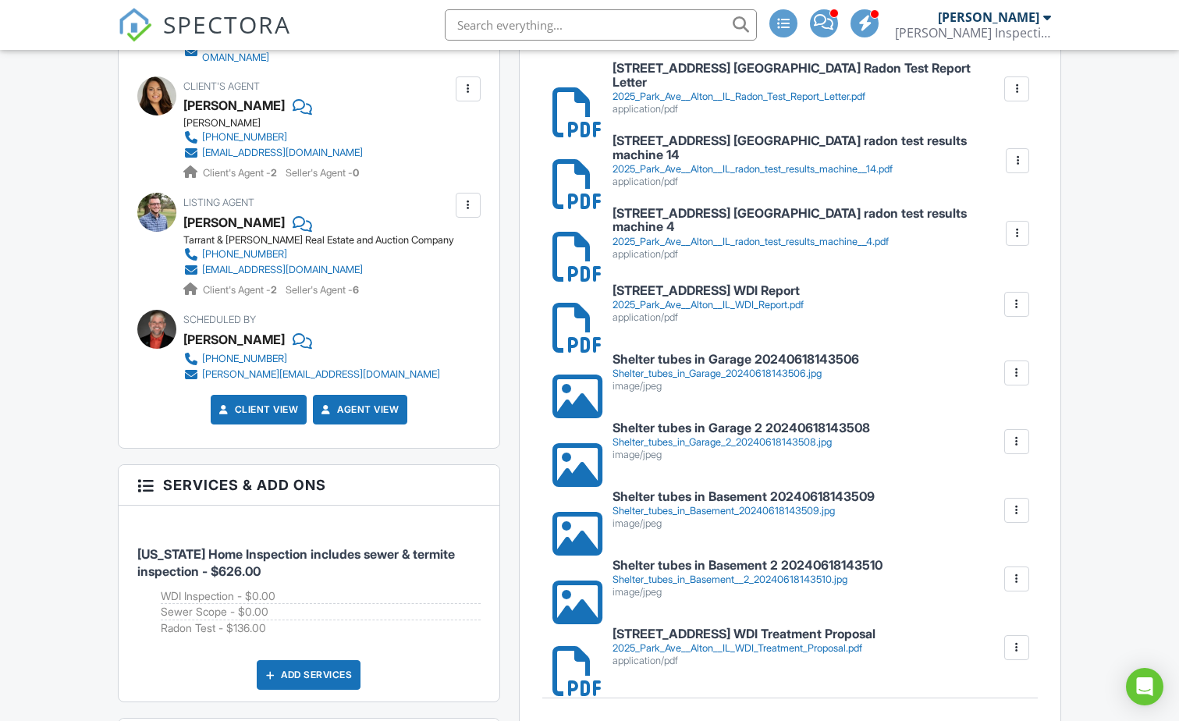
scroll to position [521, 0]
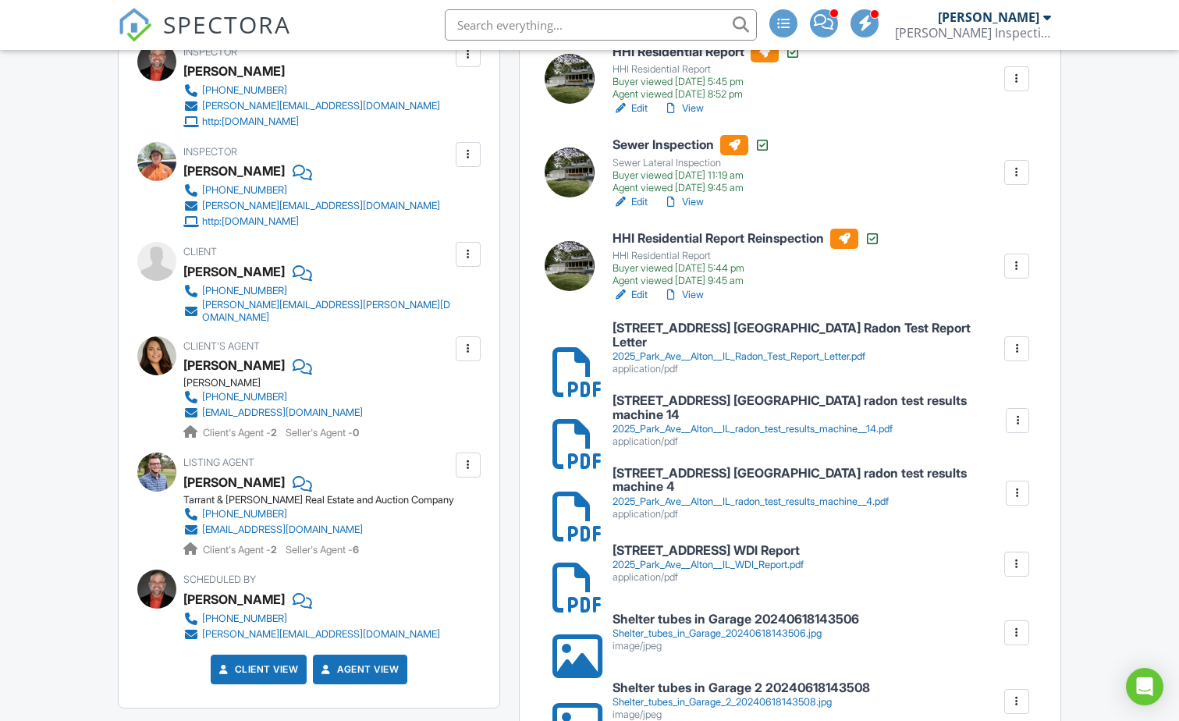
click at [751, 340] on h6 "[STREET_ADDRESS] [GEOGRAPHIC_DATA] Radon Test Report Letter" at bounding box center [808, 335] width 390 height 27
click at [672, 407] on h6 "[STREET_ADDRESS] [GEOGRAPHIC_DATA] radon test results machine 14" at bounding box center [809, 407] width 392 height 27
click at [785, 470] on h6 "2025 Park Ave Alton IL radon test results machine 4" at bounding box center [809, 480] width 392 height 27
click at [524, 24] on input "text" at bounding box center [601, 24] width 312 height 31
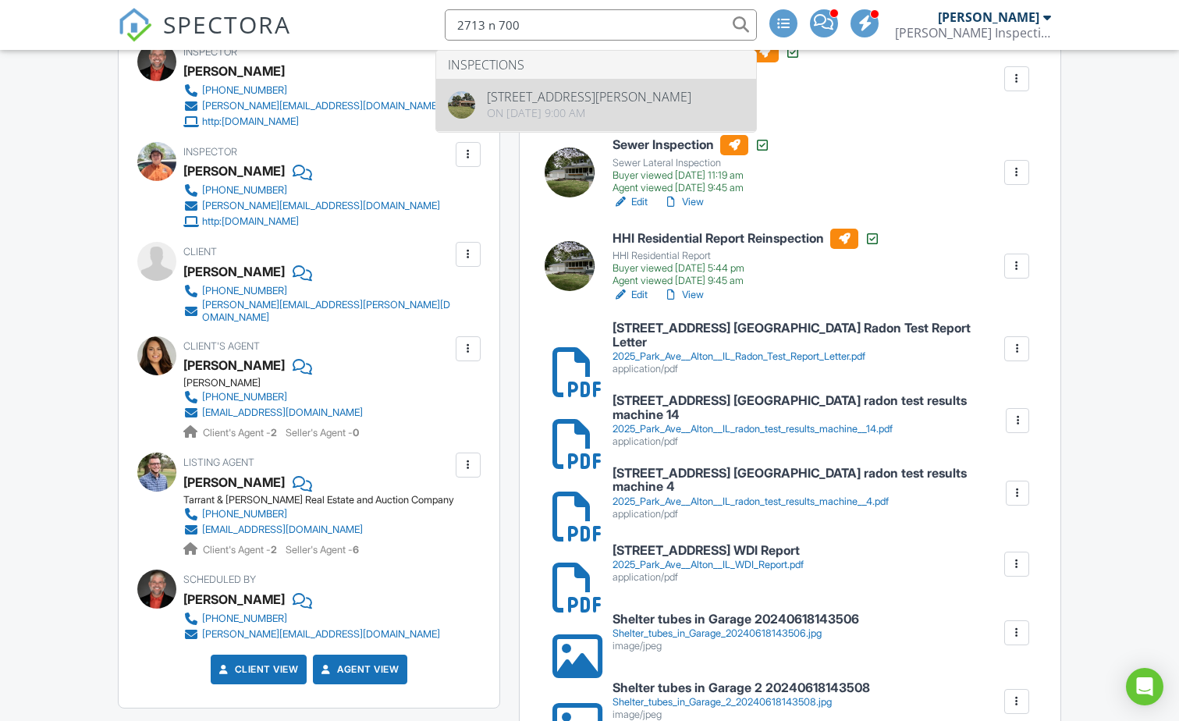
type input "2713 n 700"
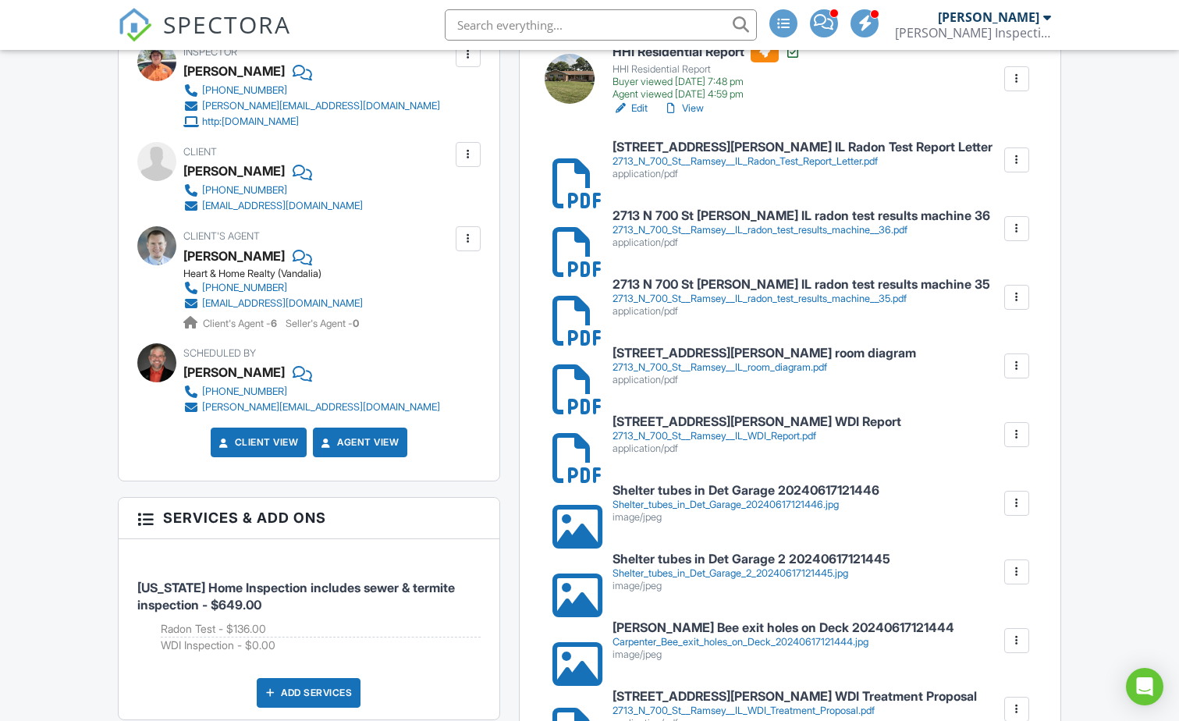
click at [680, 141] on h6 "2713 N 700 St Ramsey IL Radon Test Report Letter" at bounding box center [803, 148] width 380 height 14
click at [692, 230] on div "2713_N_700_St__Ramsey__IL_radon_test_results_machine__36.pdf" at bounding box center [802, 230] width 378 height 12
click at [706, 286] on h6 "2713 N 700 St Ramsey IL radon test results machine 35" at bounding box center [802, 285] width 378 height 14
click at [681, 360] on h6 "2713 N 700 St Ramsey IL room diagram" at bounding box center [765, 354] width 304 height 14
click at [584, 30] on input "text" at bounding box center [601, 24] width 312 height 31
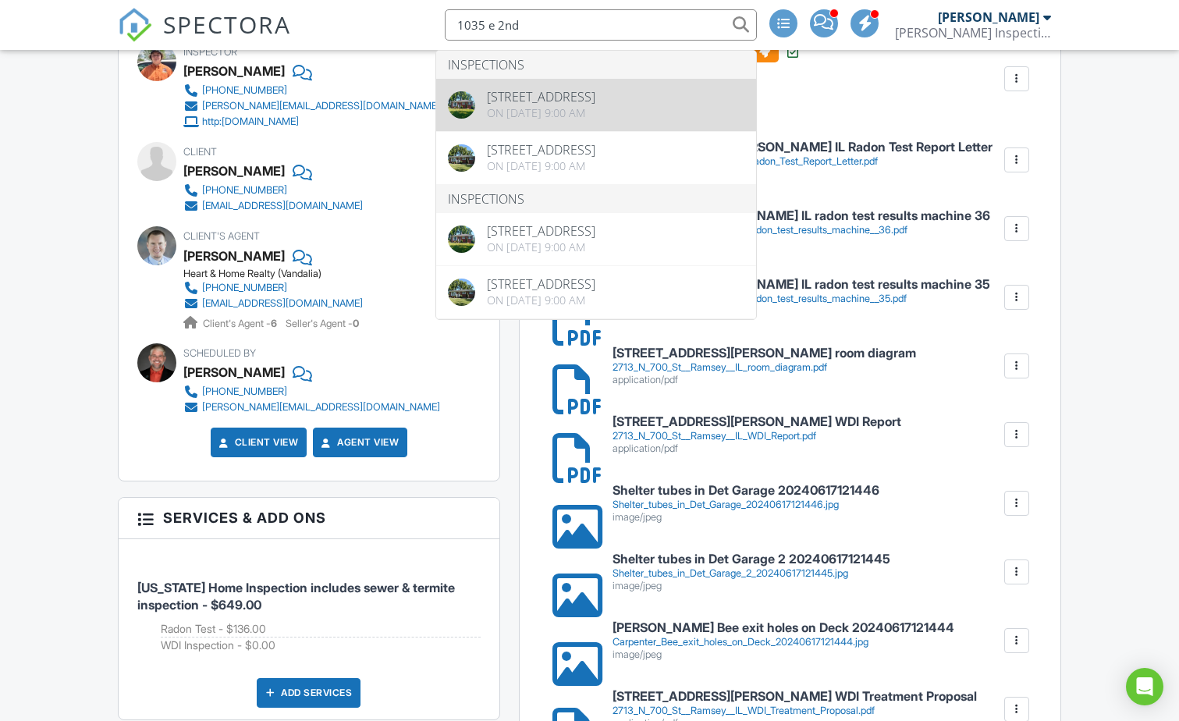
type input "1035 e 2nd"
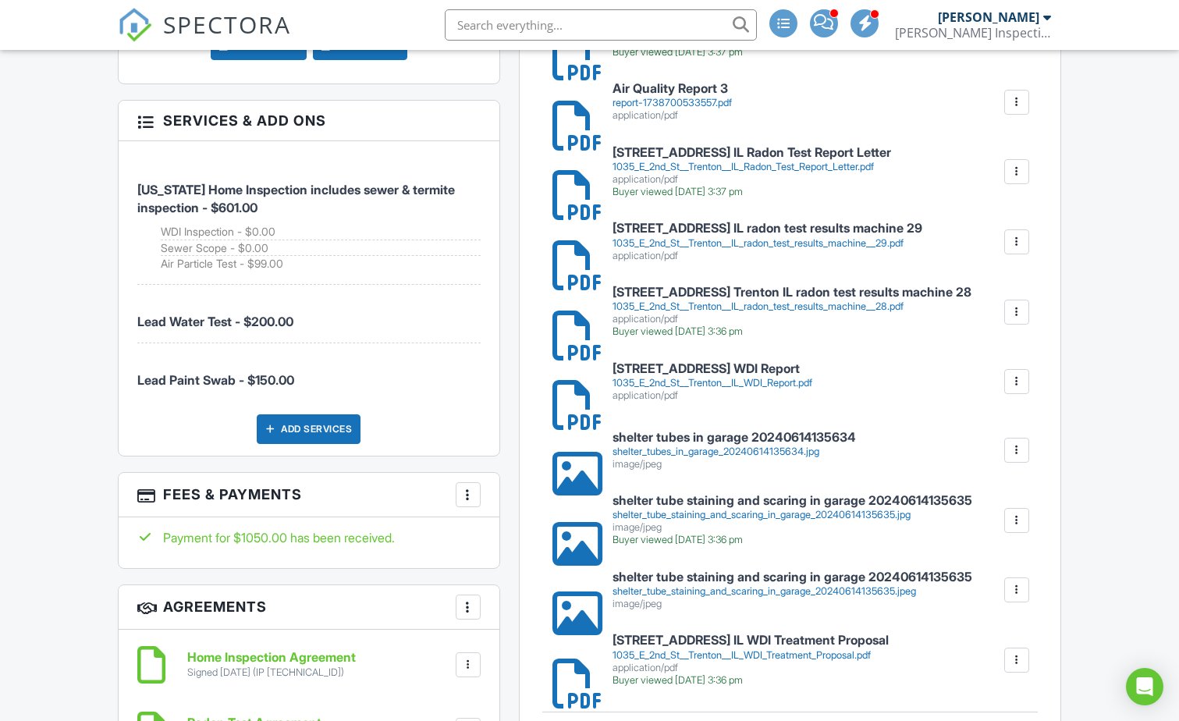
scroll to position [1041, 0]
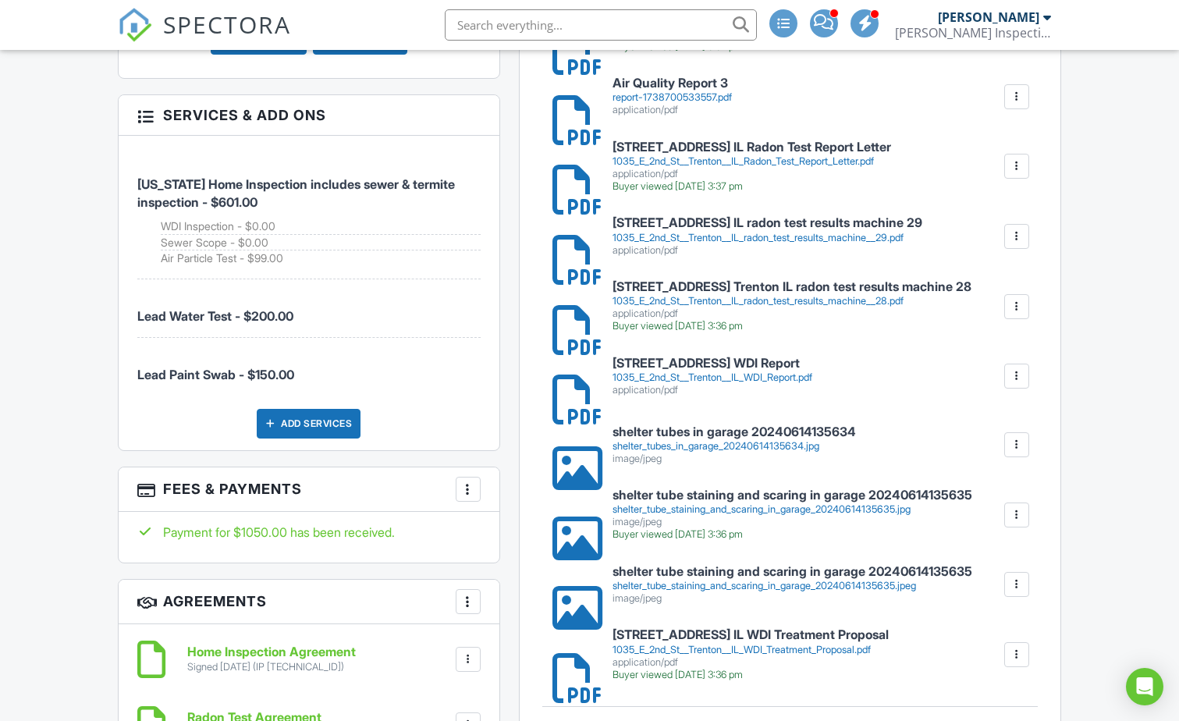
click at [738, 150] on h6 "1035 E 2nd St Trenton IL Radon Test Report Letter" at bounding box center [752, 148] width 279 height 14
click at [741, 222] on h6 "1035 E 2nd St Trenton IL radon test results machine 29" at bounding box center [768, 223] width 310 height 14
click at [730, 295] on div "1035_E_2nd_St__Trenton__IL_radon_test_results_machine__28.pdf" at bounding box center [792, 301] width 359 height 12
click at [772, 280] on h6 "1035 E 2nd St Trenton IL radon test results machine 28" at bounding box center [792, 287] width 359 height 14
click at [637, 21] on input "text" at bounding box center [601, 24] width 312 height 31
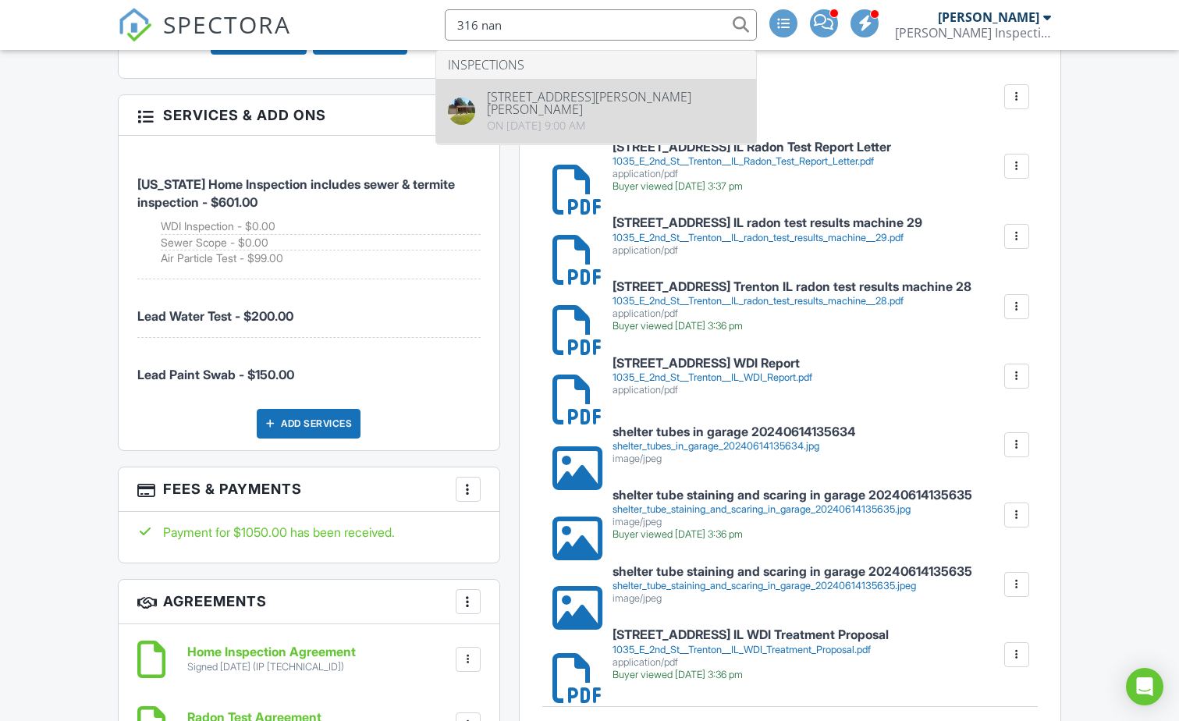
type input "316 nan"
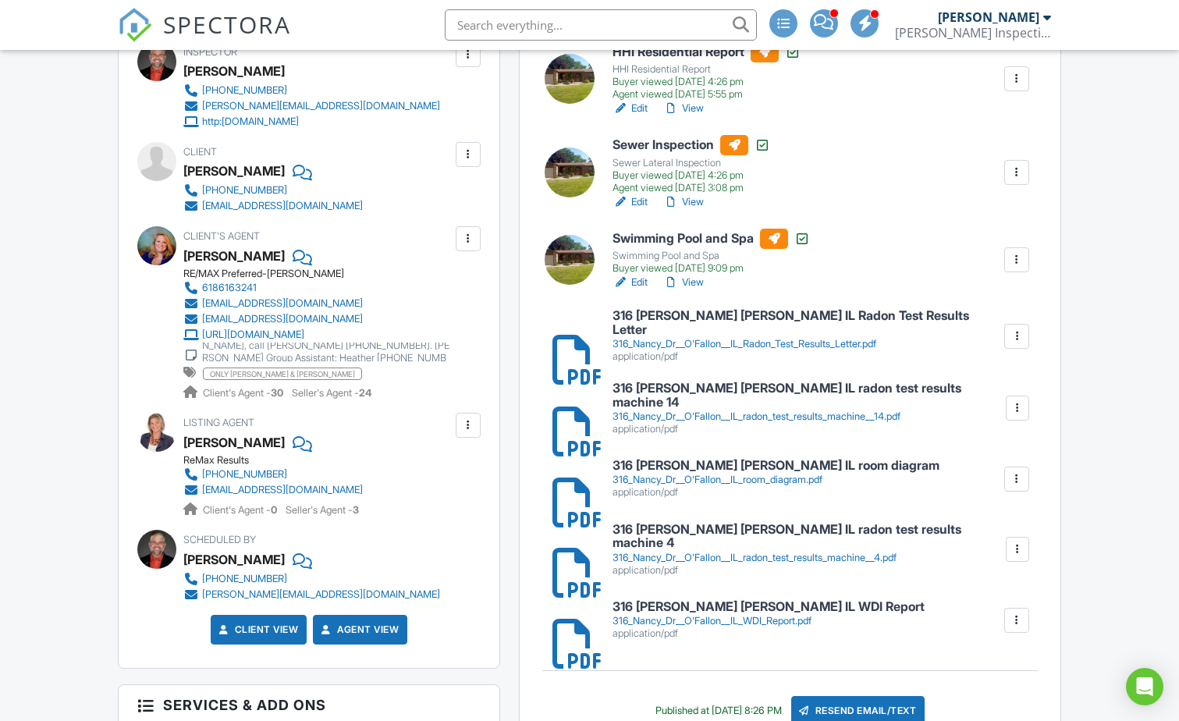
click at [738, 322] on h6 "316 [PERSON_NAME] [PERSON_NAME] IL Radon Test Results Letter" at bounding box center [808, 322] width 390 height 27
click at [679, 392] on h6 "316 Nancy Dr O'Fallon IL radon test results machine 14" at bounding box center [809, 395] width 392 height 27
click at [744, 459] on h6 "316 Nancy Dr O'Fallon IL room diagram" at bounding box center [776, 466] width 327 height 14
click at [787, 526] on h6 "316 Nancy Dr O'Fallon IL radon test results machine 4" at bounding box center [808, 536] width 391 height 27
click at [532, 27] on input "text" at bounding box center [601, 24] width 312 height 31
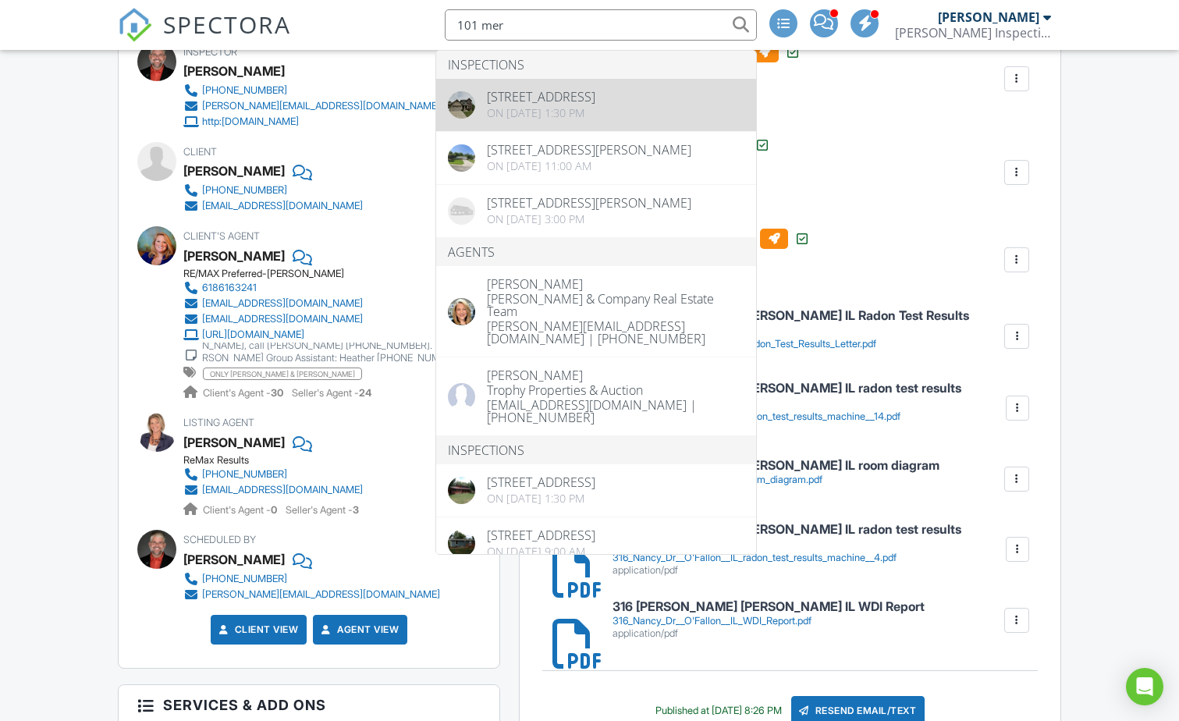
type input "101 mer"
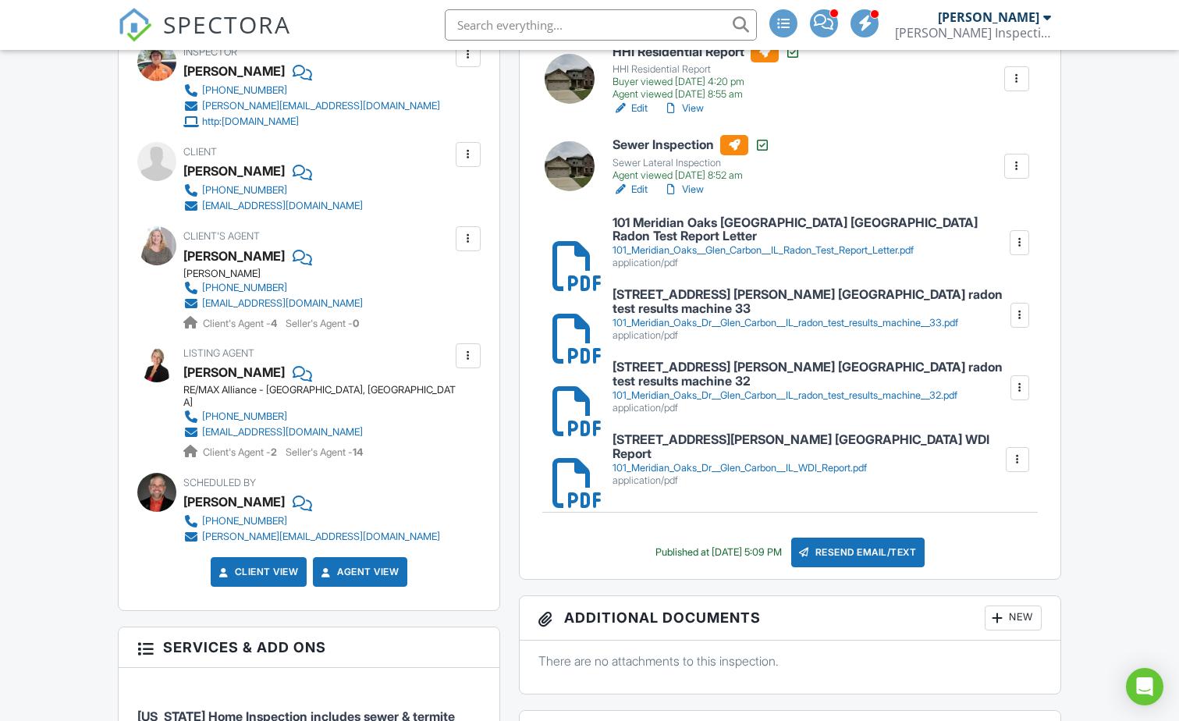
click at [779, 230] on h6 "101 Meridian Oaks [GEOGRAPHIC_DATA] [GEOGRAPHIC_DATA] Radon Test Report Letter" at bounding box center [811, 229] width 396 height 27
click at [720, 298] on h6 "[STREET_ADDRESS] [PERSON_NAME] [GEOGRAPHIC_DATA] radon test results machine 33" at bounding box center [811, 301] width 396 height 27
click at [706, 361] on h6 "[STREET_ADDRESS] [PERSON_NAME] [GEOGRAPHIC_DATA] radon test results machine 32" at bounding box center [811, 374] width 396 height 27
click at [570, 27] on input "text" at bounding box center [601, 24] width 312 height 31
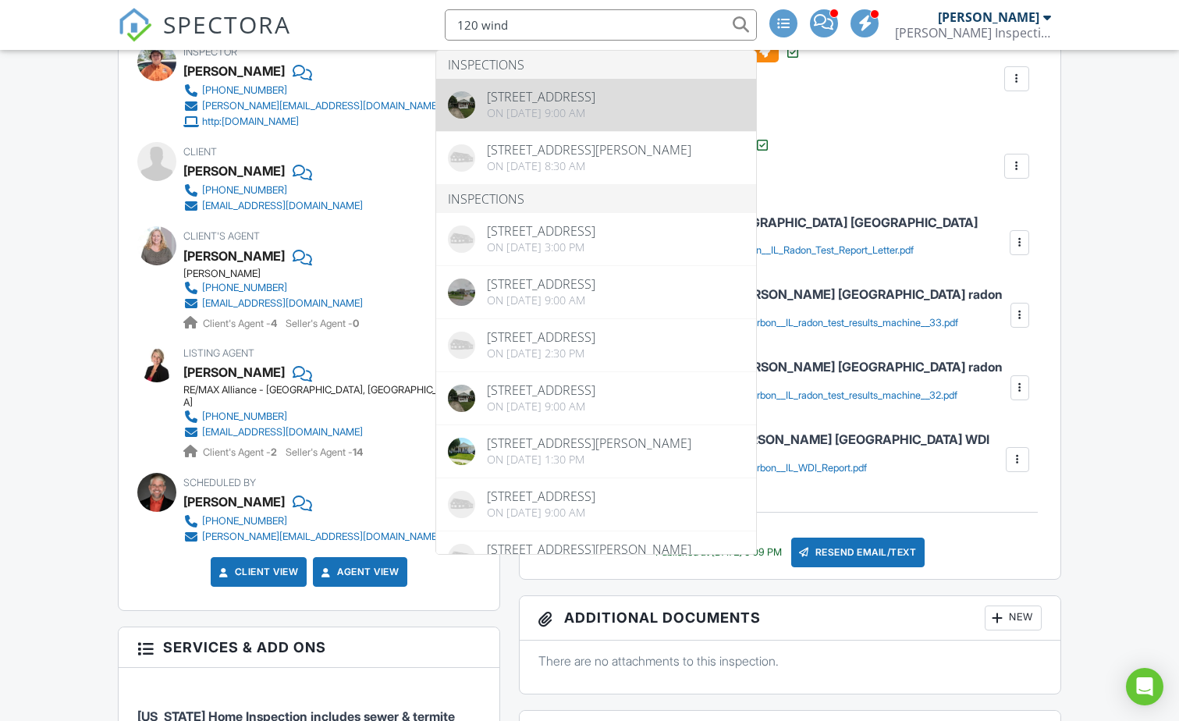
type input "120 wind"
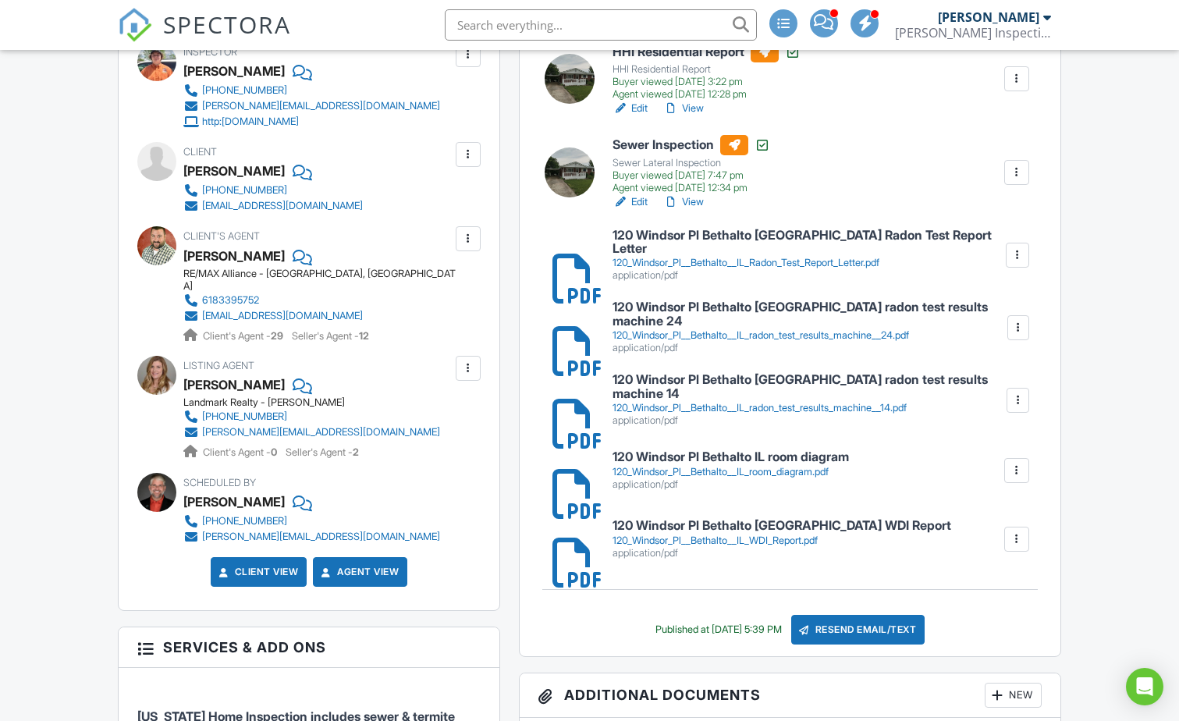
click at [770, 257] on div "120_Windsor_Pl__Bethalto__IL_Radon_Test_Report_Letter.pdf" at bounding box center [809, 263] width 392 height 12
click at [682, 302] on h6 "120 Windsor Pl Bethalto IL radon test results machine 24" at bounding box center [809, 314] width 393 height 27
click at [667, 376] on h6 "120 Windsor Pl Bethalto IL radon test results machine 14" at bounding box center [809, 386] width 393 height 27
click at [702, 450] on h6 "120 Windsor Pl Bethalto IL room diagram" at bounding box center [731, 457] width 237 height 14
click at [522, 22] on input "text" at bounding box center [601, 24] width 312 height 31
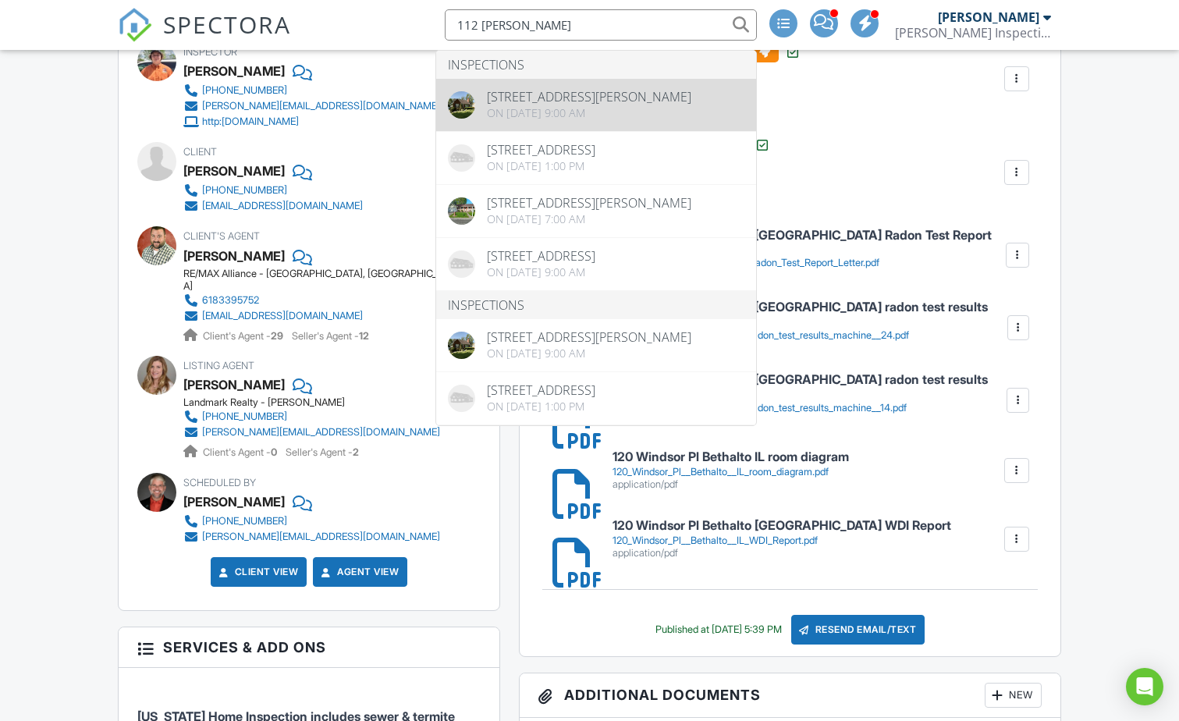
type input "112 julia"
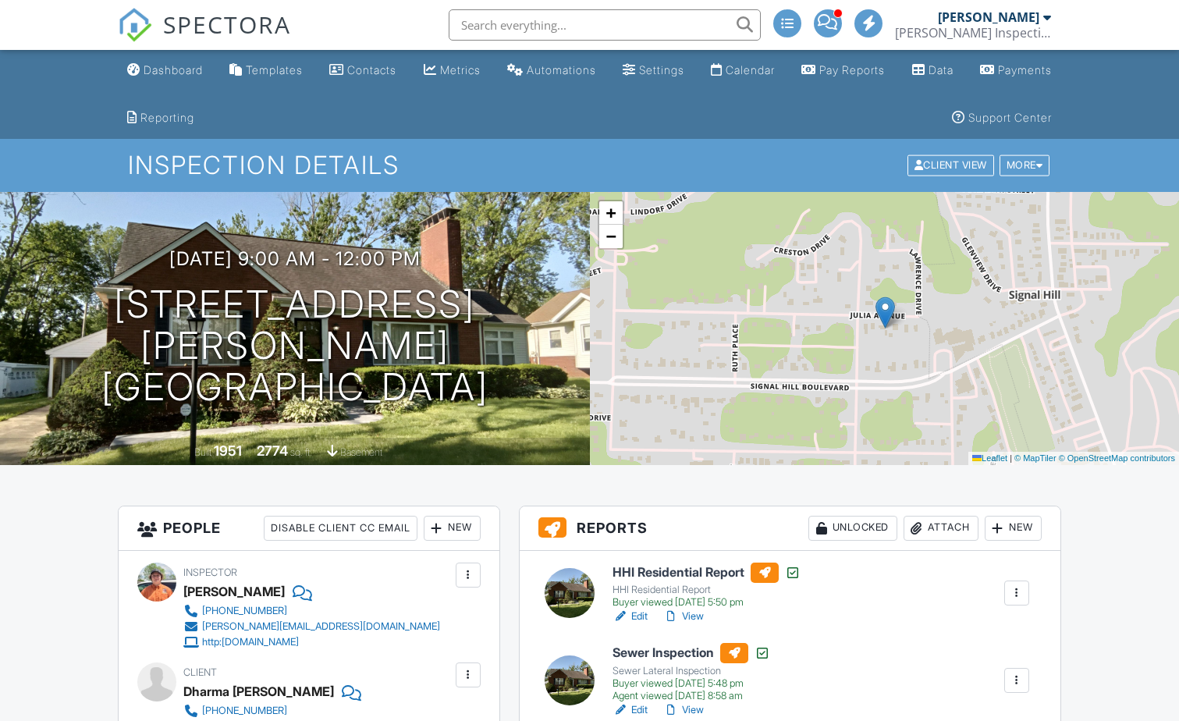
scroll to position [521, 0]
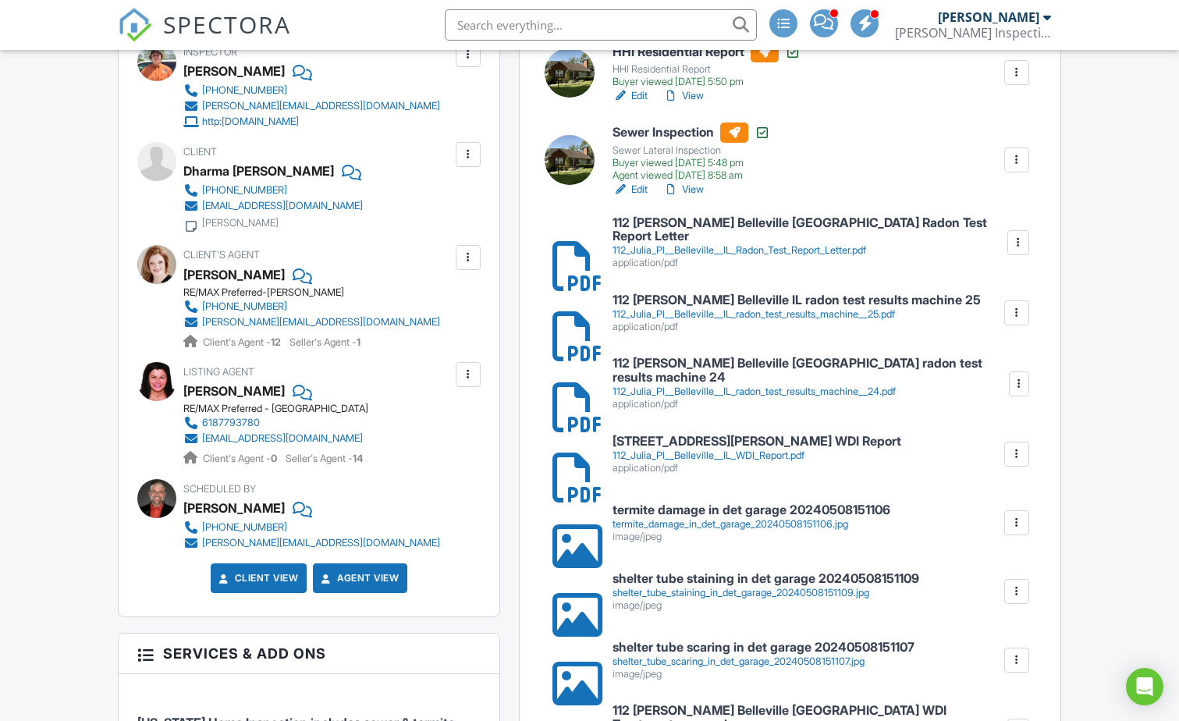
click at [743, 244] on div "112_Julia_Pl__Belleville__IL_Radon_Test_Report_Letter.pdf" at bounding box center [809, 250] width 393 height 12
click at [710, 304] on link "112 Julia Pl Belleville IL radon test results machine 25 112_Julia_Pl__Bellevil…" at bounding box center [797, 314] width 368 height 40
click at [674, 363] on h6 "112 Julia Pl Belleville IL radon test results machine 24" at bounding box center [810, 370] width 394 height 27
drag, startPoint x: 534, startPoint y: 19, endPoint x: 525, endPoint y: 20, distance: 9.4
click at [534, 20] on input "text" at bounding box center [601, 24] width 312 height 31
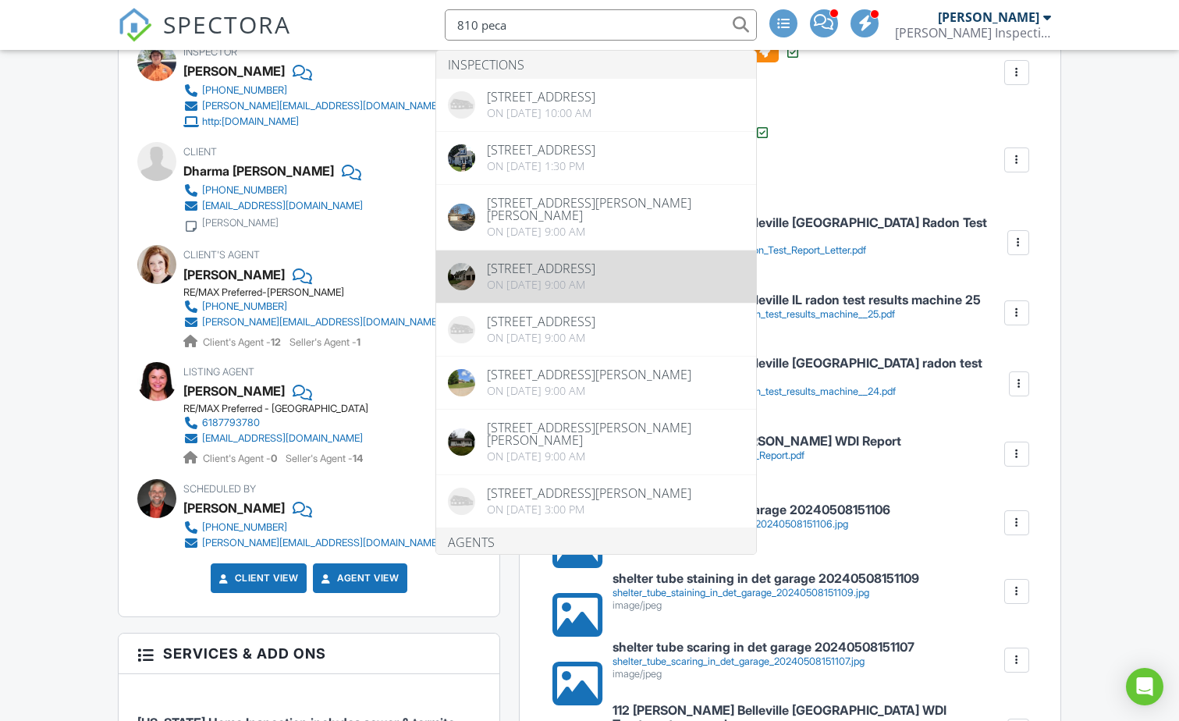
type input "810 peca"
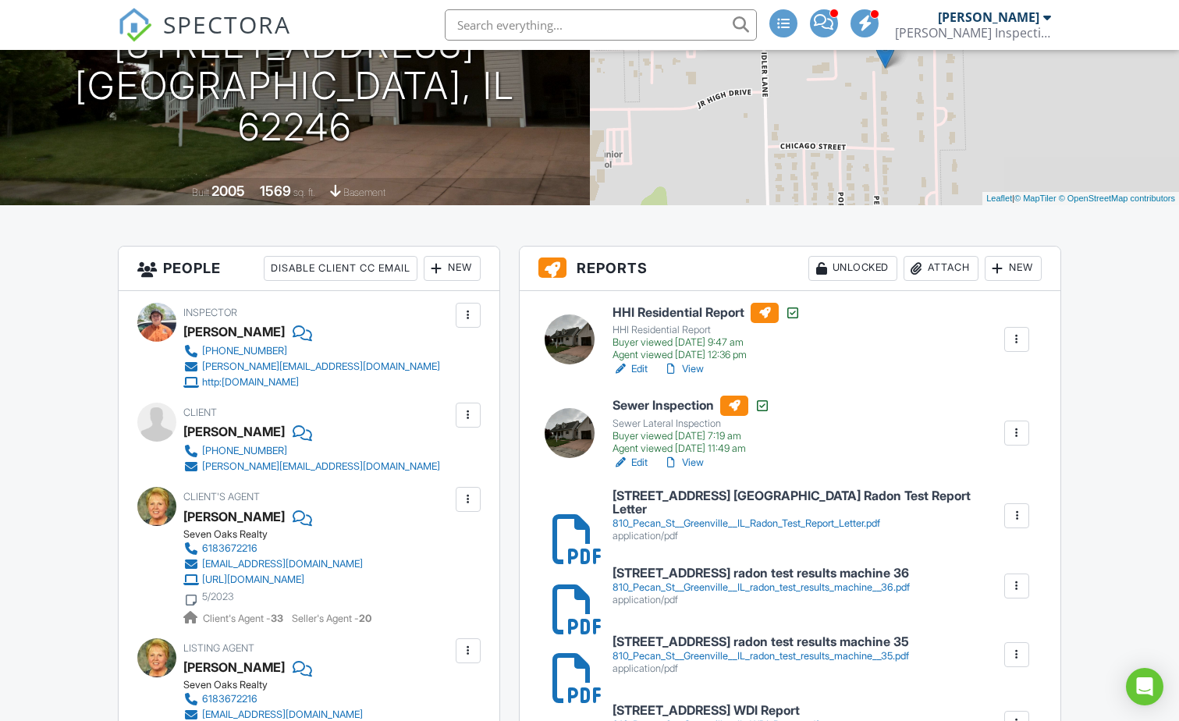
scroll to position [521, 0]
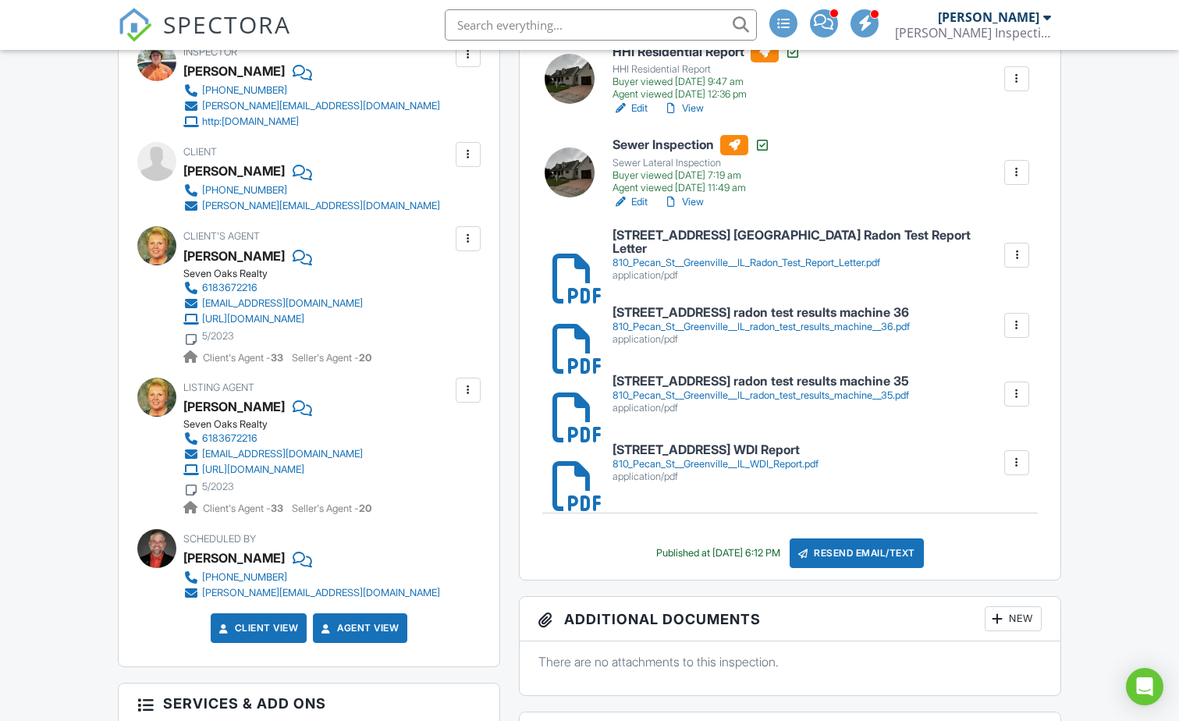
click at [815, 257] on div "810_Pecan_St__Greenville__IL_Radon_Test_Report_Letter.pdf" at bounding box center [808, 263] width 390 height 12
click at [719, 313] on h6 "810 Pecan St Greenville IL radon test results machine 36" at bounding box center [761, 313] width 297 height 14
click at [706, 383] on h6 "810 Pecan St Greenville IL radon test results machine 35" at bounding box center [761, 382] width 297 height 14
click at [573, 20] on input "text" at bounding box center [601, 24] width 312 height 31
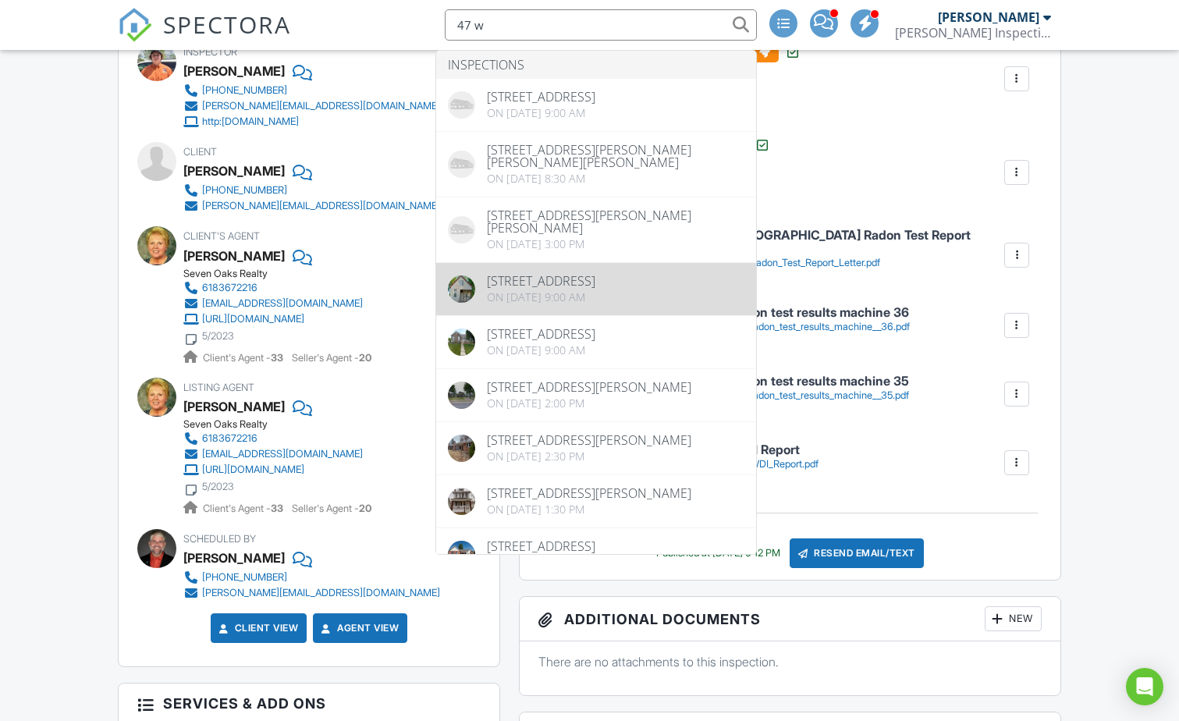
type input "47 w"
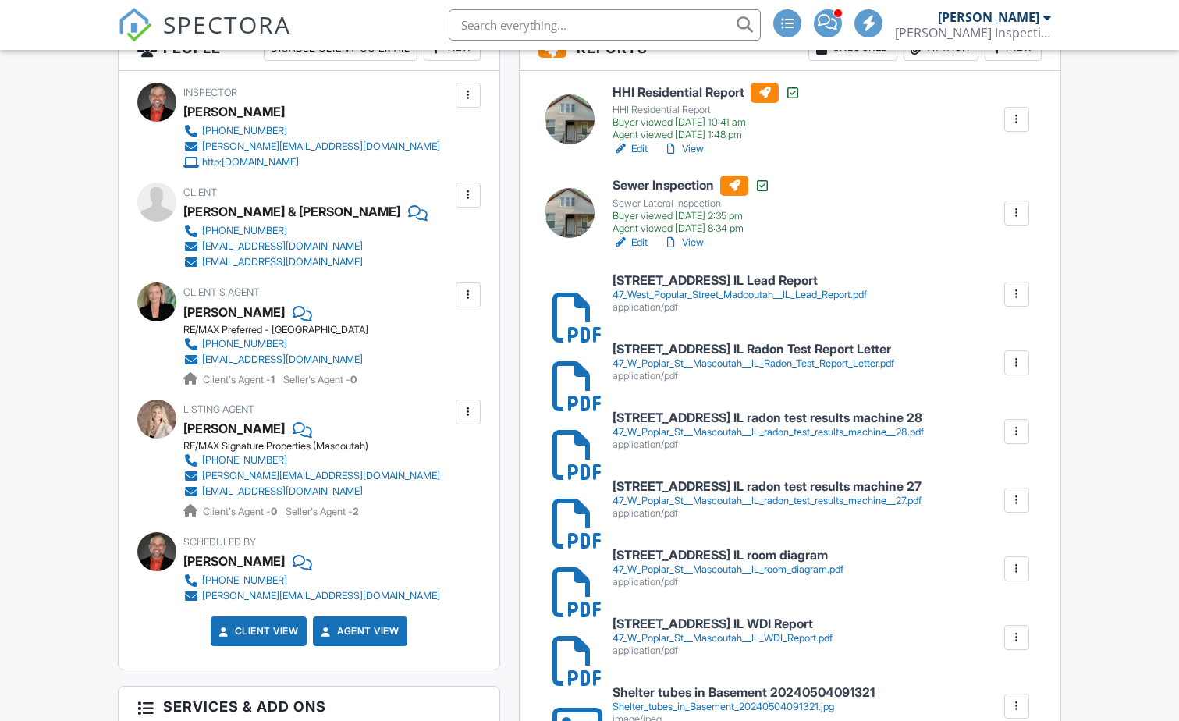
scroll to position [521, 0]
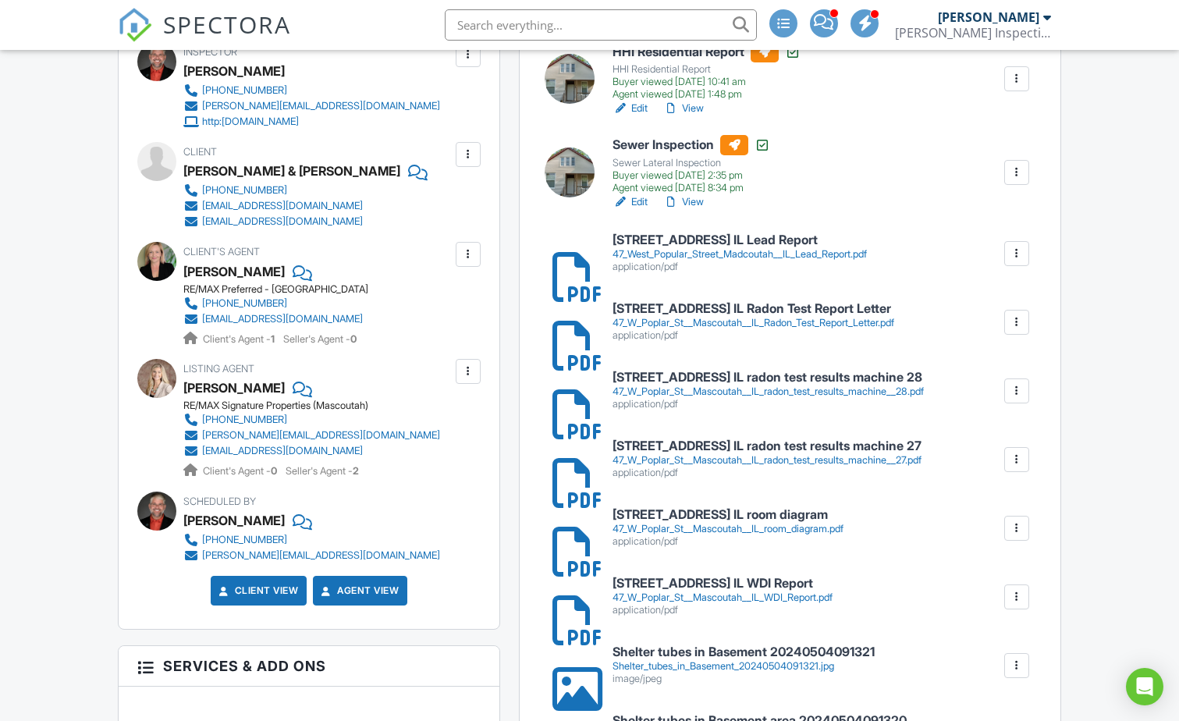
click at [741, 303] on h6 "[STREET_ADDRESS] IL Radon Test Report Letter" at bounding box center [754, 309] width 282 height 14
click at [759, 385] on link "[STREET_ADDRESS] IL radon test results machine 28 47_W_Poplar_St__Mascoutah__IL…" at bounding box center [768, 391] width 311 height 40
click at [730, 457] on div "47_W_Poplar_St__Mascoutah__IL_radon_test_results_machine__27.pdf" at bounding box center [767, 460] width 309 height 12
click at [717, 514] on h6 "47 W Poplar St Mascoutah IL room diagram" at bounding box center [728, 515] width 231 height 14
click at [552, 26] on input "text" at bounding box center [601, 24] width 312 height 31
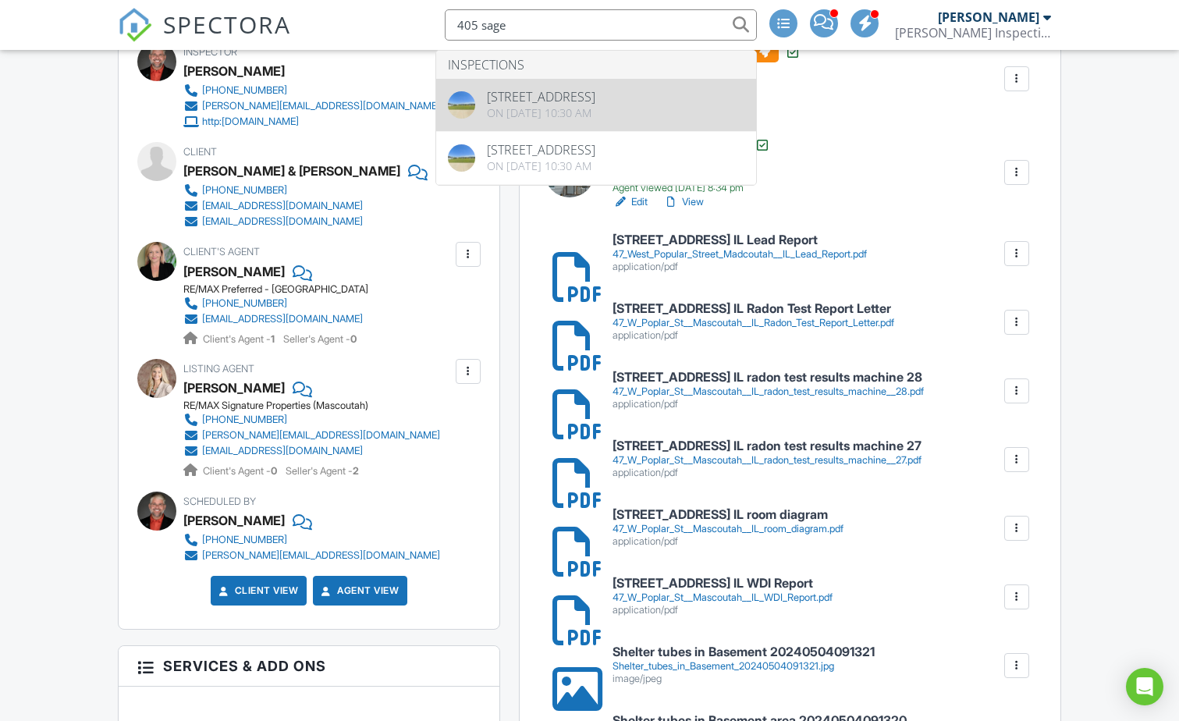
type input "405 sage"
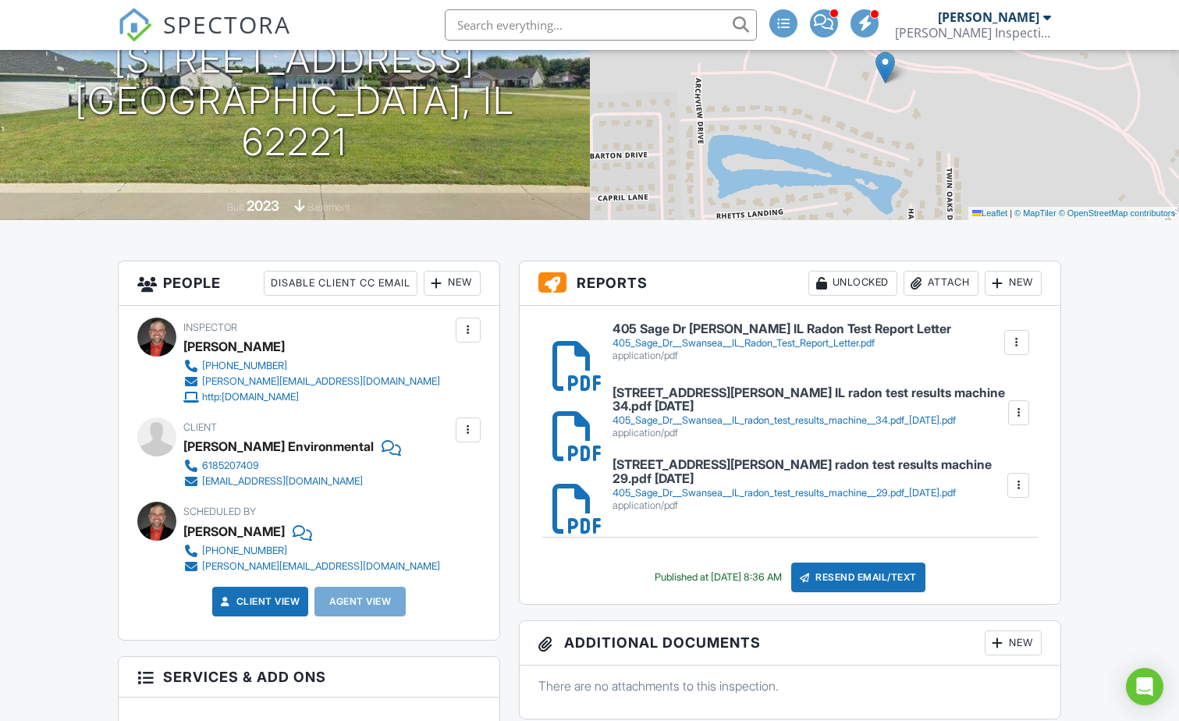
scroll to position [260, 0]
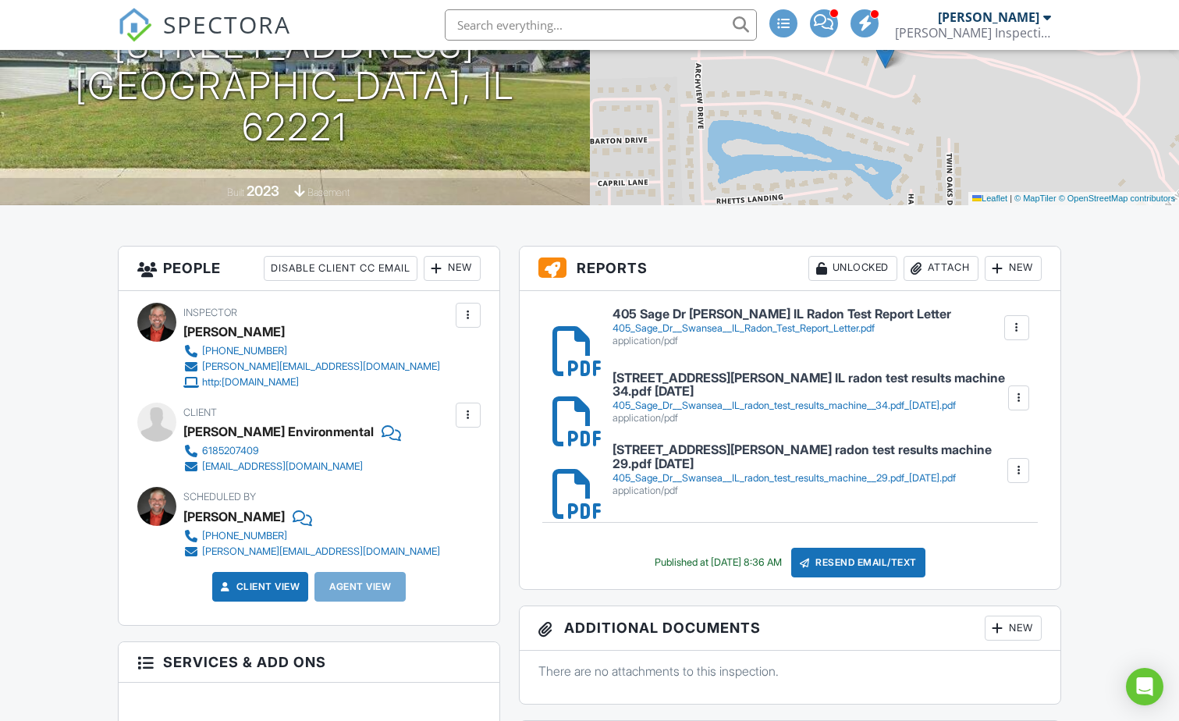
click at [707, 316] on h6 "405 Sage Dr Swansea IL Radon Test Report Letter" at bounding box center [782, 315] width 339 height 14
click at [553, 19] on input "text" at bounding box center [601, 24] width 312 height 31
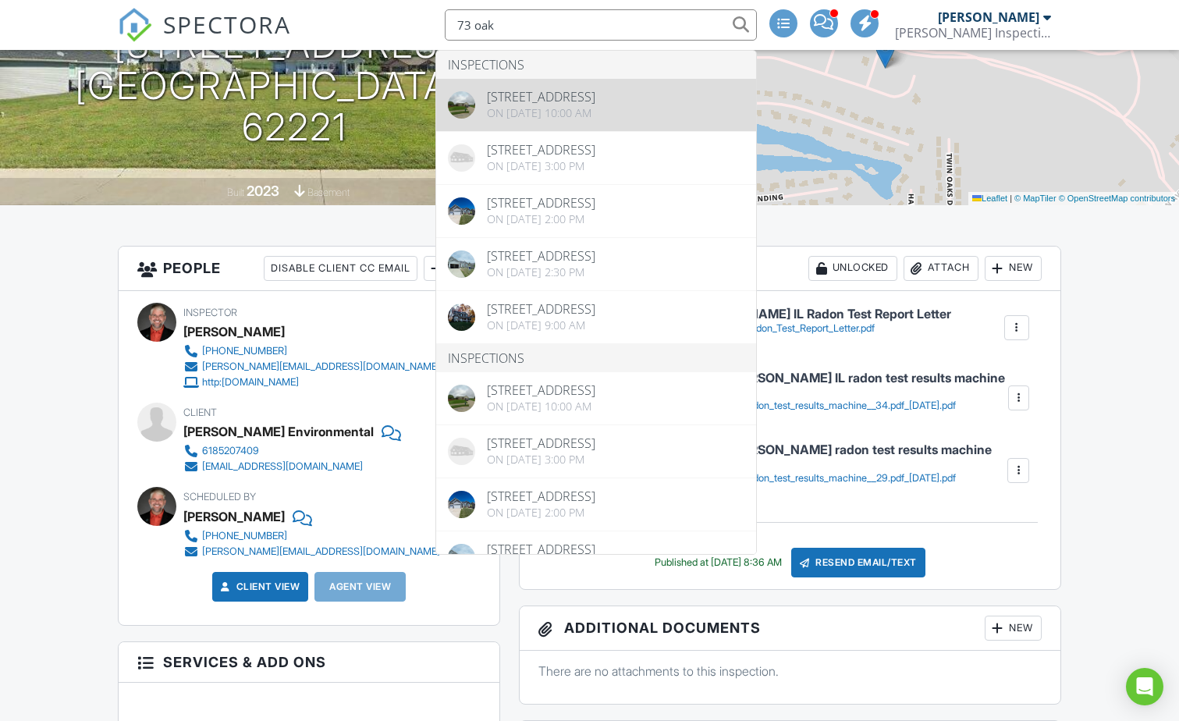
type input "73 oak"
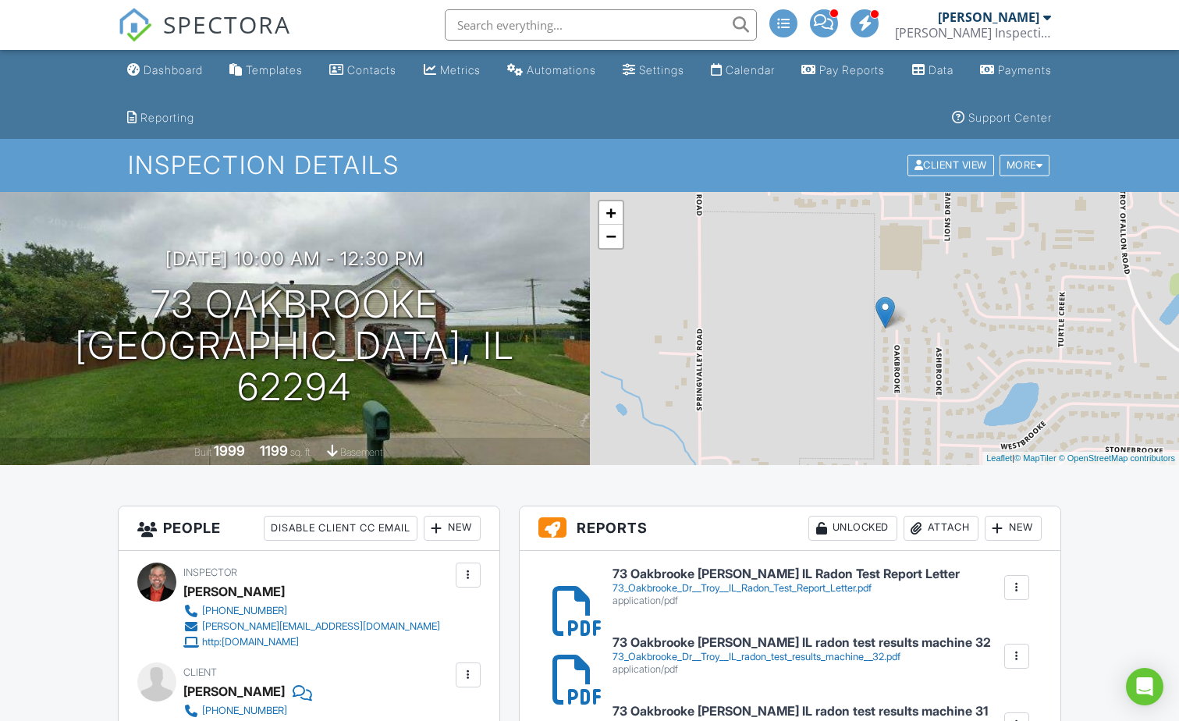
click at [664, 582] on div "73_Oakbrooke_Dr__Troy__IL_Radon_Test_Report_Letter.pdf" at bounding box center [786, 588] width 347 height 12
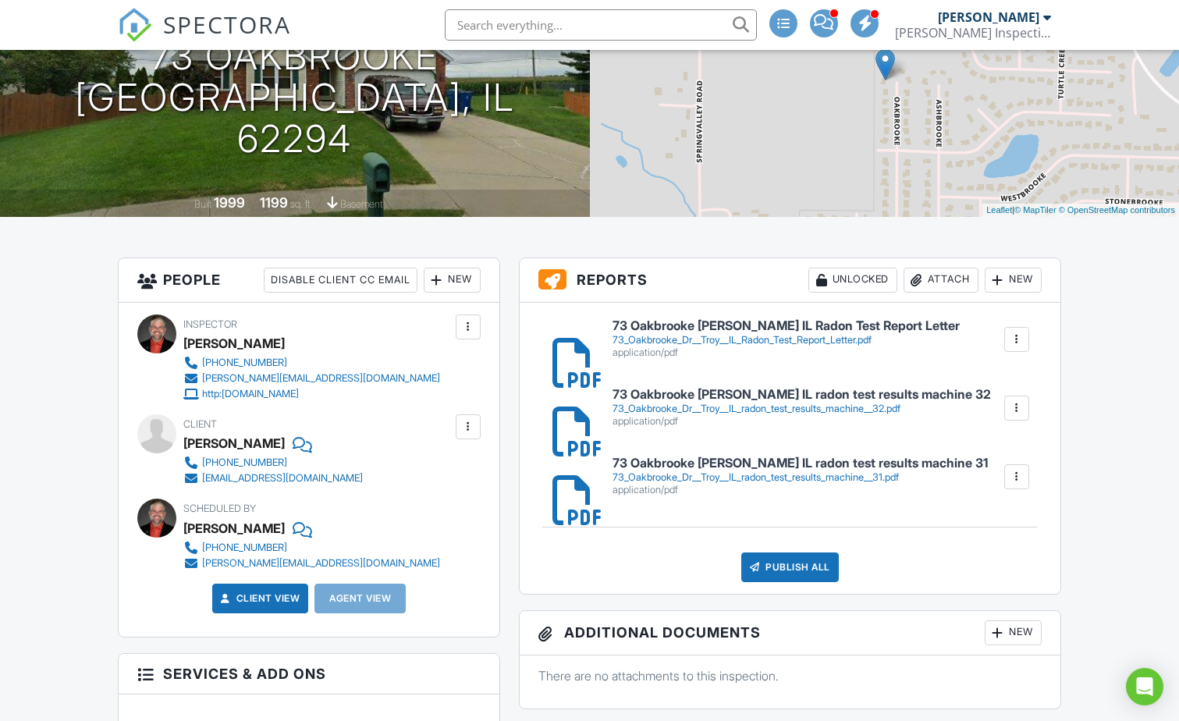
scroll to position [260, 0]
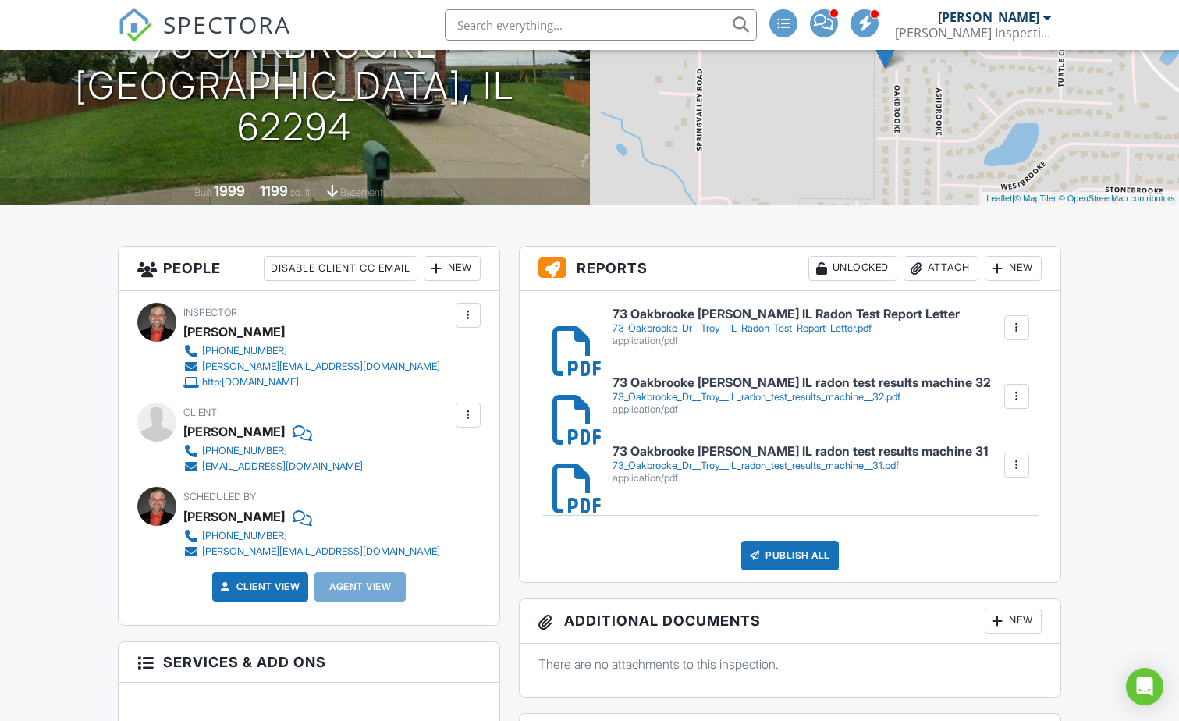
click at [707, 322] on div "73_Oakbrooke_Dr__Troy__IL_Radon_Test_Report_Letter.pdf" at bounding box center [786, 328] width 347 height 12
click at [790, 388] on h6 "73 Oakbrooke Dr Troy IL radon test results machine 32" at bounding box center [802, 383] width 379 height 14
click at [690, 455] on h6 "73 Oakbrooke Dr Troy IL radon test results machine 31" at bounding box center [800, 452] width 375 height 14
click at [557, 20] on input "text" at bounding box center [601, 24] width 312 height 31
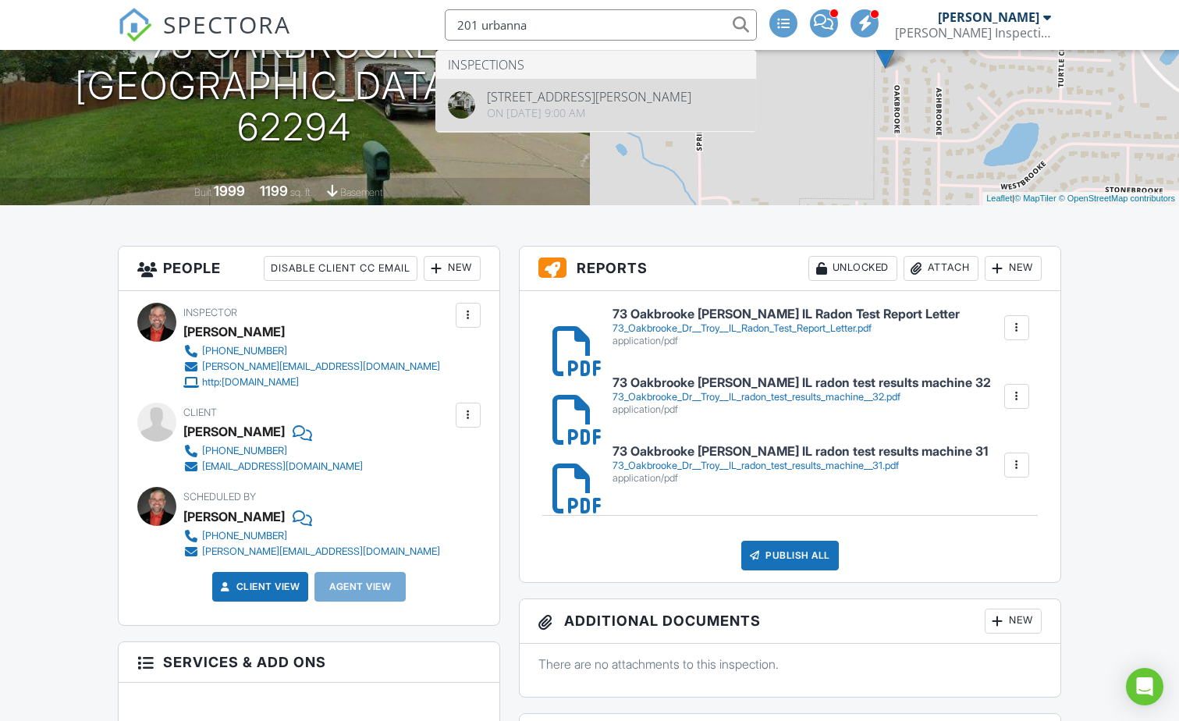
type input "201 urbanna"
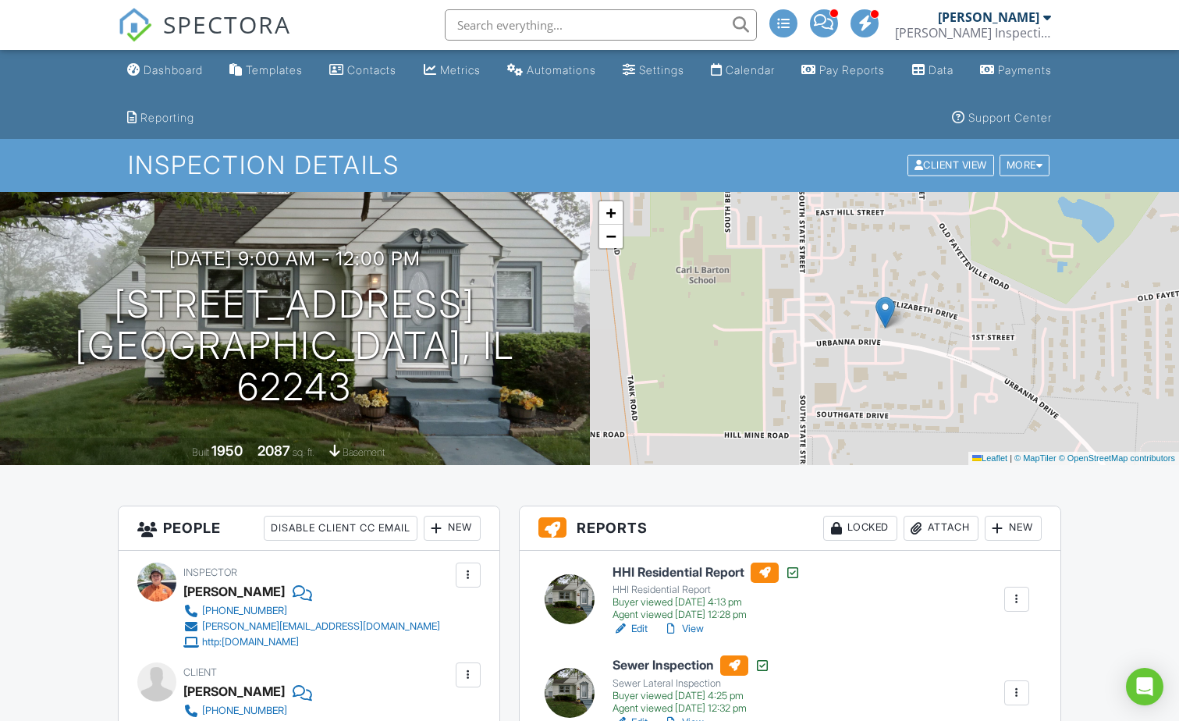
click at [629, 20] on input "text" at bounding box center [601, 24] width 312 height 31
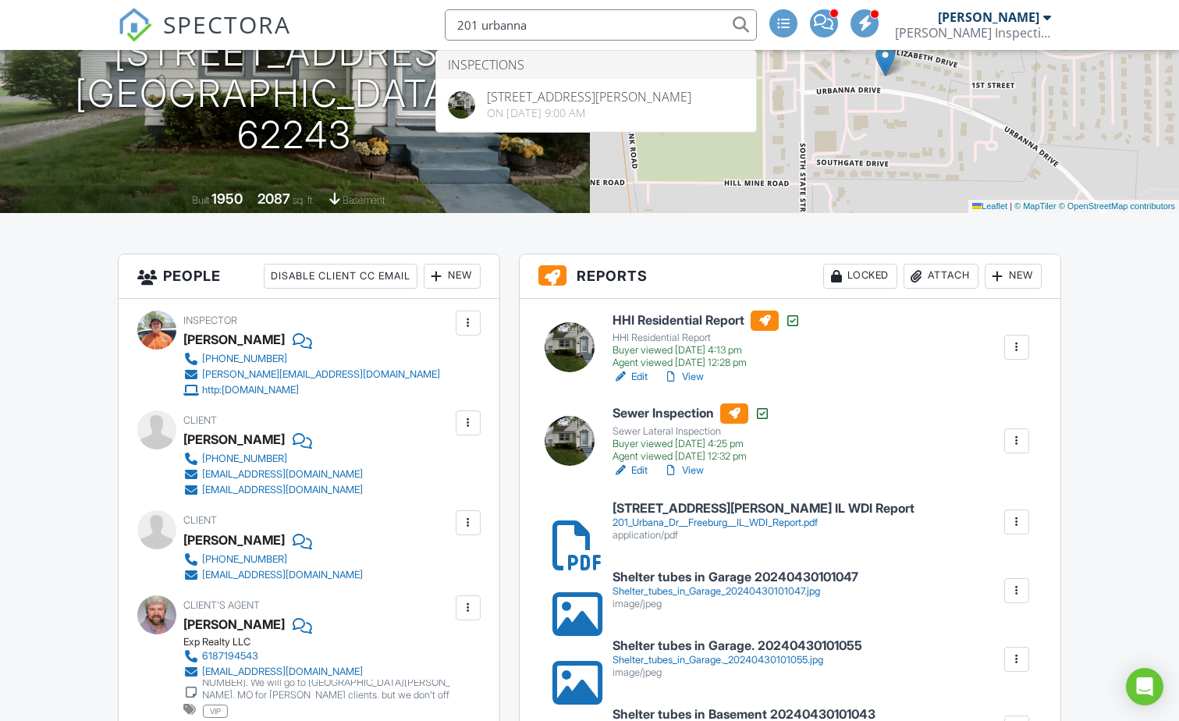
scroll to position [260, 0]
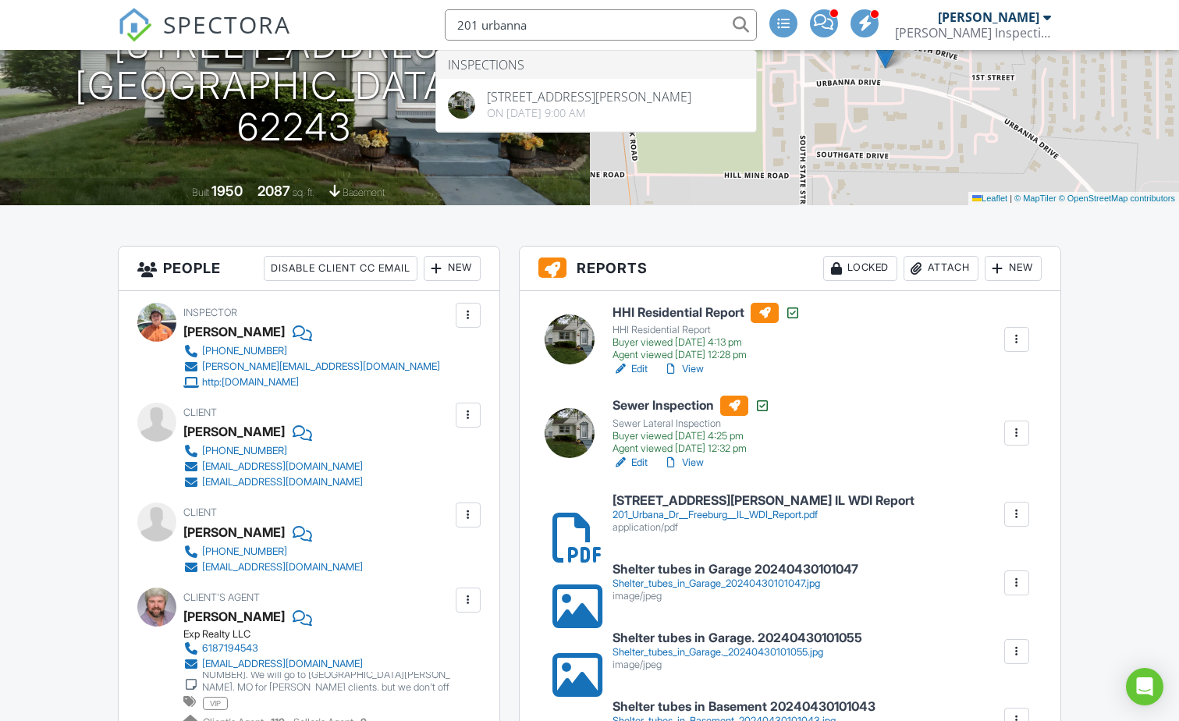
drag, startPoint x: 571, startPoint y: 24, endPoint x: 365, endPoint y: 16, distance: 207.0
click at [365, 16] on div "SPECTORA 201 urbanna Inspections 201 Urbanna Dr, Freeburg, IL 62243 On 04/30/20…" at bounding box center [590, 25] width 944 height 50
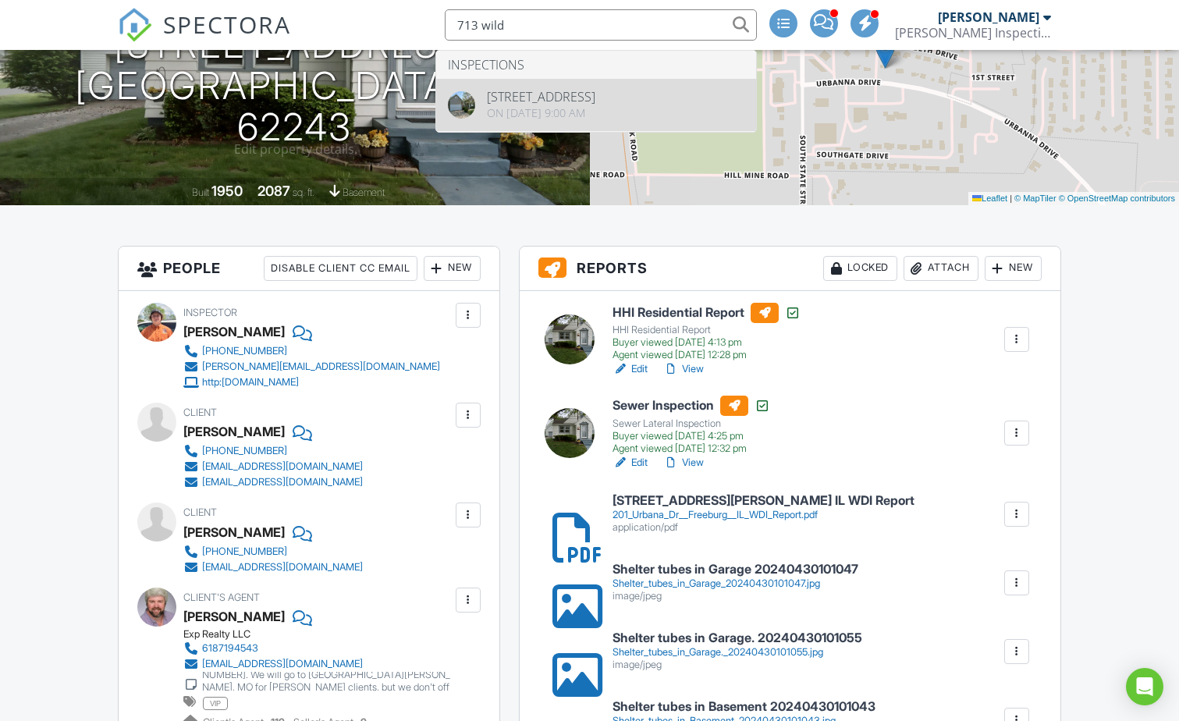
type input "713 wild"
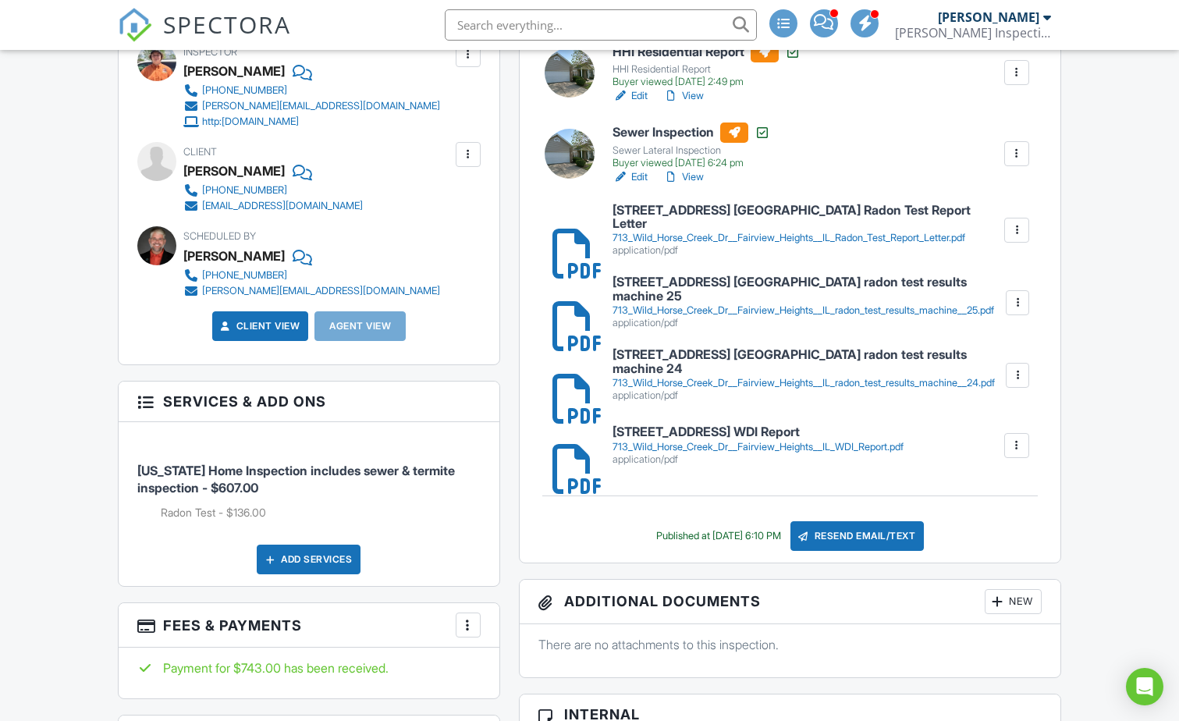
click at [651, 213] on h6 "[STREET_ADDRESS] [GEOGRAPHIC_DATA] Radon Test Report Letter" at bounding box center [808, 217] width 390 height 27
click at [738, 286] on h6 "[STREET_ADDRESS] [GEOGRAPHIC_DATA] radon test results machine 25" at bounding box center [809, 289] width 392 height 27
click at [768, 364] on h6 "[STREET_ADDRESS] [GEOGRAPHIC_DATA] radon test results machine 24" at bounding box center [809, 361] width 392 height 27
click at [542, 30] on input "text" at bounding box center [601, 24] width 312 height 31
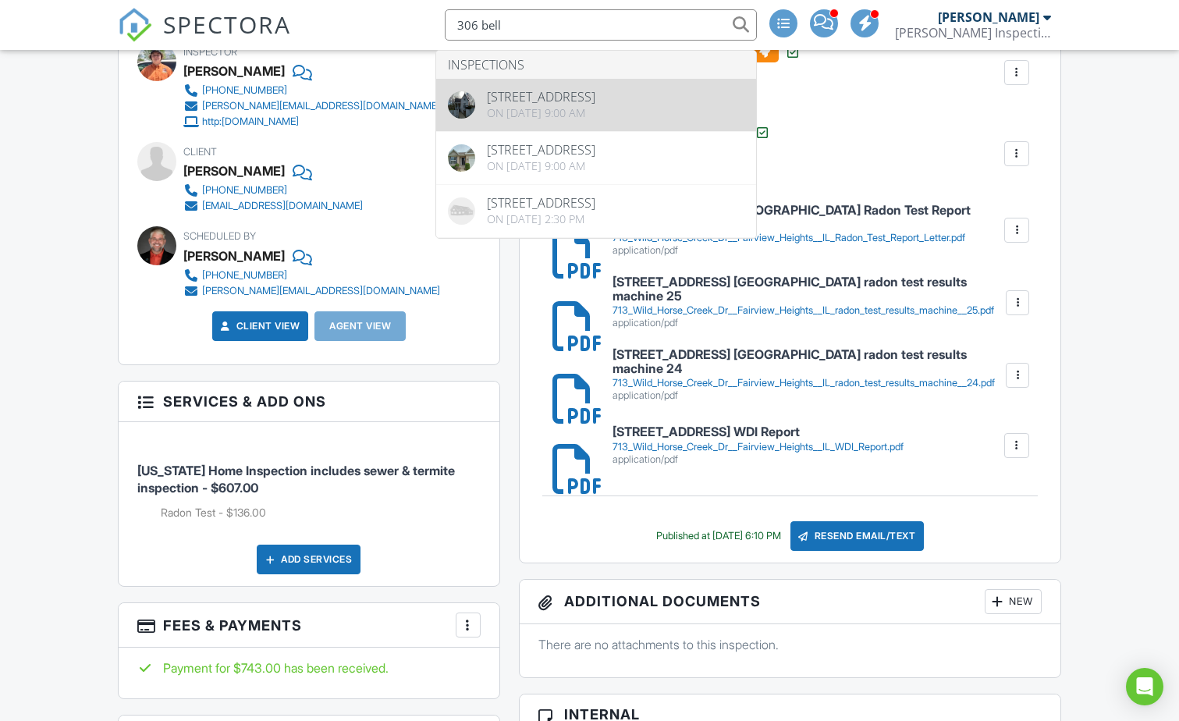
type input "306 bell"
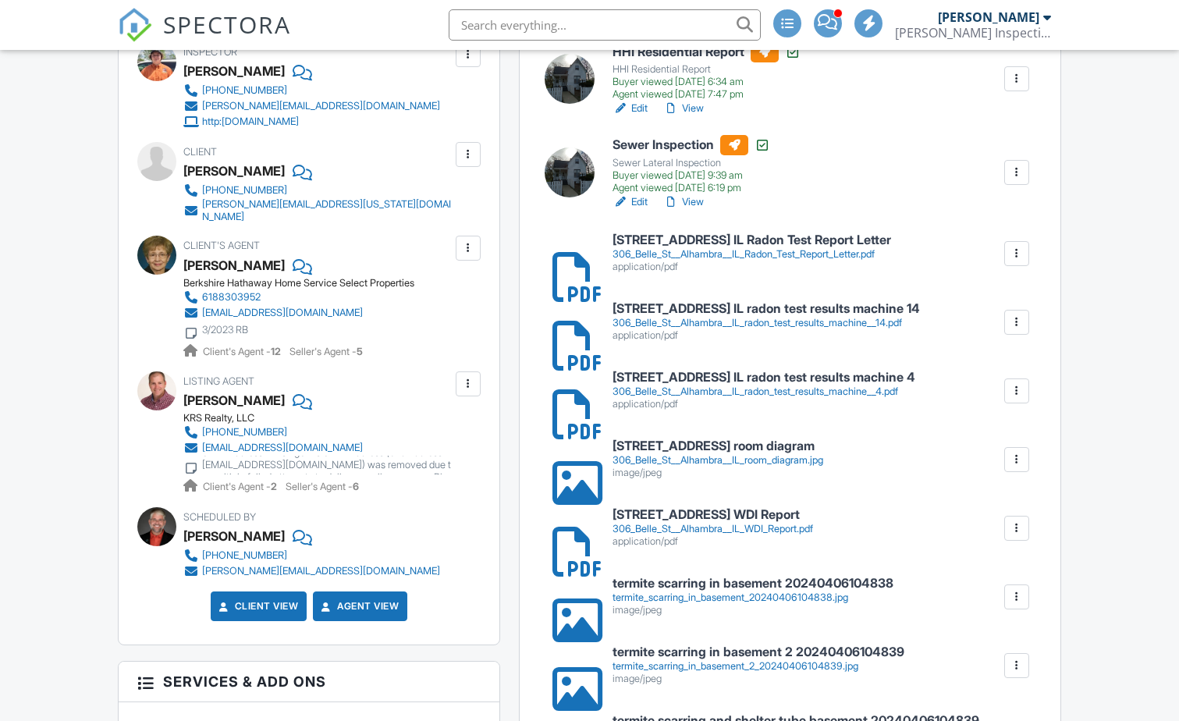
click at [698, 248] on div "306_Belle_St__Alhambra__IL_Radon_Test_Report_Letter.pdf" at bounding box center [752, 254] width 279 height 12
click at [726, 382] on h6 "306 Belle St Alhambra IL radon test results machine 4" at bounding box center [764, 378] width 303 height 14
click at [653, 445] on h6 "306 Belle St Alhambra IL room diagram" at bounding box center [718, 446] width 211 height 14
click at [715, 446] on h6 "306 Belle St Alhambra IL room diagram" at bounding box center [718, 446] width 211 height 14
click at [745, 445] on h6 "306 Belle St Alhambra IL room diagram" at bounding box center [718, 446] width 211 height 14
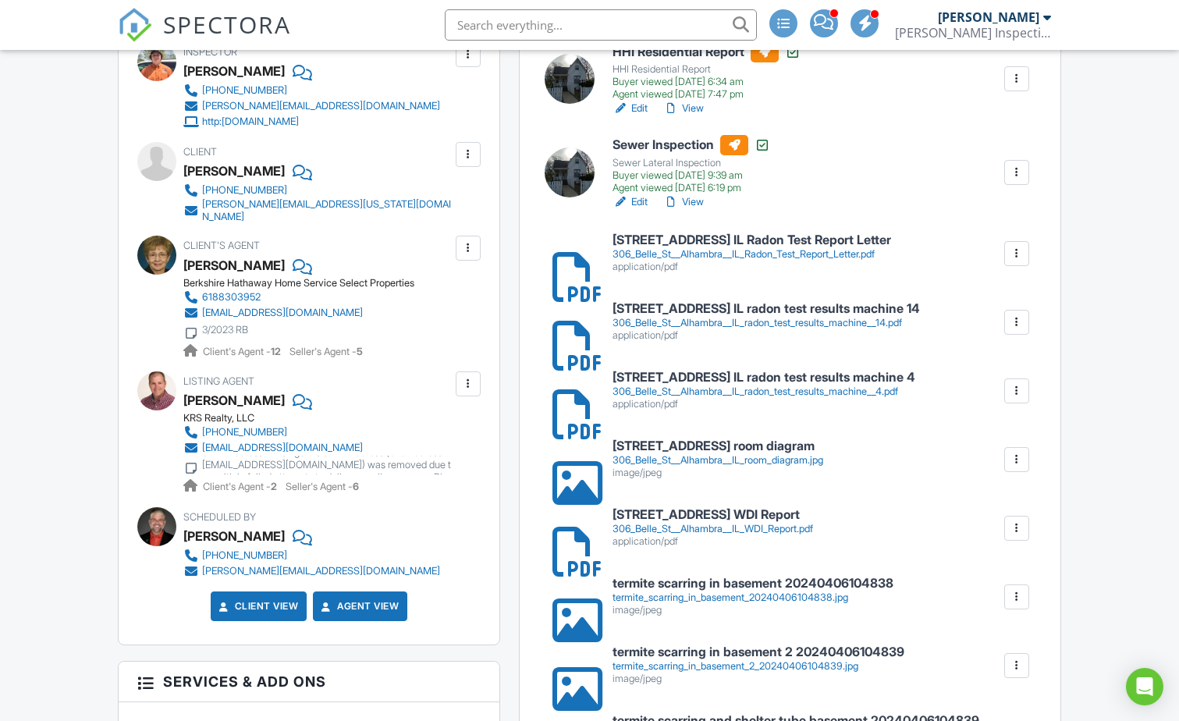
click at [717, 463] on div "306_Belle_St__Alhambra__IL_room_diagram.jpg" at bounding box center [718, 460] width 211 height 12
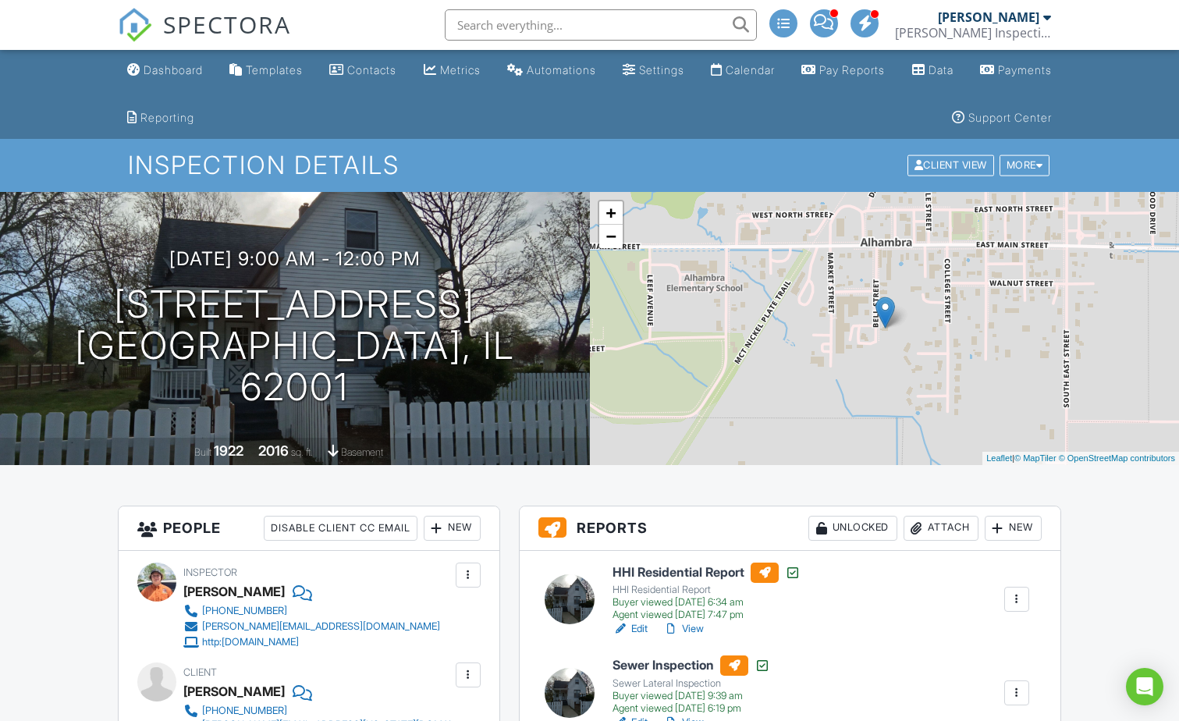
click at [585, 20] on input "text" at bounding box center [601, 24] width 312 height 31
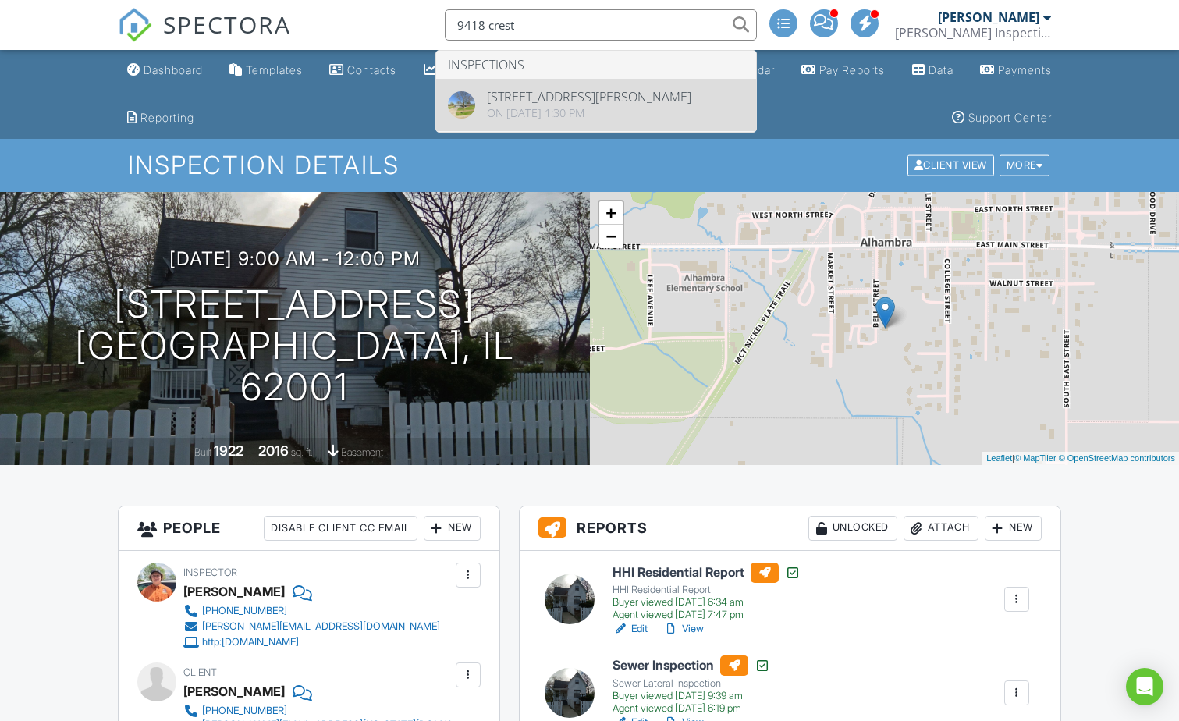
type input "9418 crest"
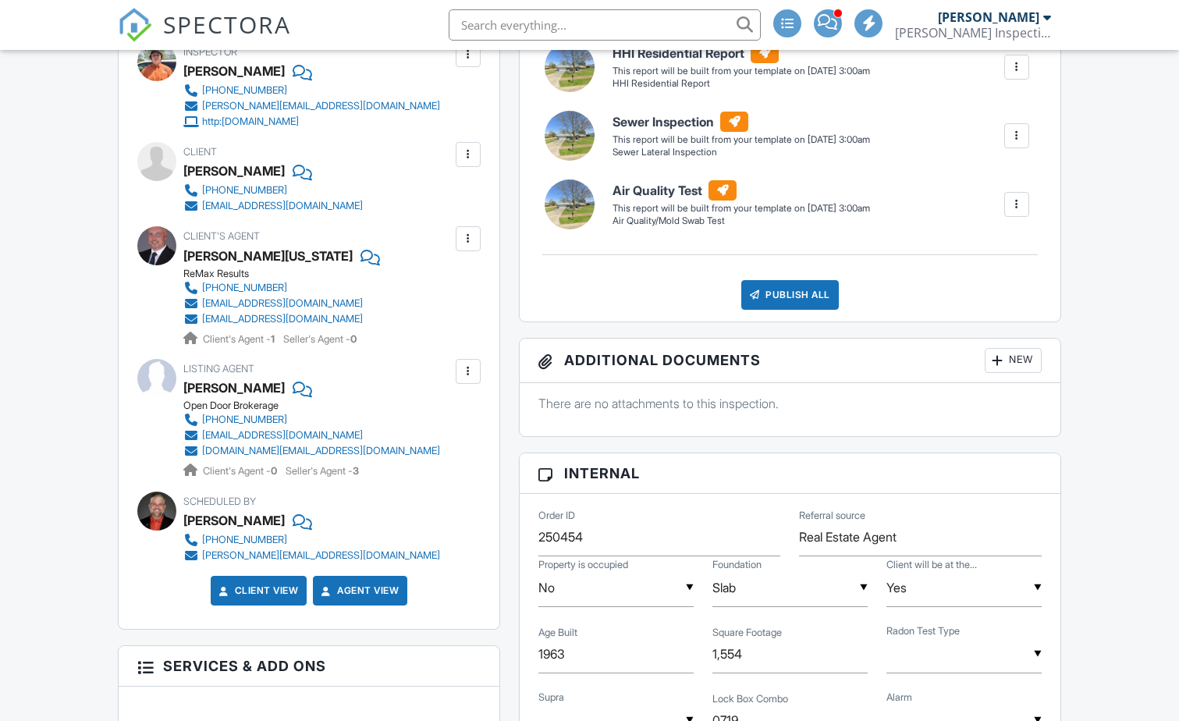
click at [465, 240] on div at bounding box center [469, 239] width 16 height 16
click at [447, 285] on li "Edit" at bounding box center [432, 286] width 80 height 39
click at [640, 25] on input "text" at bounding box center [601, 24] width 312 height 31
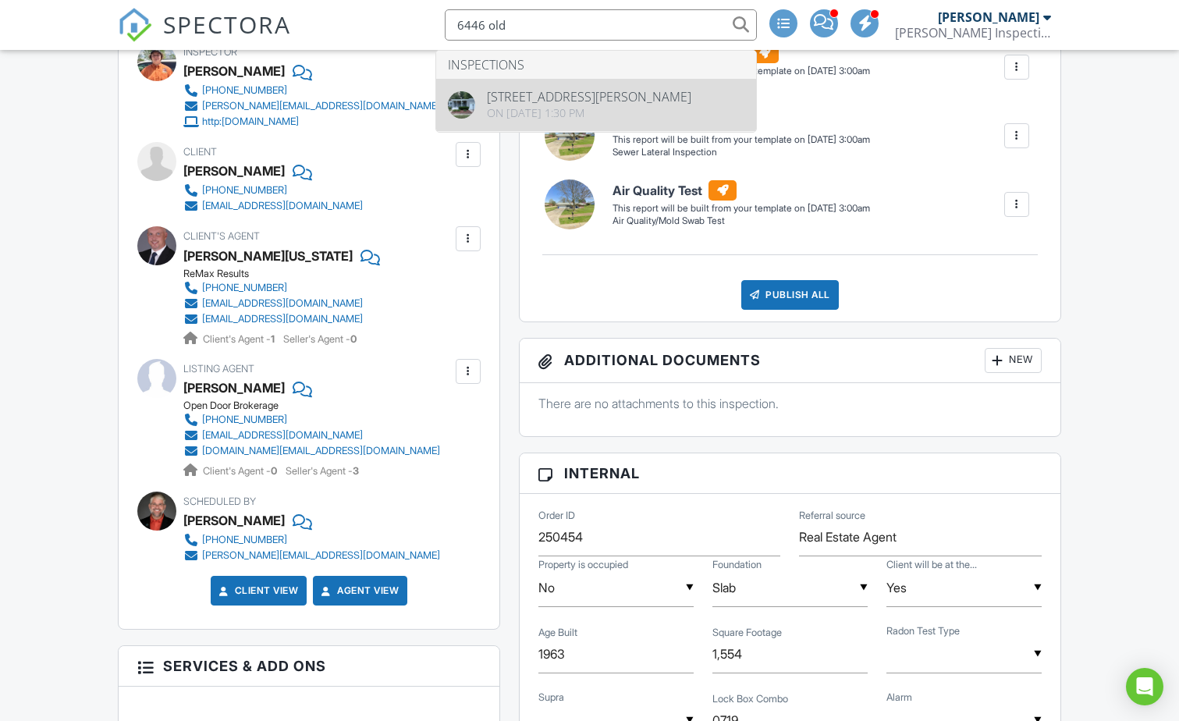
type input "6446 old"
